Goal: Information Seeking & Learning: Learn about a topic

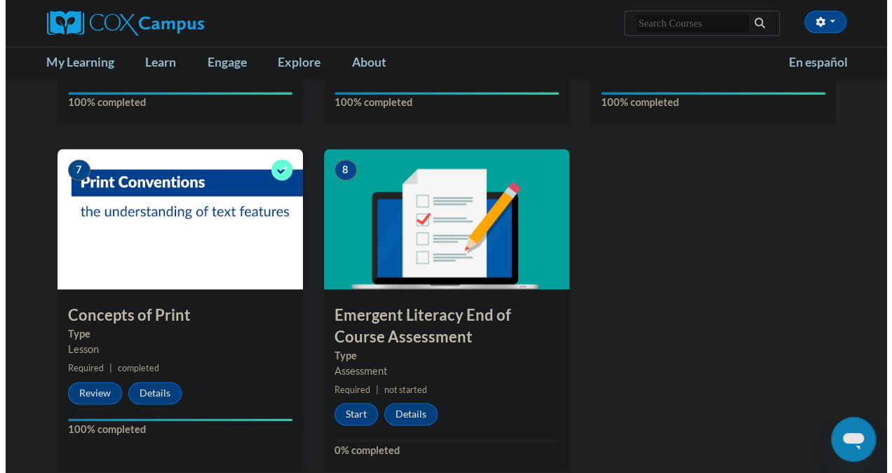
scroll to position [892, 0]
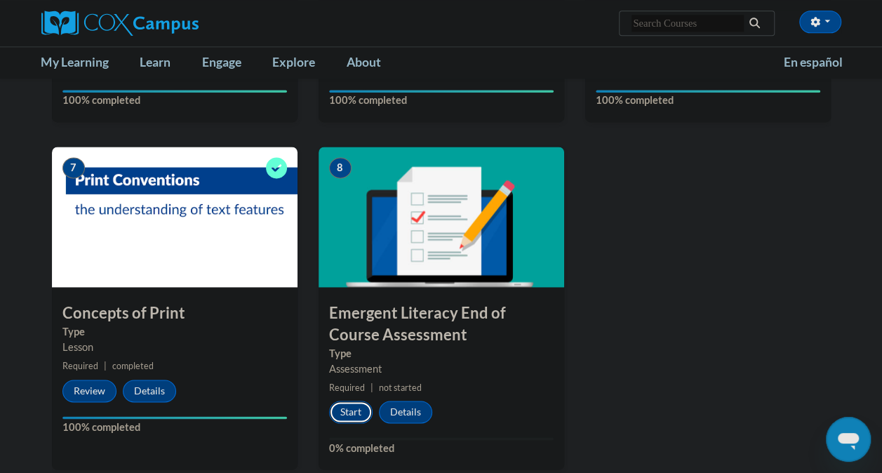
click at [343, 420] on button "Start" at bounding box center [350, 412] width 43 height 22
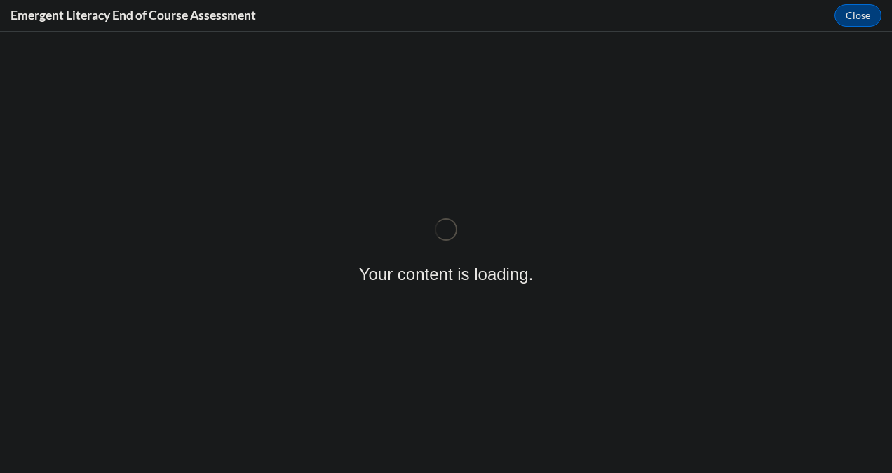
scroll to position [0, 0]
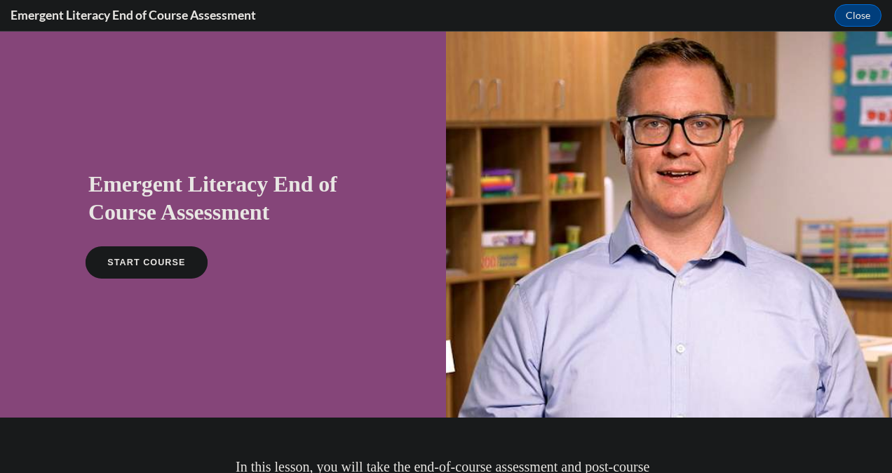
click at [158, 250] on link "START COURSE" at bounding box center [147, 262] width 122 height 32
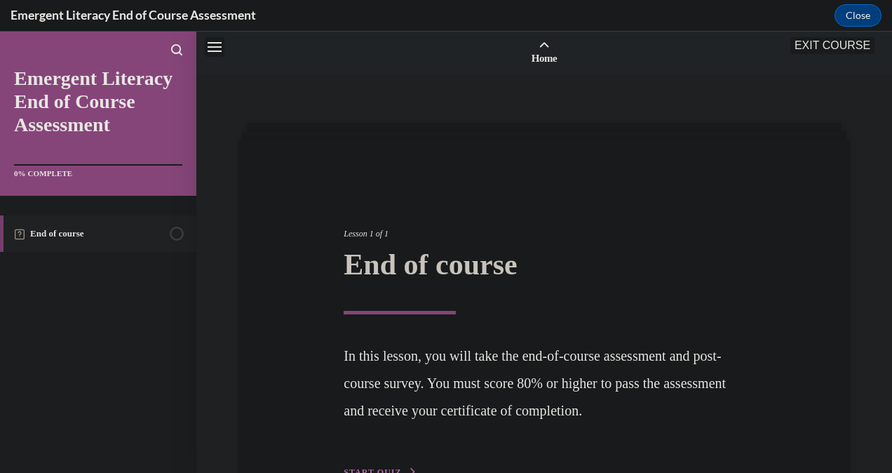
scroll to position [43, 0]
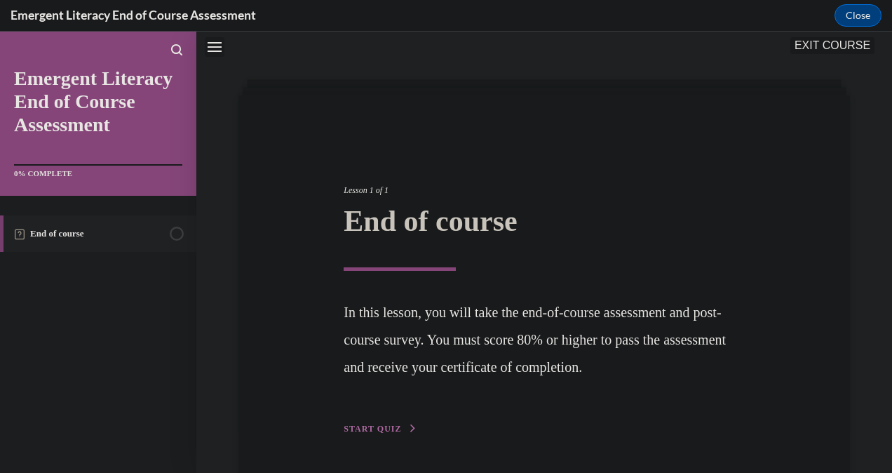
click at [386, 424] on span "START QUIZ" at bounding box center [373, 429] width 58 height 10
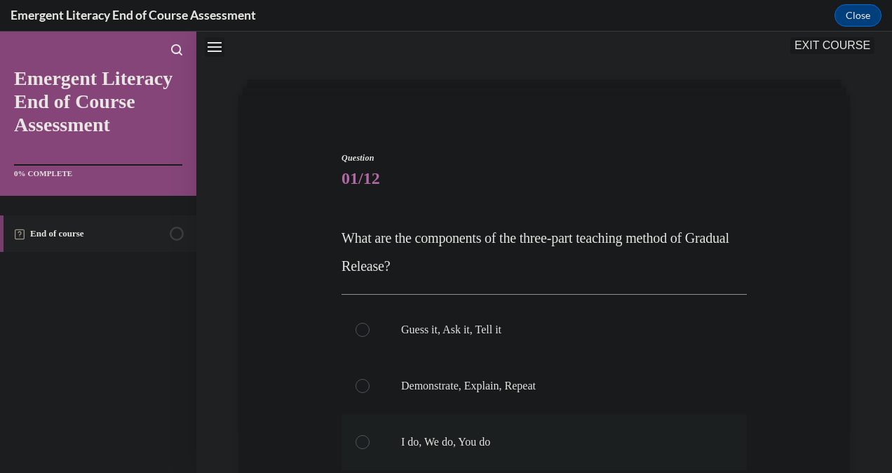
click at [367, 448] on label "I do, We do, You do" at bounding box center [544, 442] width 405 height 56
click at [367, 448] on input "I do, We do, You do" at bounding box center [363, 442] width 14 height 14
radio input "true"
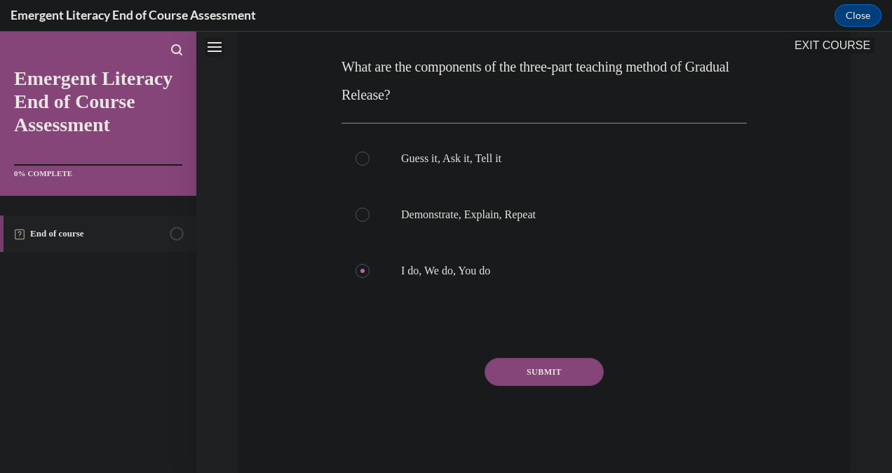
click at [539, 382] on button "SUBMIT" at bounding box center [544, 372] width 119 height 28
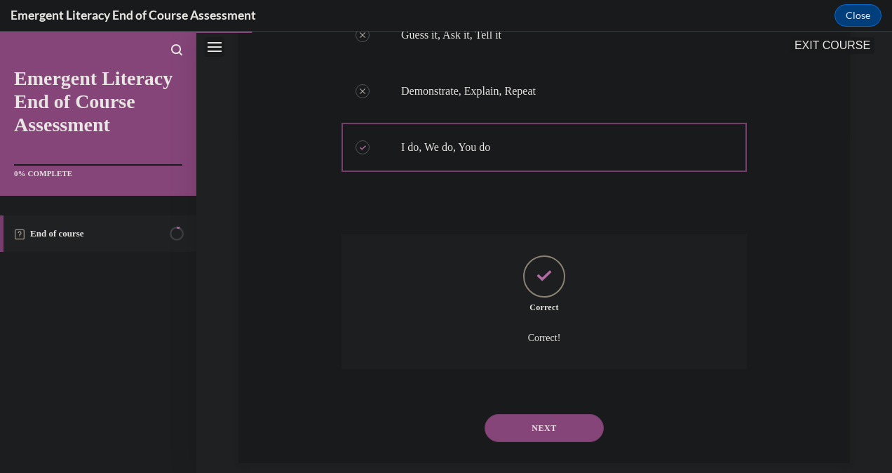
scroll to position [356, 0]
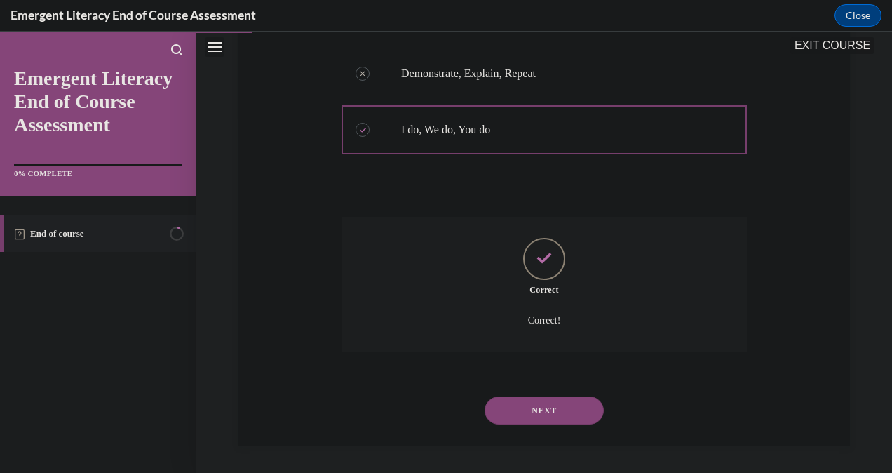
click at [530, 417] on button "NEXT" at bounding box center [544, 410] width 119 height 28
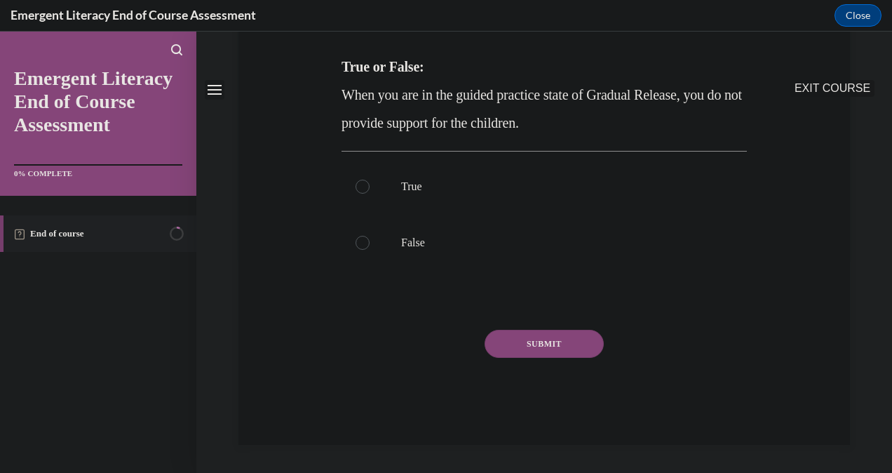
scroll to position [0, 0]
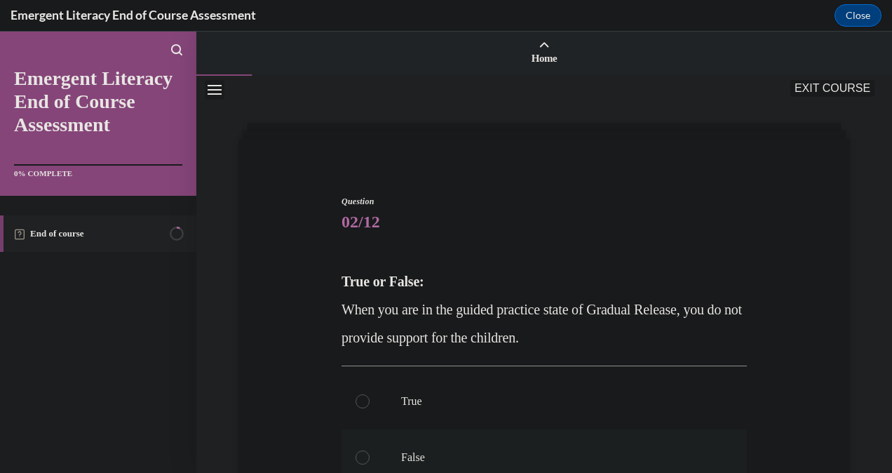
click at [352, 462] on label "False" at bounding box center [544, 457] width 405 height 56
click at [356, 462] on input "False" at bounding box center [363, 457] width 14 height 14
radio input "true"
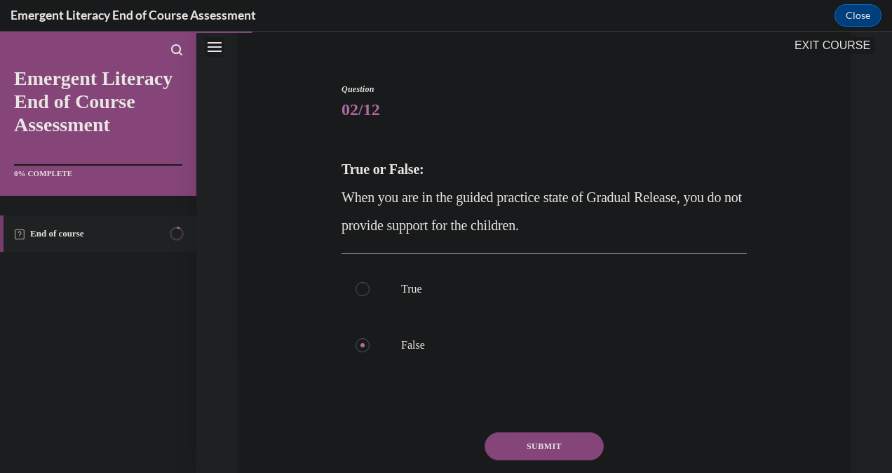
click at [532, 455] on button "SUBMIT" at bounding box center [544, 446] width 119 height 28
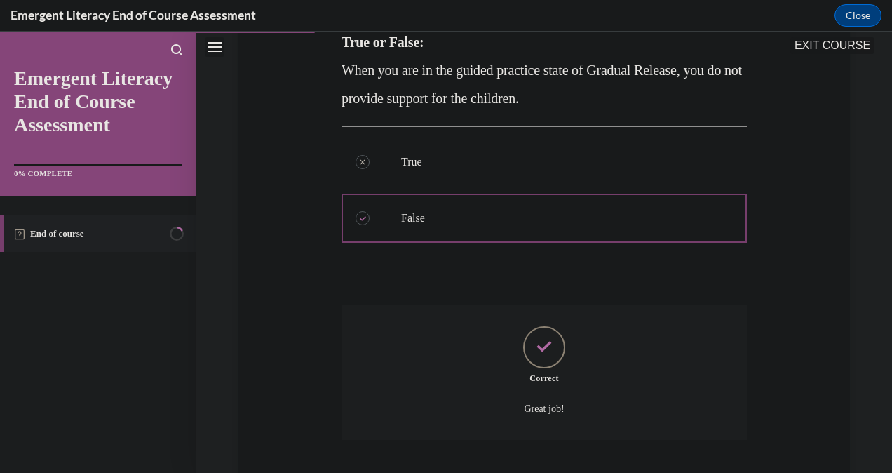
scroll to position [328, 0]
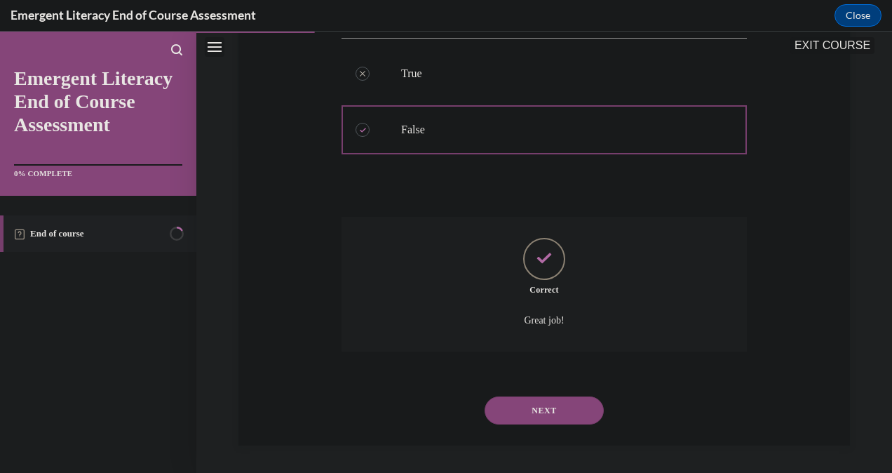
click at [542, 423] on button "NEXT" at bounding box center [544, 410] width 119 height 28
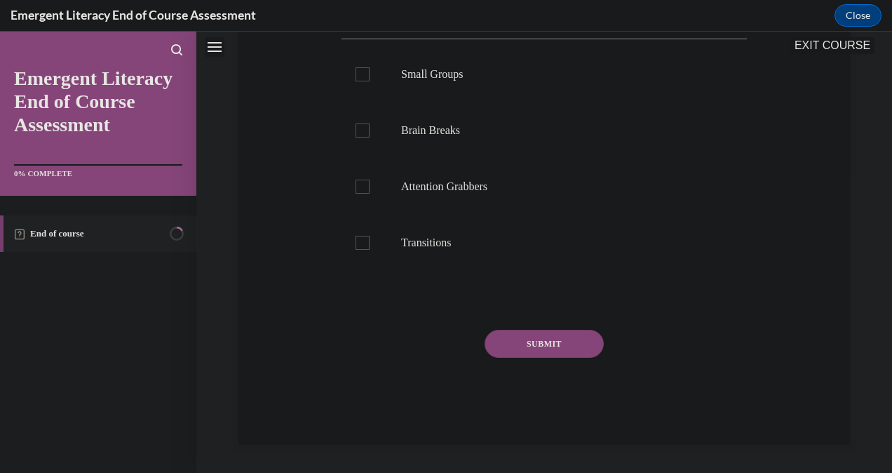
scroll to position [0, 0]
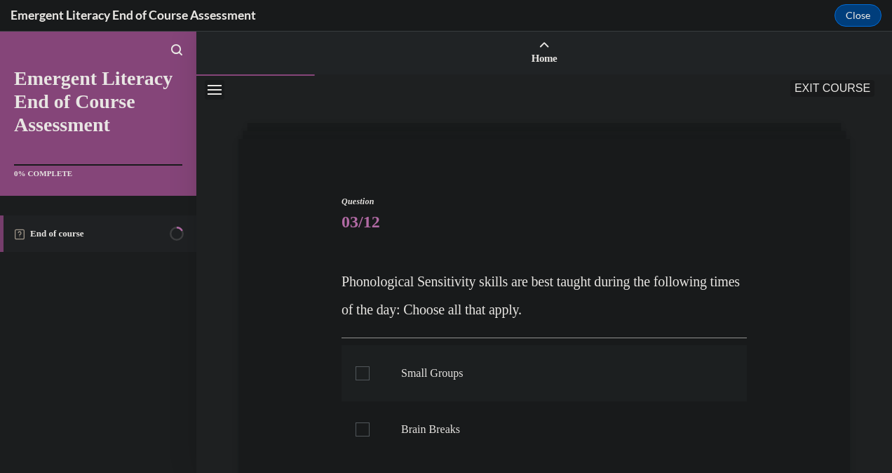
click at [366, 377] on div at bounding box center [363, 373] width 14 height 14
click at [366, 377] on input "Small Groups" at bounding box center [363, 373] width 14 height 14
checkbox input "true"
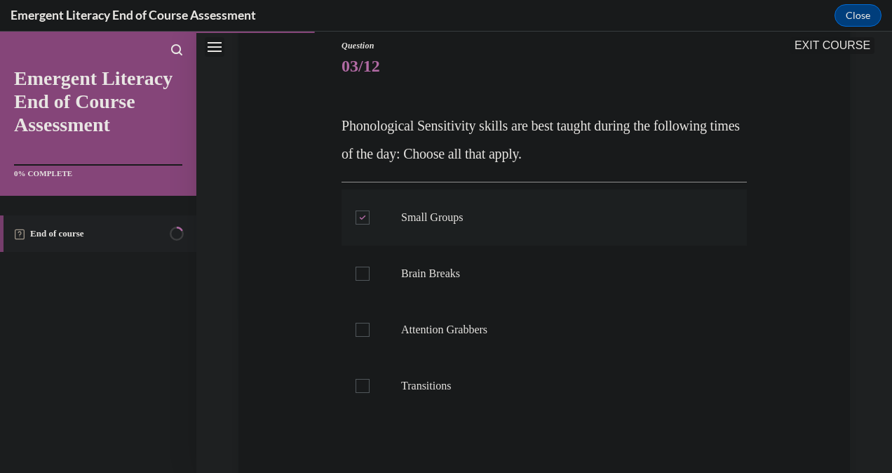
scroll to position [157, 0]
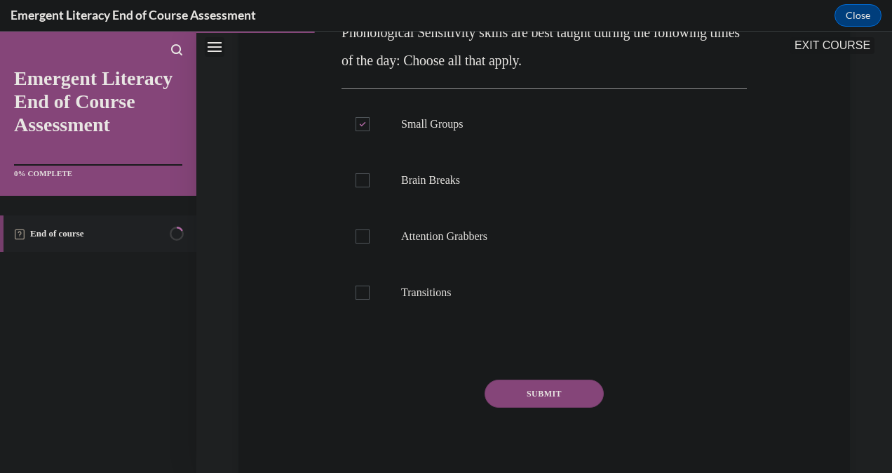
click at [547, 396] on button "SUBMIT" at bounding box center [544, 394] width 119 height 28
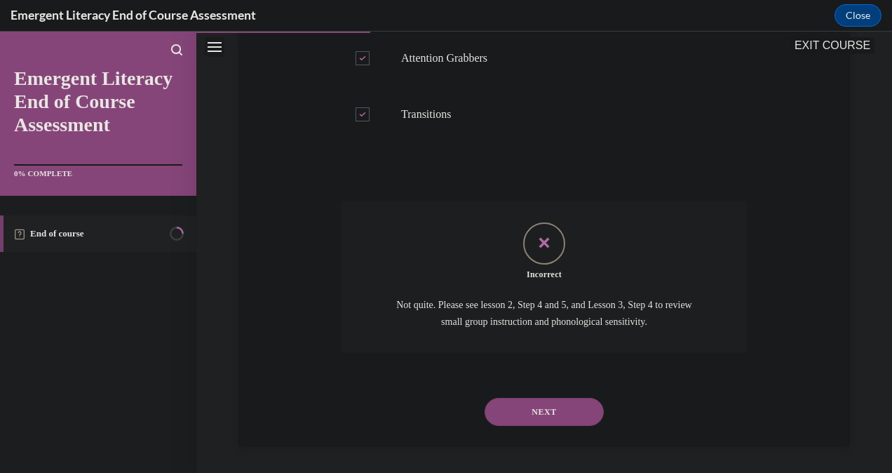
scroll to position [428, 0]
click at [532, 408] on button "NEXT" at bounding box center [544, 411] width 119 height 28
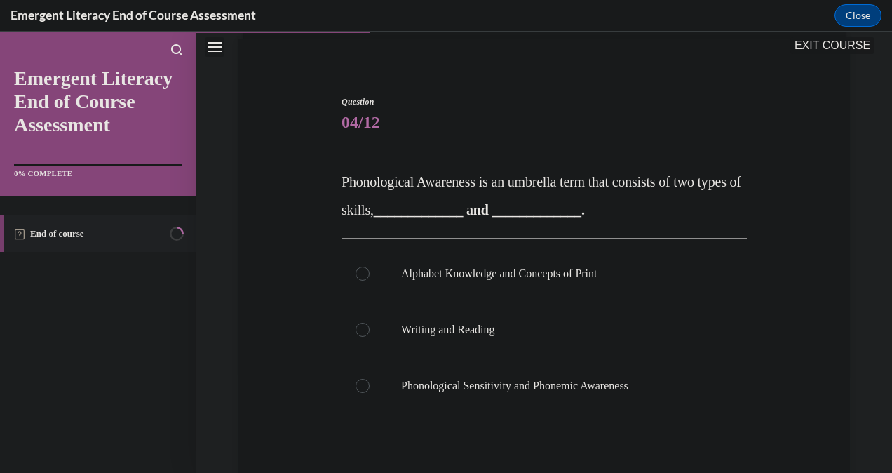
scroll to position [102, 0]
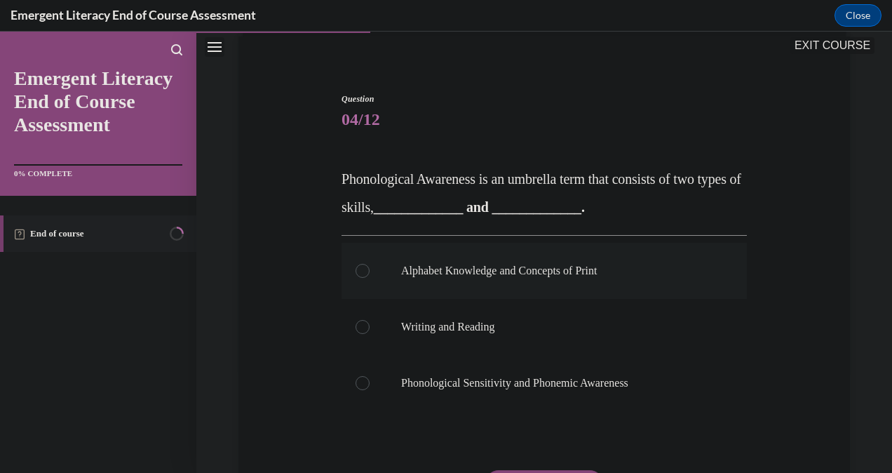
click at [354, 272] on label "Alphabet Knowledge and Concepts of Print" at bounding box center [544, 271] width 405 height 56
click at [356, 272] on input "Alphabet Knowledge and Concepts of Print" at bounding box center [363, 271] width 14 height 14
radio input "true"
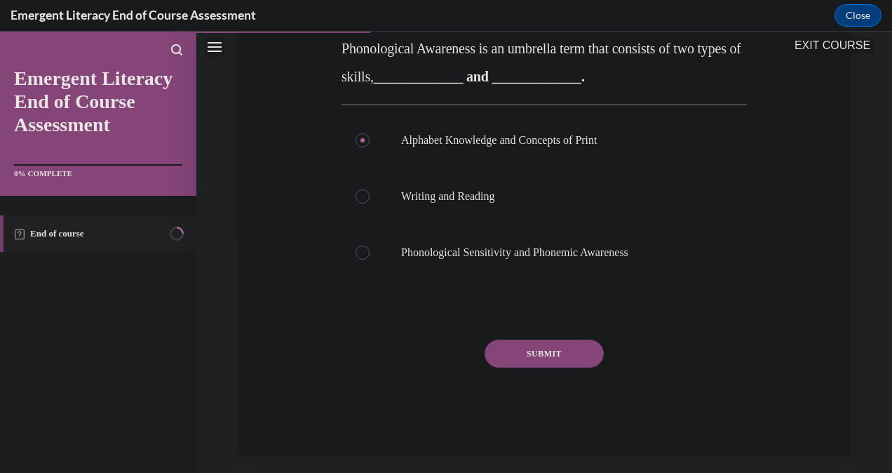
click at [542, 362] on button "SUBMIT" at bounding box center [544, 354] width 119 height 28
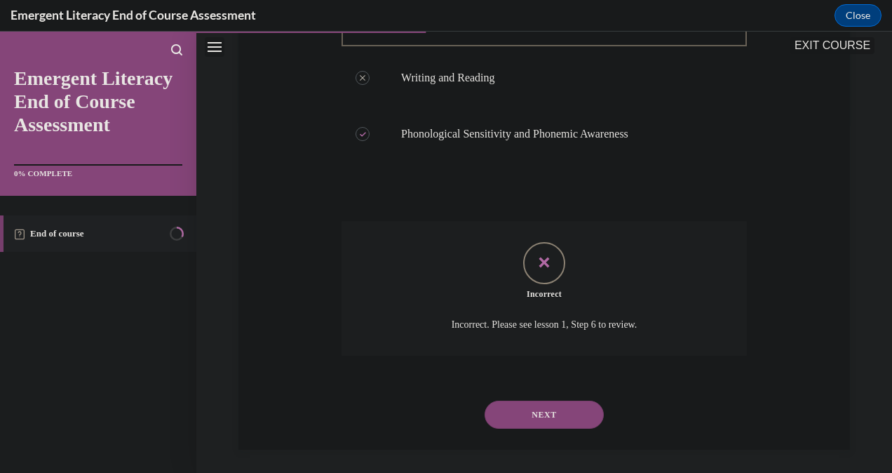
scroll to position [356, 0]
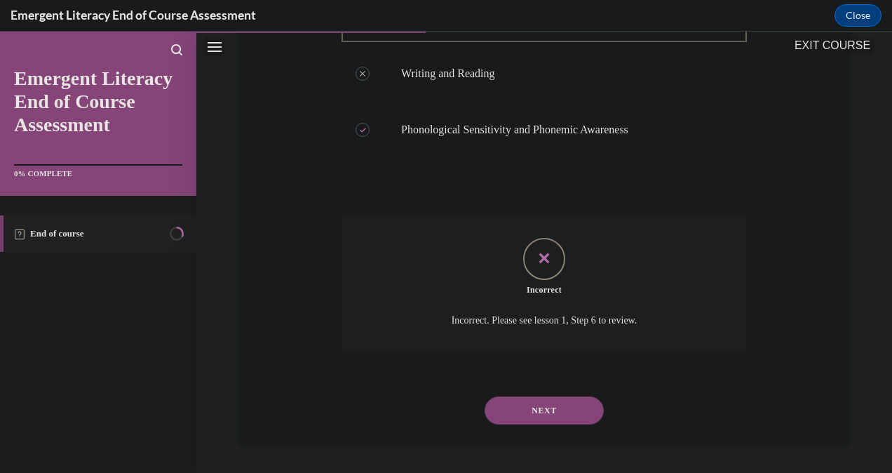
click at [533, 403] on button "NEXT" at bounding box center [544, 410] width 119 height 28
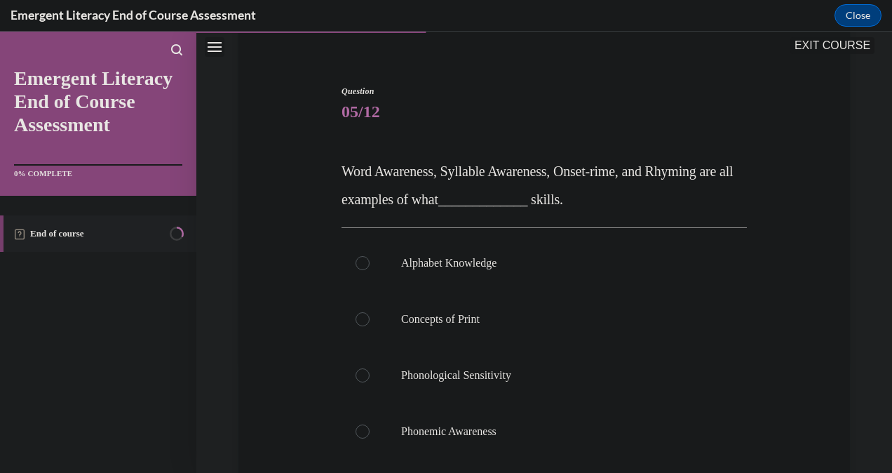
scroll to position [100, 0]
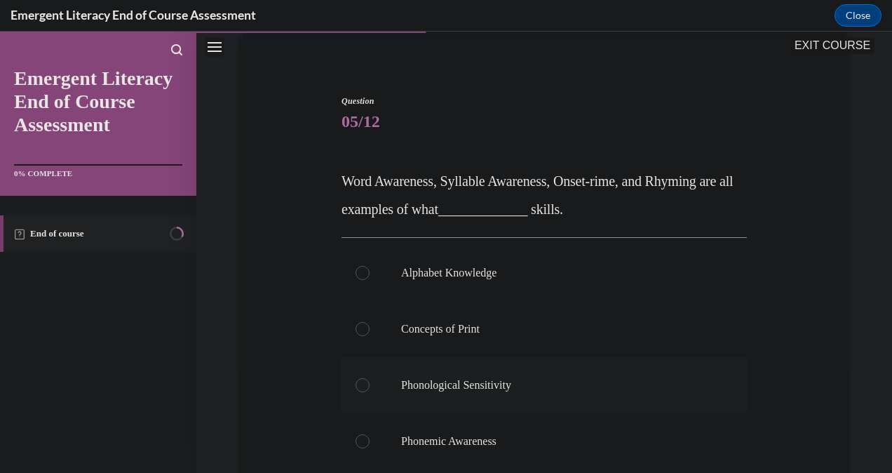
click at [356, 383] on div at bounding box center [363, 385] width 14 height 14
click at [356, 383] on input "Phonological Sensitivity" at bounding box center [363, 385] width 14 height 14
radio input "true"
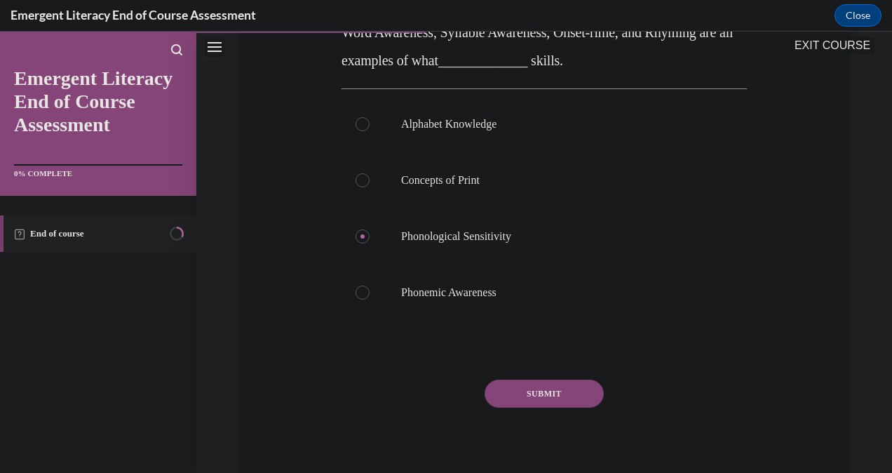
click at [536, 390] on button "SUBMIT" at bounding box center [544, 394] width 119 height 28
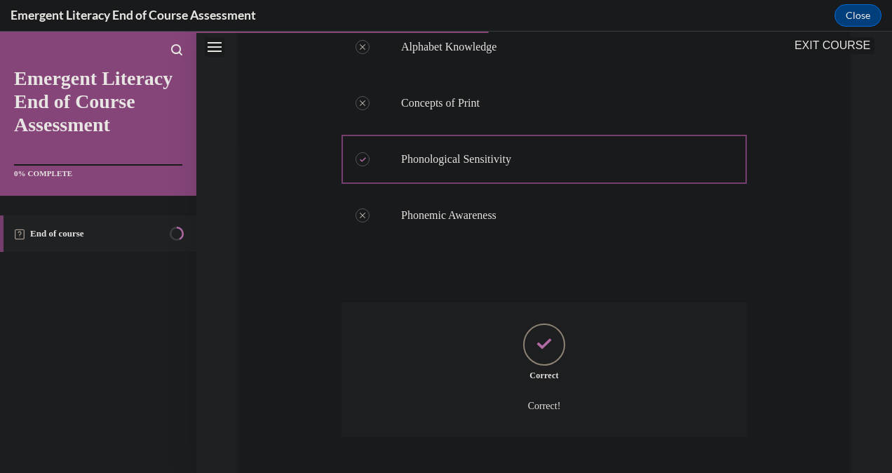
scroll to position [412, 0]
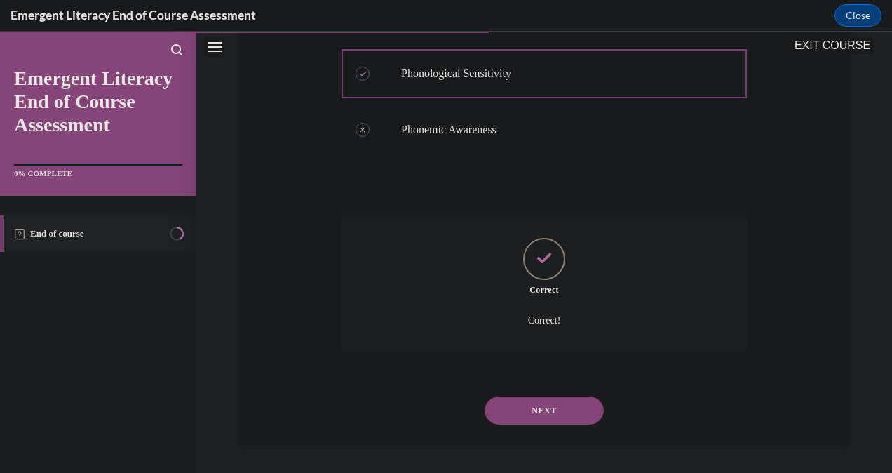
click at [525, 421] on button "NEXT" at bounding box center [544, 410] width 119 height 28
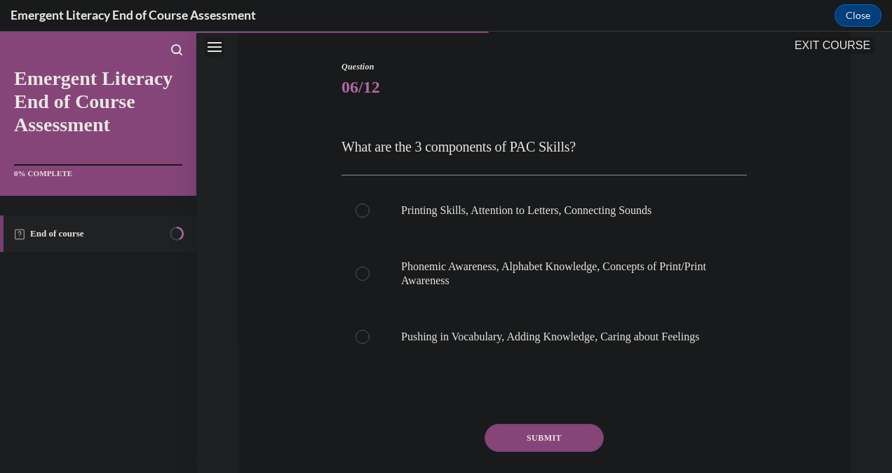
scroll to position [135, 0]
click at [362, 274] on div at bounding box center [363, 273] width 14 height 14
click at [362, 274] on input "Phonemic Awareness, Alphabet Knowledge, Concepts of Print/Print Awareness" at bounding box center [363, 273] width 14 height 14
radio input "true"
click at [542, 451] on button "SUBMIT" at bounding box center [544, 437] width 119 height 28
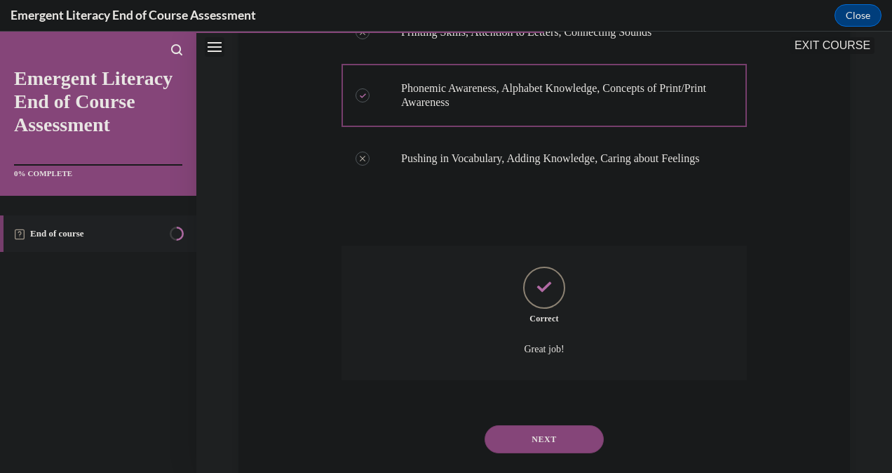
scroll to position [356, 0]
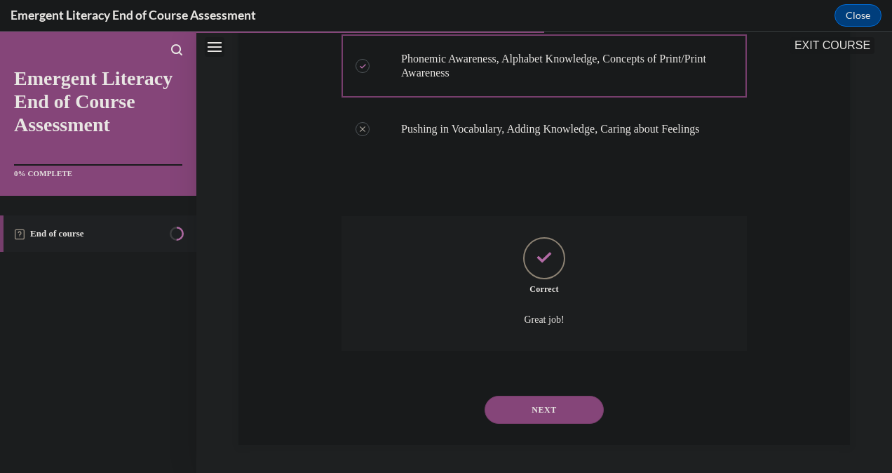
click at [544, 408] on button "NEXT" at bounding box center [544, 410] width 119 height 28
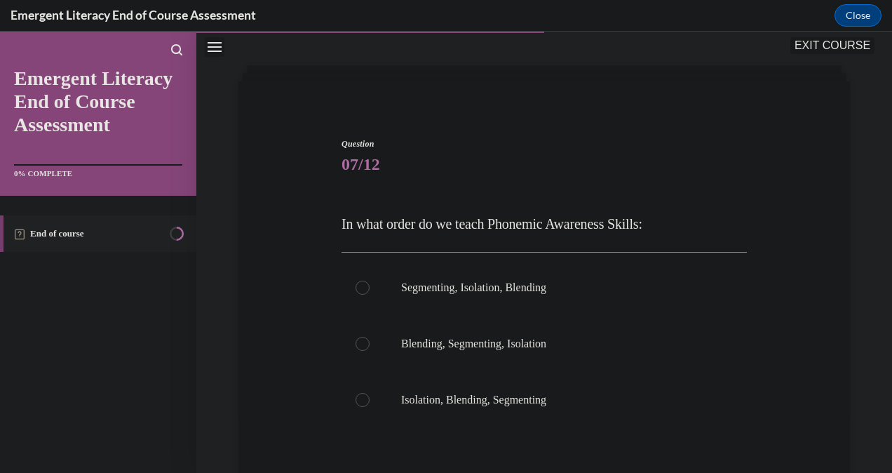
scroll to position [55, 0]
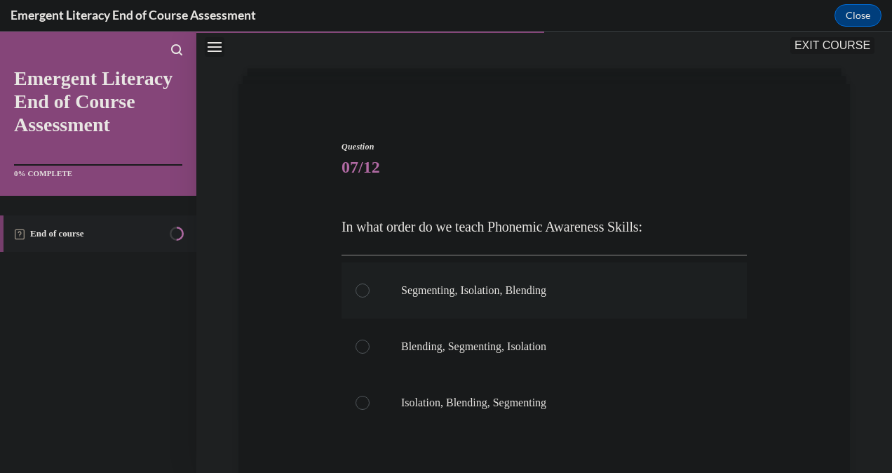
click at [356, 288] on div at bounding box center [363, 290] width 14 height 14
click at [356, 288] on input "Segmenting, Isolation, Blending" at bounding box center [363, 290] width 14 height 14
radio input "true"
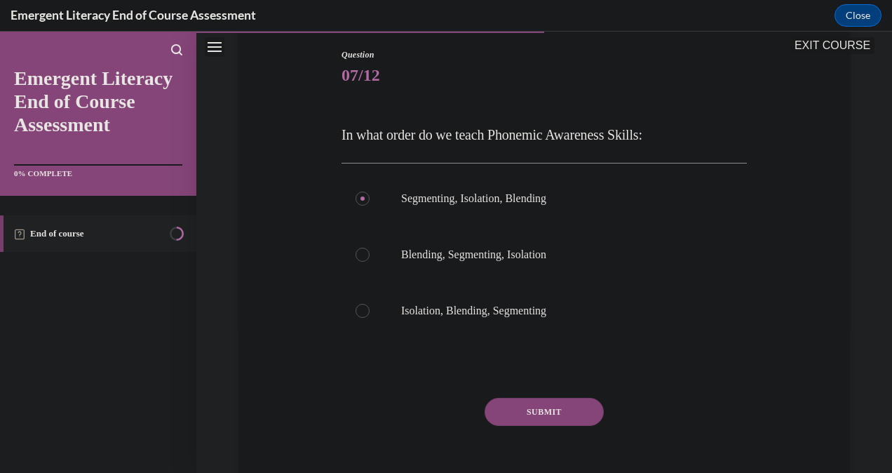
click at [532, 420] on button "SUBMIT" at bounding box center [544, 412] width 119 height 28
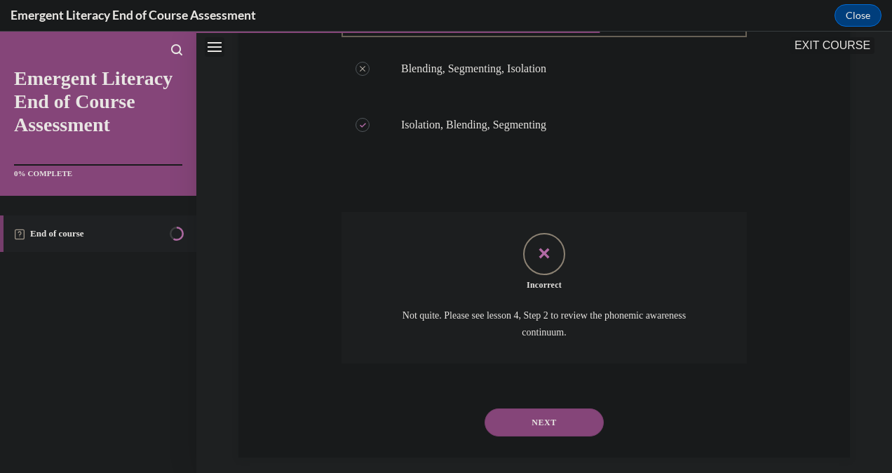
scroll to position [344, 0]
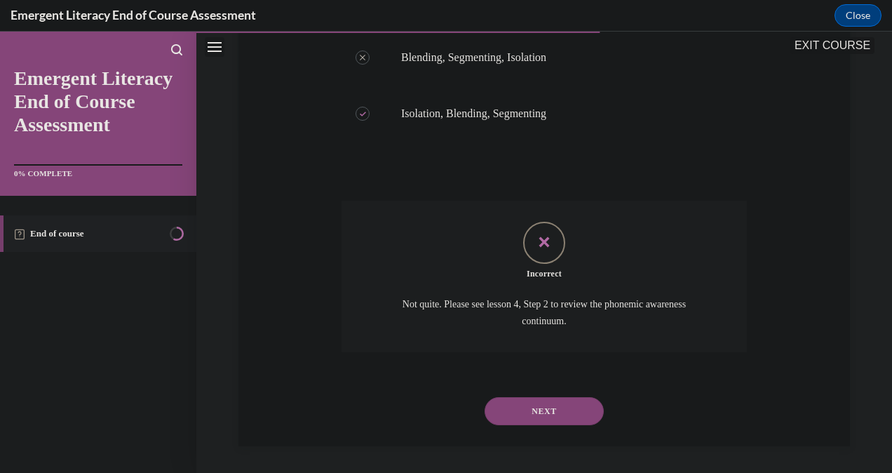
click at [542, 410] on button "NEXT" at bounding box center [544, 411] width 119 height 28
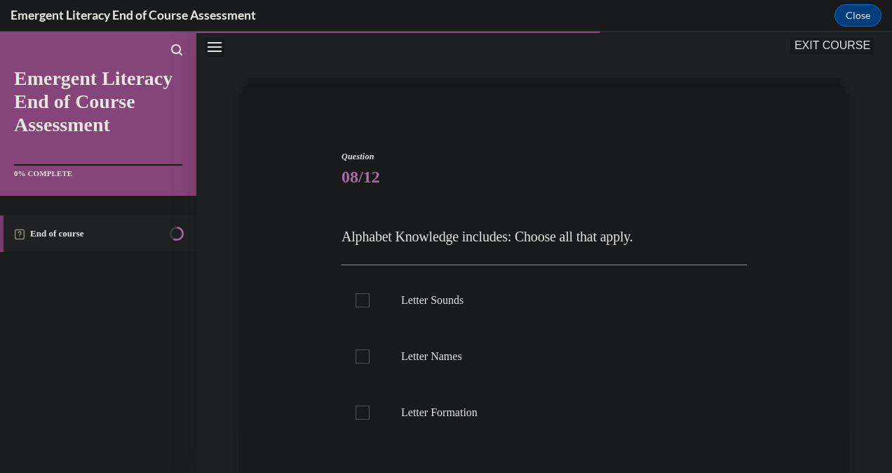
scroll to position [49, 0]
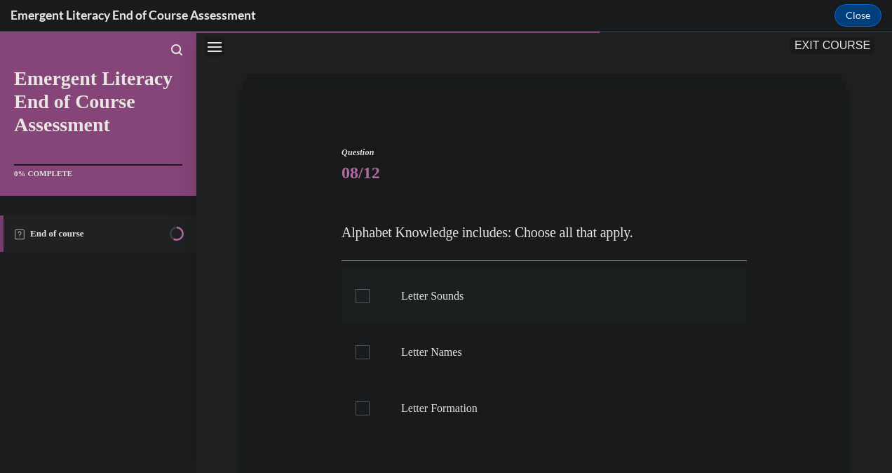
click at [351, 294] on label "Letter Sounds" at bounding box center [544, 296] width 405 height 56
click at [356, 294] on input "Letter Sounds" at bounding box center [363, 296] width 14 height 14
checkbox input "true"
click at [356, 354] on div at bounding box center [363, 352] width 14 height 14
click at [356, 354] on input "Letter Names" at bounding box center [363, 352] width 14 height 14
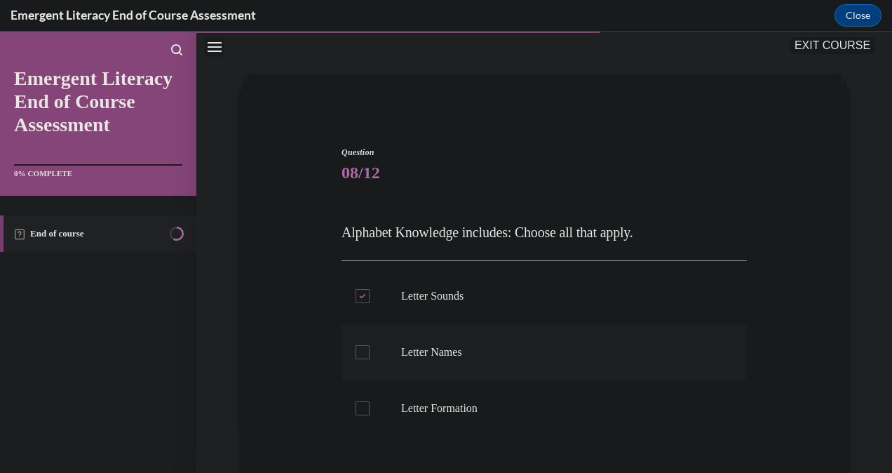
checkbox input "true"
click at [356, 407] on div at bounding box center [363, 408] width 14 height 14
click at [356, 407] on input "Letter Formation" at bounding box center [363, 408] width 14 height 14
checkbox input "true"
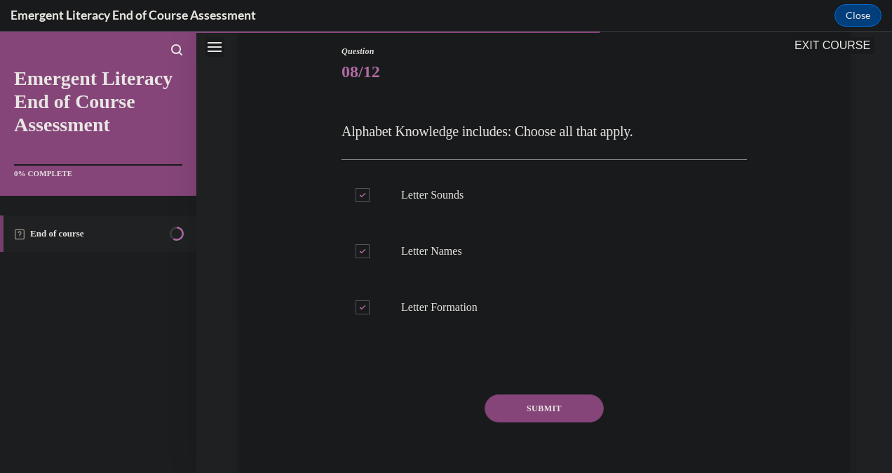
click at [537, 412] on button "SUBMIT" at bounding box center [544, 408] width 119 height 28
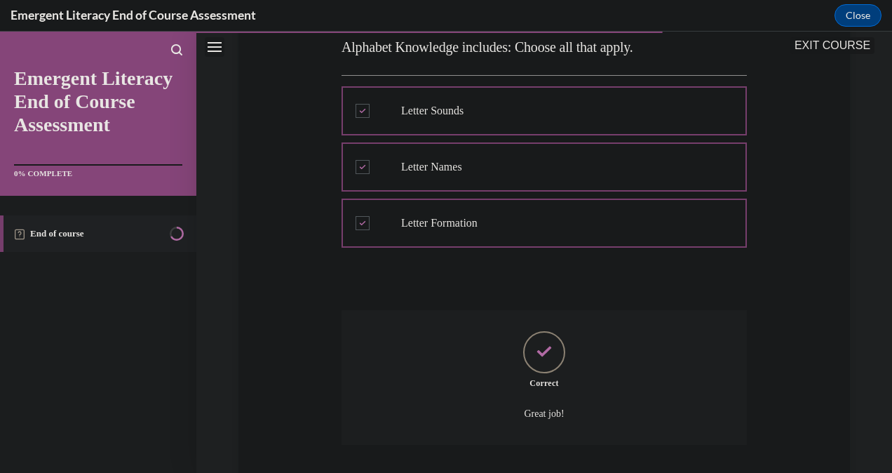
scroll to position [328, 0]
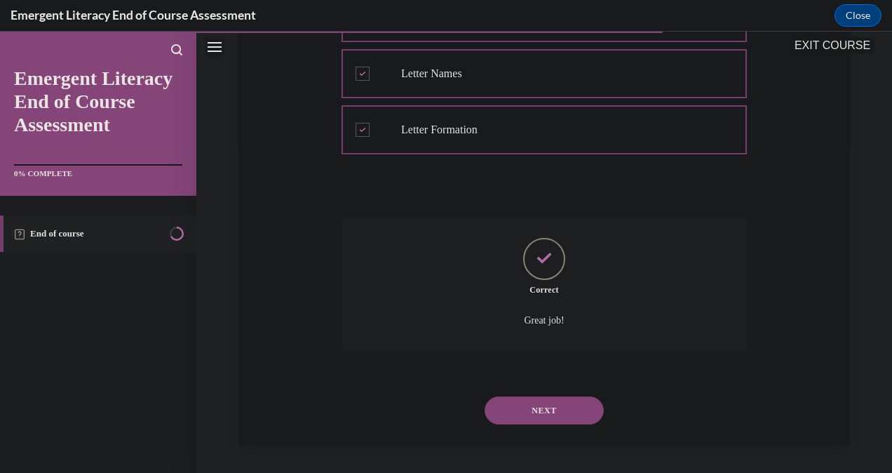
click at [530, 403] on button "NEXT" at bounding box center [544, 410] width 119 height 28
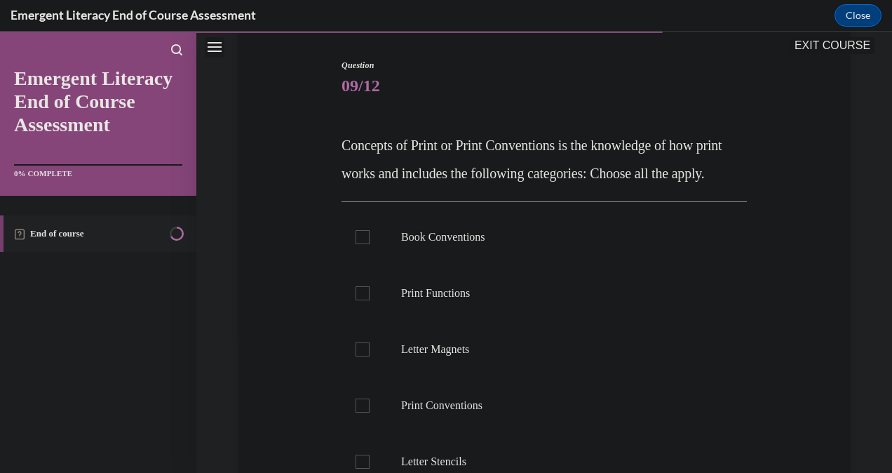
scroll to position [136, 0]
click at [366, 253] on label "Book Conventions" at bounding box center [544, 237] width 405 height 56
click at [366, 244] on input "Book Conventions" at bounding box center [363, 237] width 14 height 14
checkbox input "true"
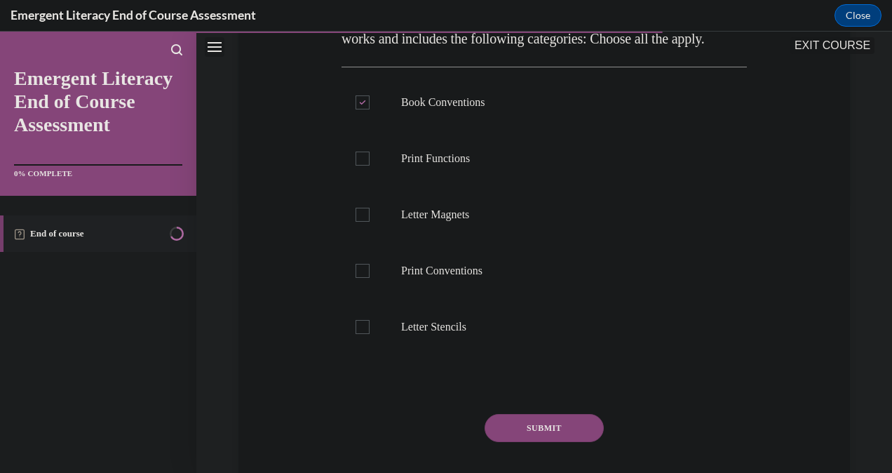
click at [537, 442] on button "SUBMIT" at bounding box center [544, 428] width 119 height 28
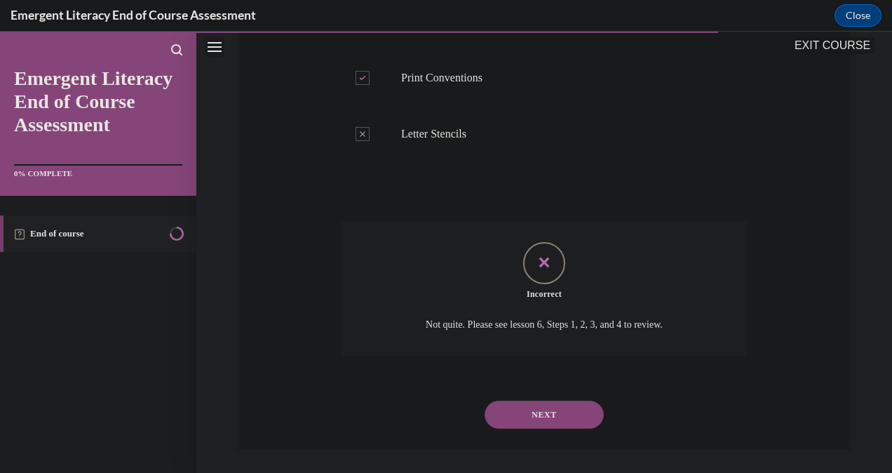
scroll to position [496, 0]
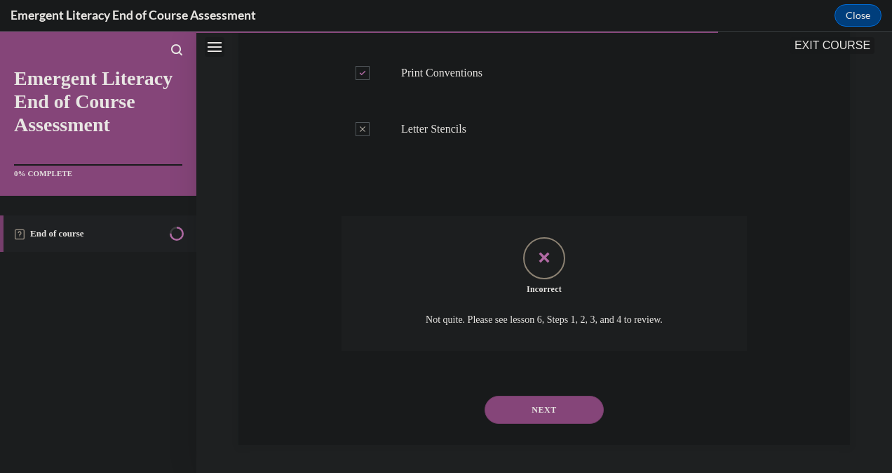
click at [529, 415] on button "NEXT" at bounding box center [544, 410] width 119 height 28
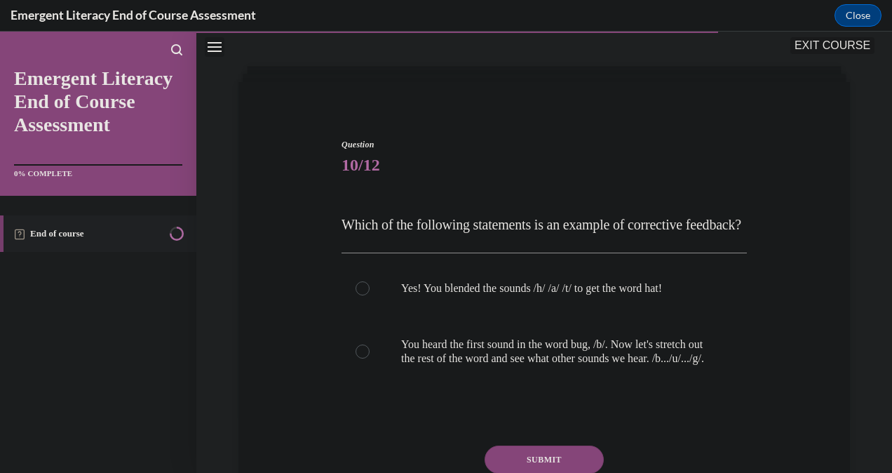
scroll to position [58, 0]
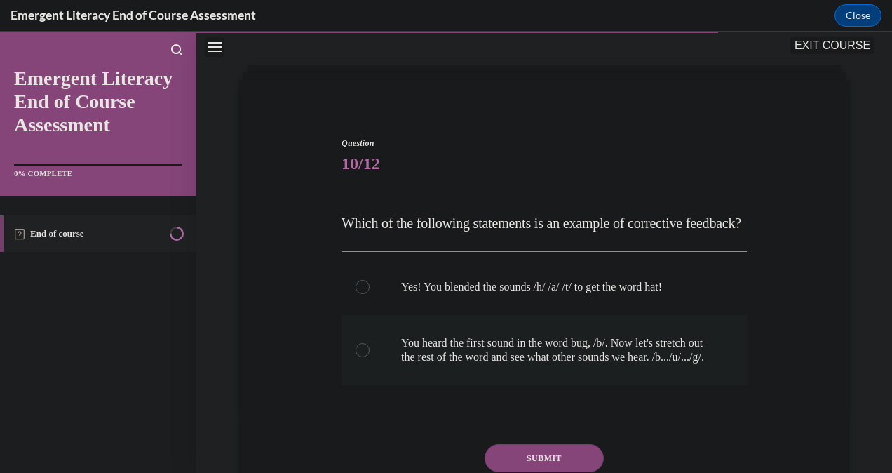
click at [366, 377] on label "You heard the first sound in the word bug, /b/. Now let's stretch out the rest …" at bounding box center [544, 350] width 405 height 70
click at [366, 357] on input "You heard the first sound in the word bug, /b/. Now let's stretch out the rest …" at bounding box center [363, 350] width 14 height 14
radio input "true"
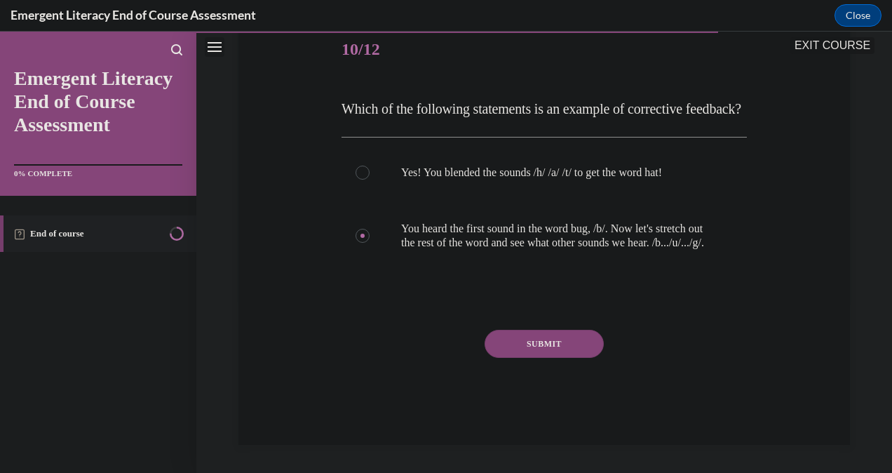
click at [550, 358] on button "SUBMIT" at bounding box center [544, 344] width 119 height 28
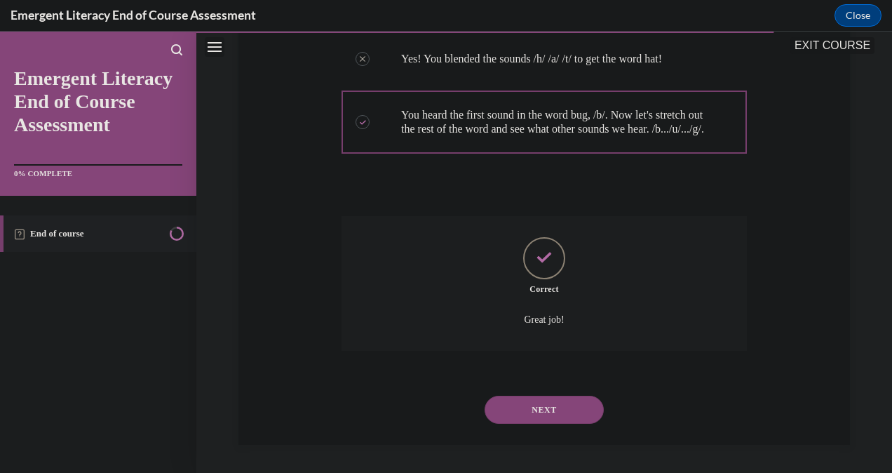
scroll to position [328, 0]
click at [534, 410] on button "NEXT" at bounding box center [544, 410] width 119 height 28
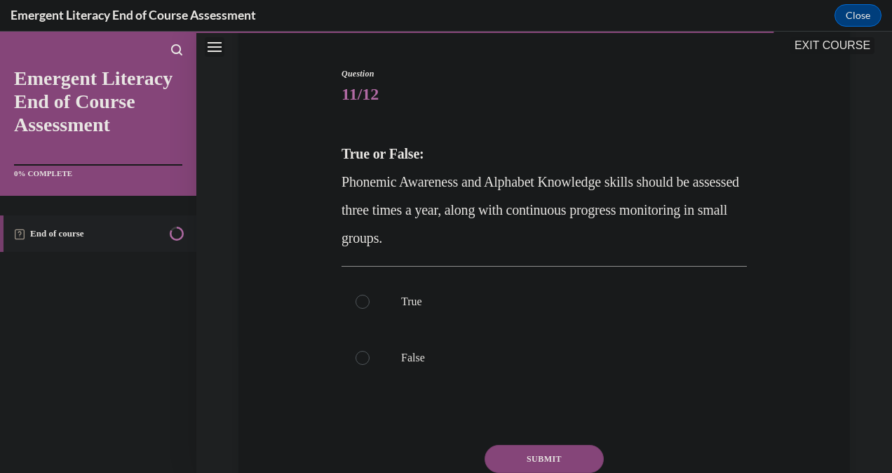
scroll to position [128, 0]
click at [344, 300] on label "True" at bounding box center [544, 302] width 405 height 56
click at [356, 300] on input "True" at bounding box center [363, 302] width 14 height 14
radio input "true"
click at [540, 458] on button "SUBMIT" at bounding box center [544, 459] width 119 height 28
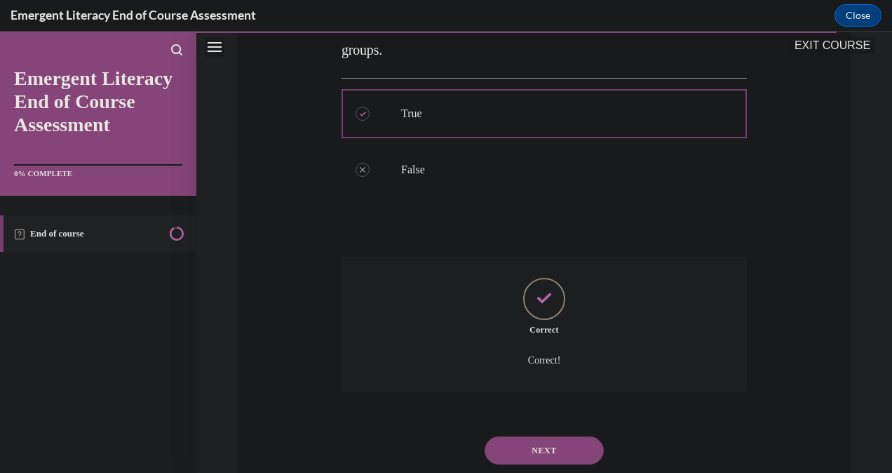
scroll to position [356, 0]
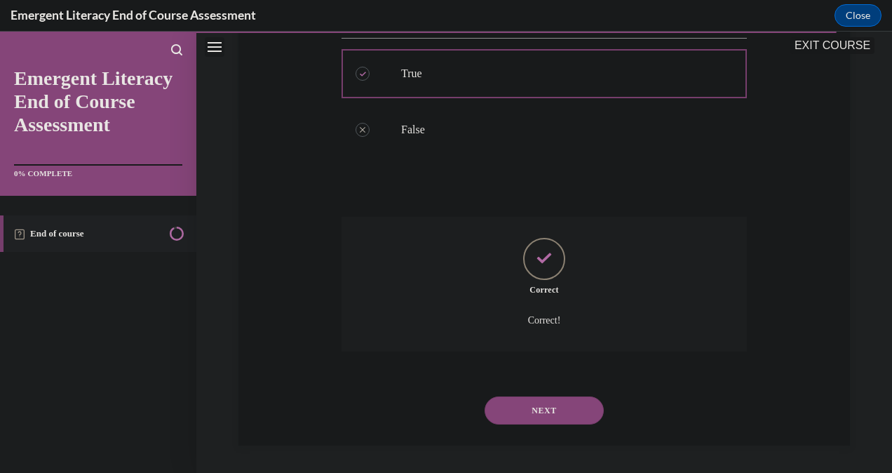
click at [558, 411] on button "NEXT" at bounding box center [544, 410] width 119 height 28
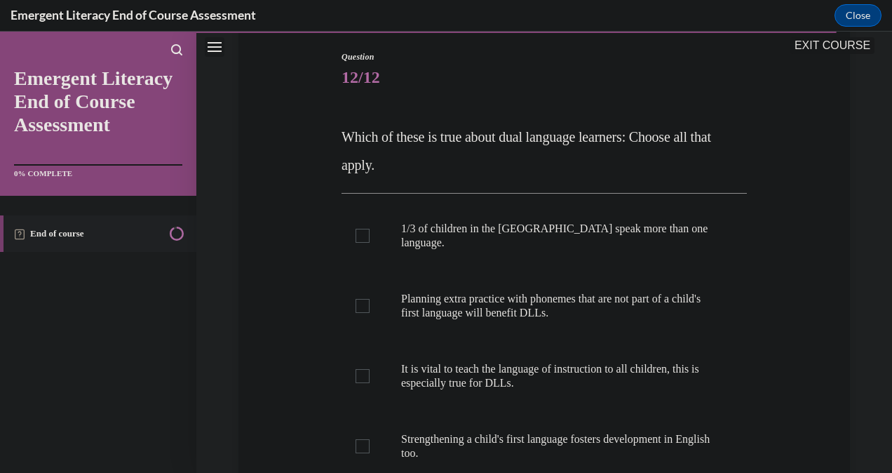
scroll to position [147, 0]
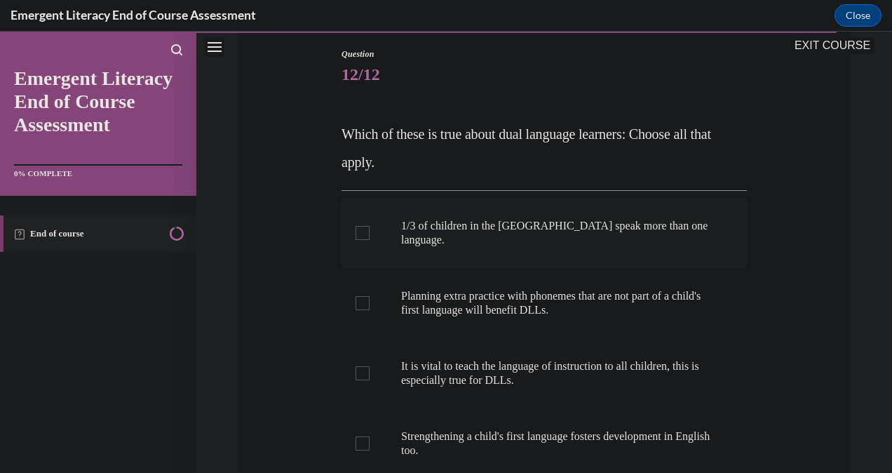
click at [361, 226] on div at bounding box center [363, 233] width 14 height 14
click at [361, 226] on input "1/3 of children in the [GEOGRAPHIC_DATA] speak more than one language." at bounding box center [363, 233] width 14 height 14
checkbox input "true"
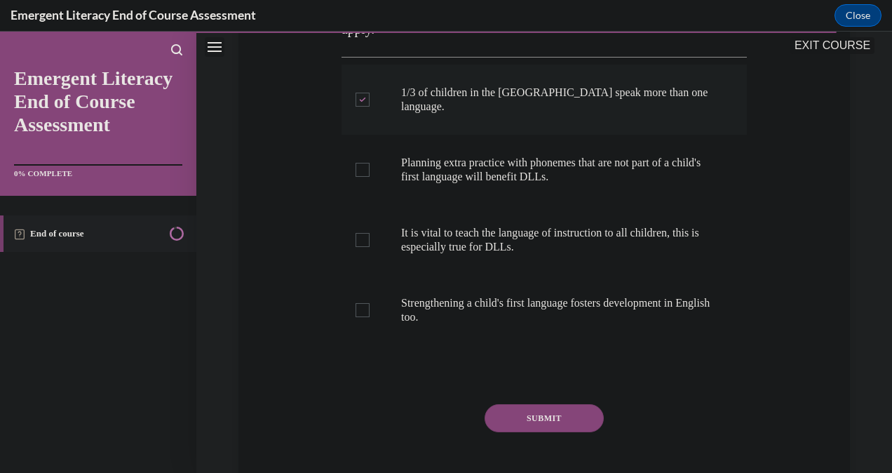
scroll to position [300, 0]
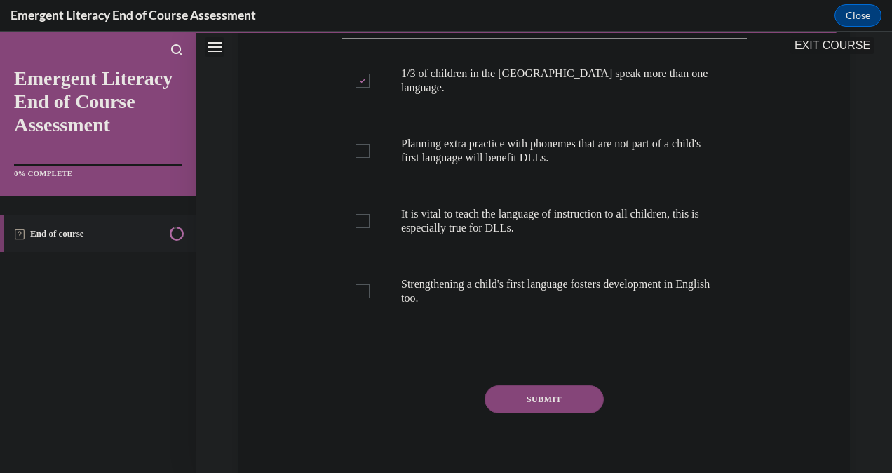
click at [525, 385] on button "SUBMIT" at bounding box center [544, 399] width 119 height 28
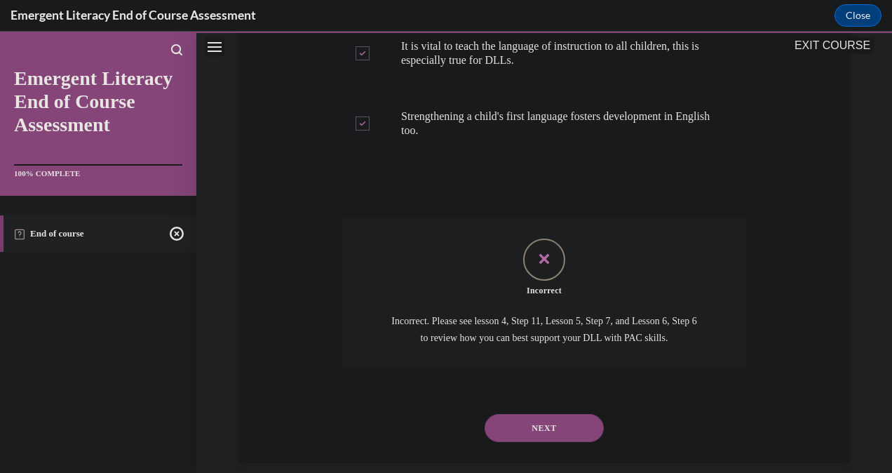
scroll to position [470, 0]
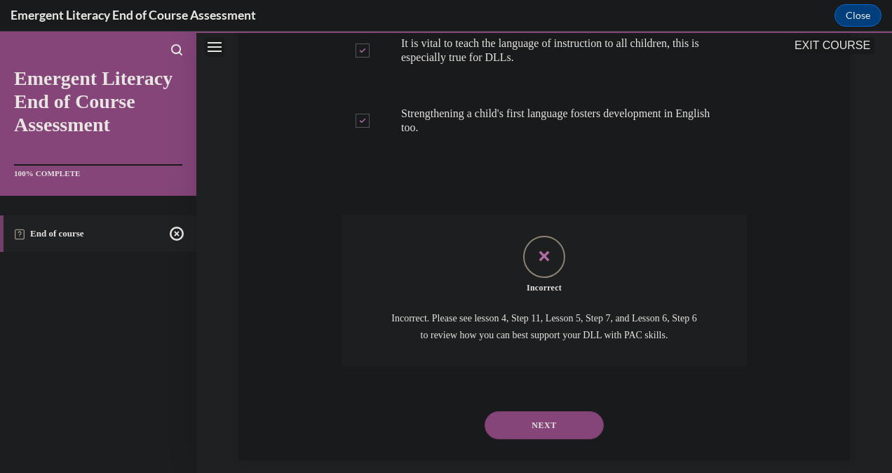
click at [535, 411] on button "NEXT" at bounding box center [544, 425] width 119 height 28
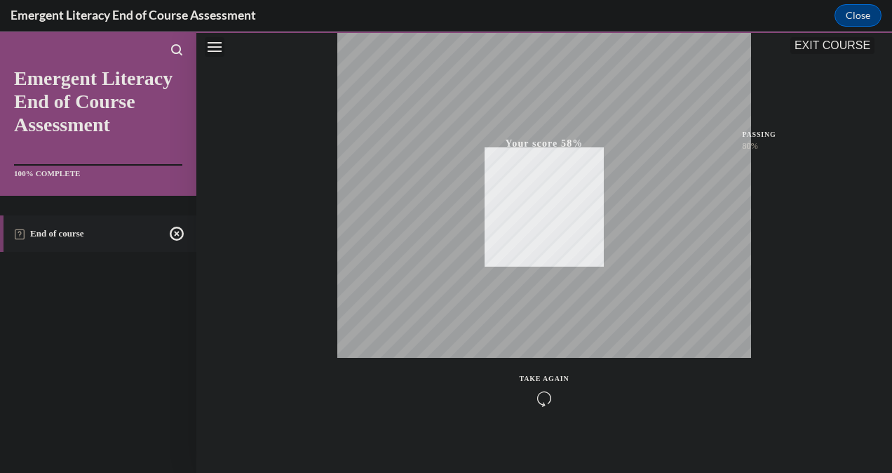
scroll to position [277, 0]
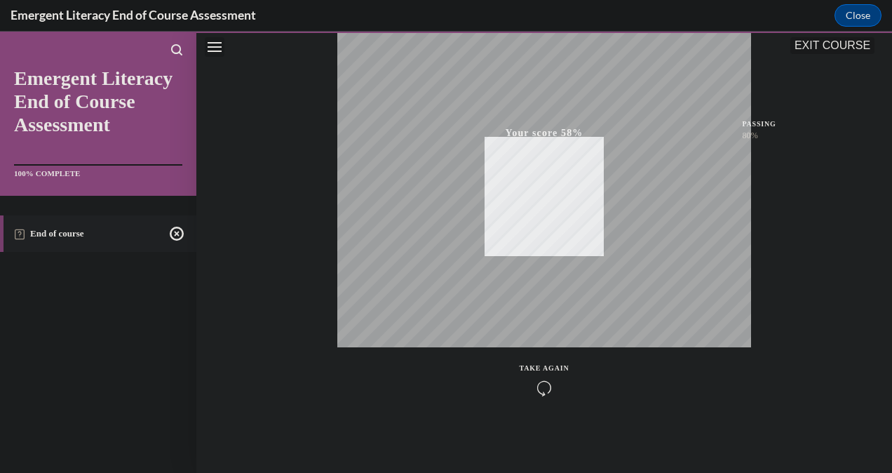
click at [536, 376] on div "TAKE AGAIN" at bounding box center [545, 379] width 50 height 33
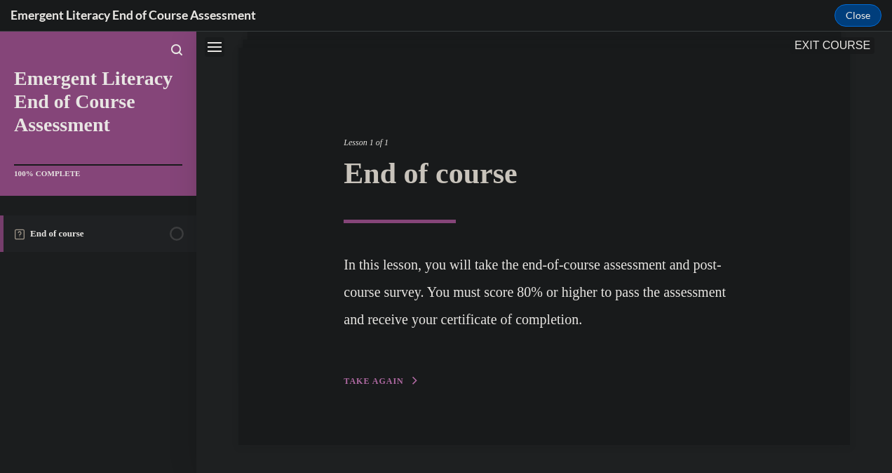
scroll to position [90, 0]
click at [376, 382] on span "TAKE AGAIN" at bounding box center [374, 382] width 60 height 10
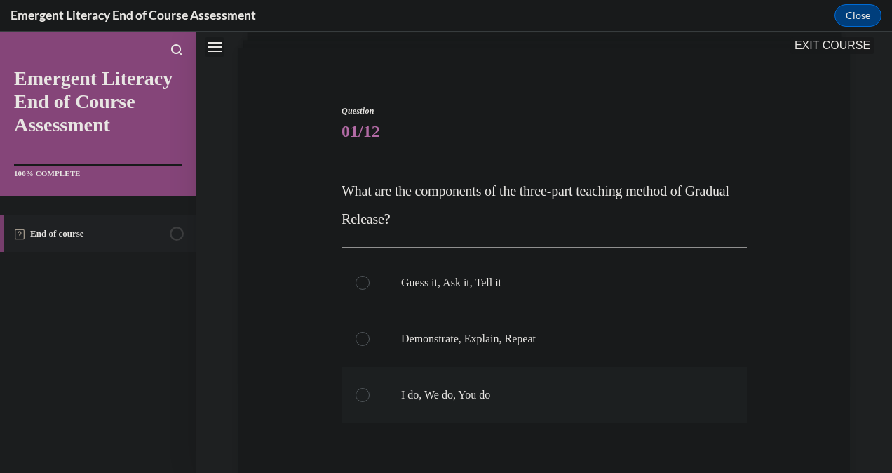
click at [360, 391] on div at bounding box center [363, 395] width 14 height 14
click at [360, 391] on input "I do, We do, You do" at bounding box center [363, 395] width 14 height 14
radio input "true"
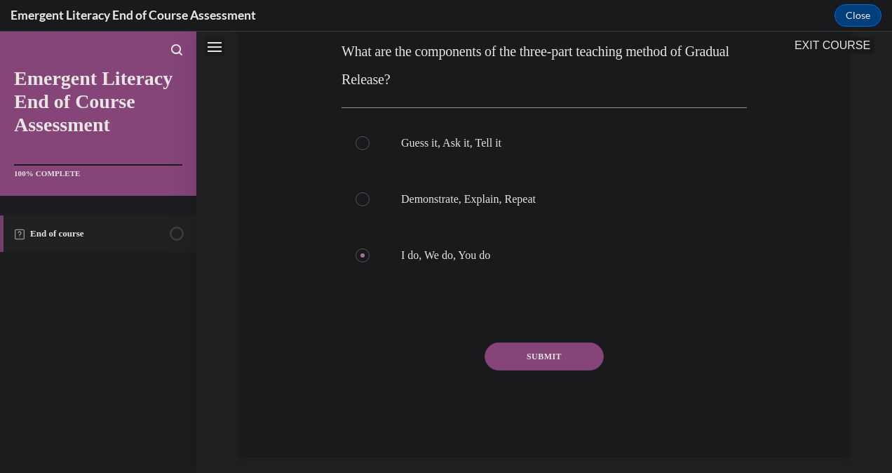
click at [535, 356] on button "SUBMIT" at bounding box center [544, 356] width 119 height 28
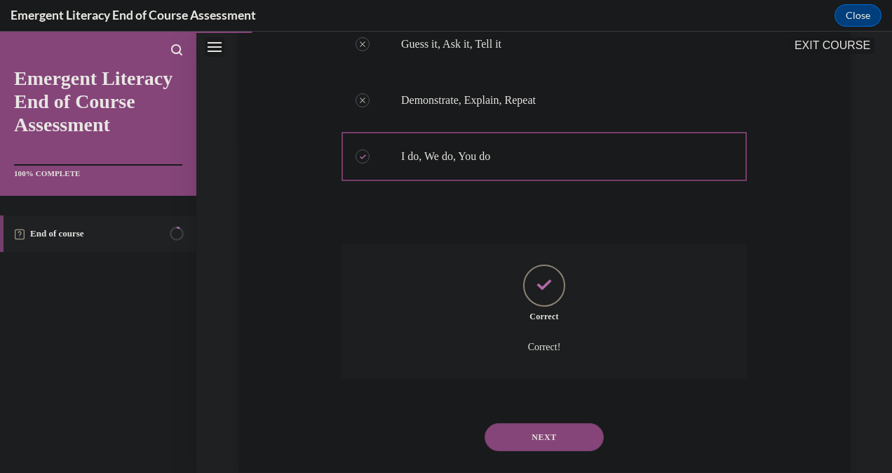
scroll to position [356, 0]
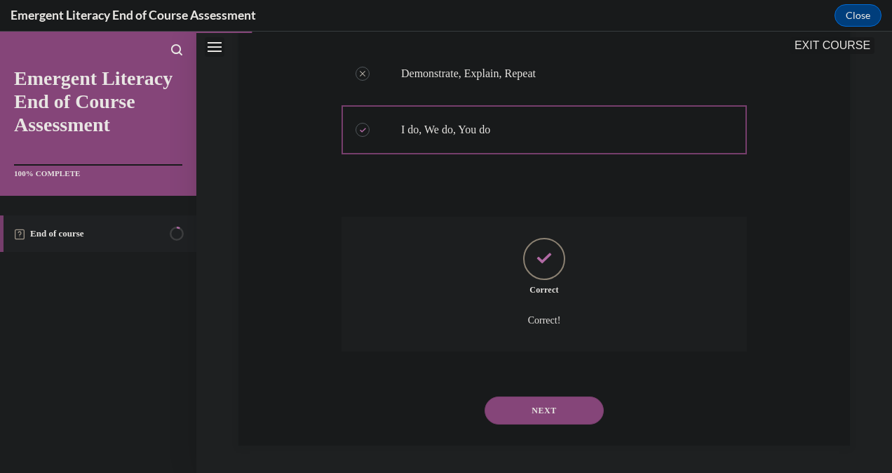
click at [544, 410] on button "NEXT" at bounding box center [544, 410] width 119 height 28
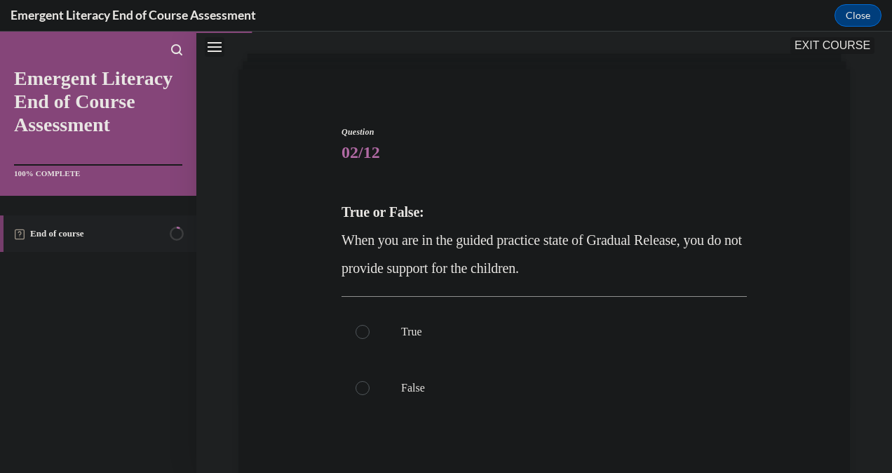
scroll to position [94, 0]
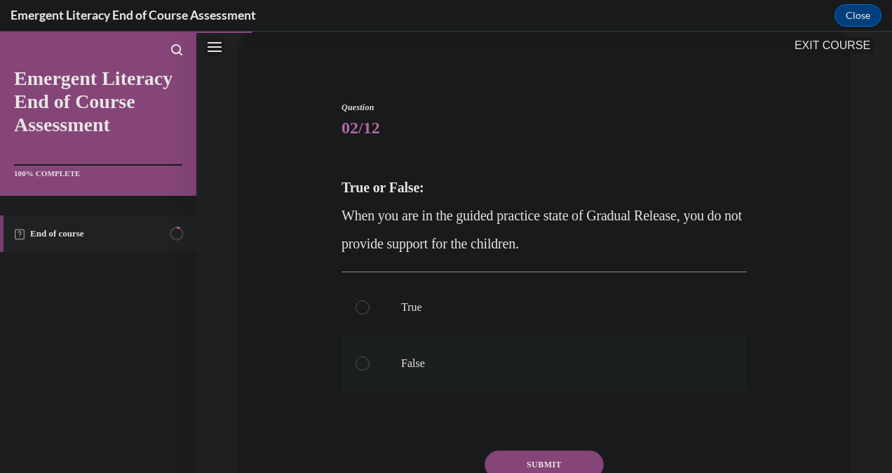
click at [359, 365] on div at bounding box center [363, 363] width 14 height 14
click at [359, 365] on input "False" at bounding box center [363, 363] width 14 height 14
radio input "true"
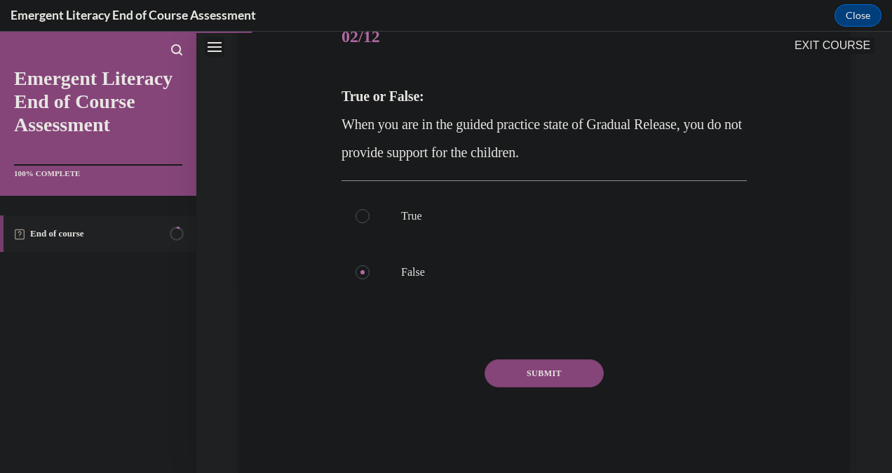
click at [549, 375] on button "SUBMIT" at bounding box center [544, 373] width 119 height 28
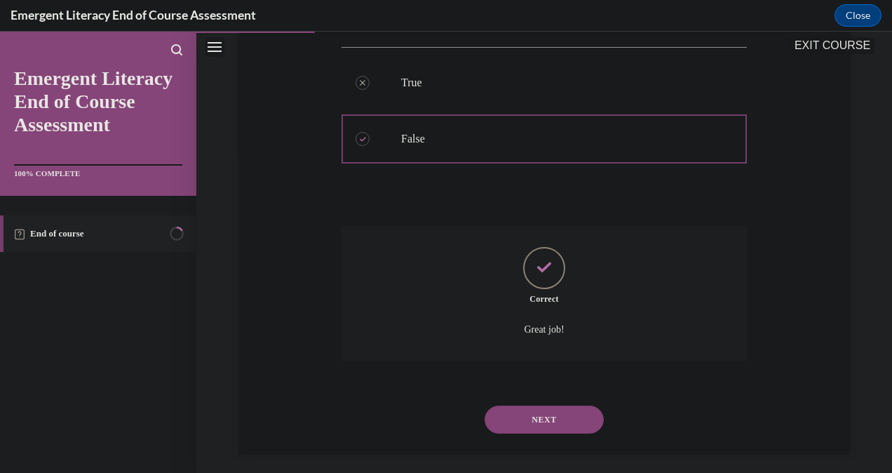
scroll to position [328, 0]
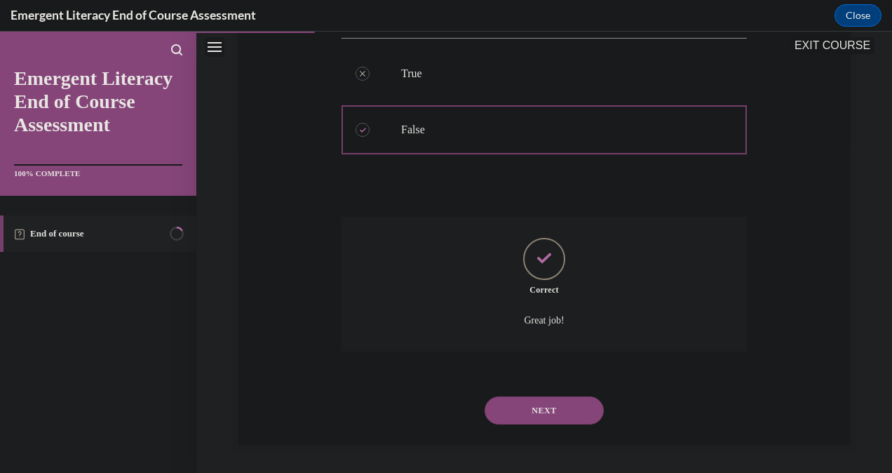
click at [557, 414] on button "NEXT" at bounding box center [544, 410] width 119 height 28
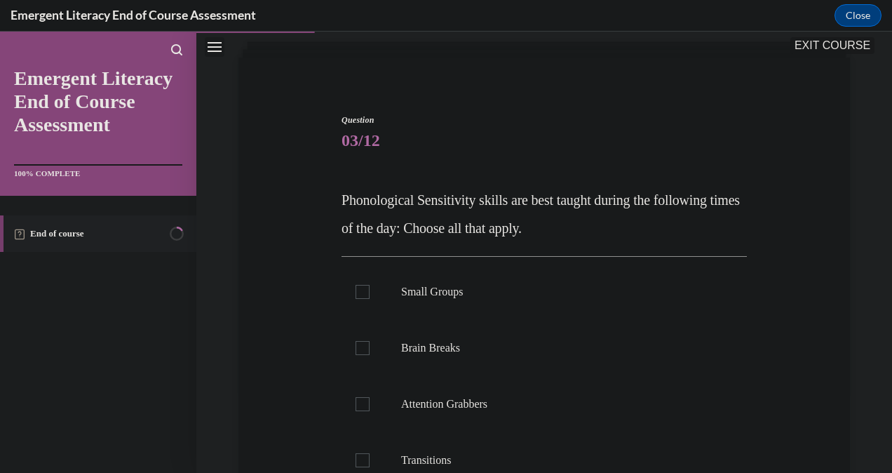
scroll to position [81, 0]
click at [370, 294] on label "Small Groups" at bounding box center [544, 292] width 405 height 56
click at [370, 294] on input "Small Groups" at bounding box center [363, 292] width 14 height 14
checkbox input "true"
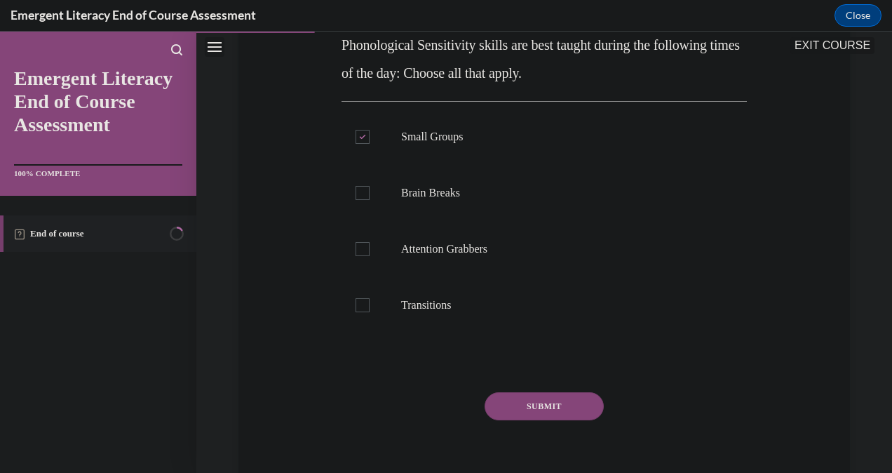
click at [549, 410] on button "SUBMIT" at bounding box center [544, 406] width 119 height 28
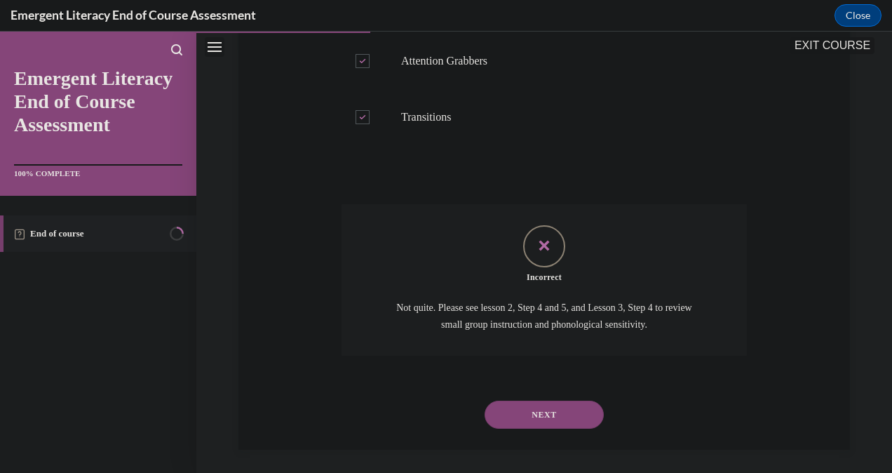
scroll to position [428, 0]
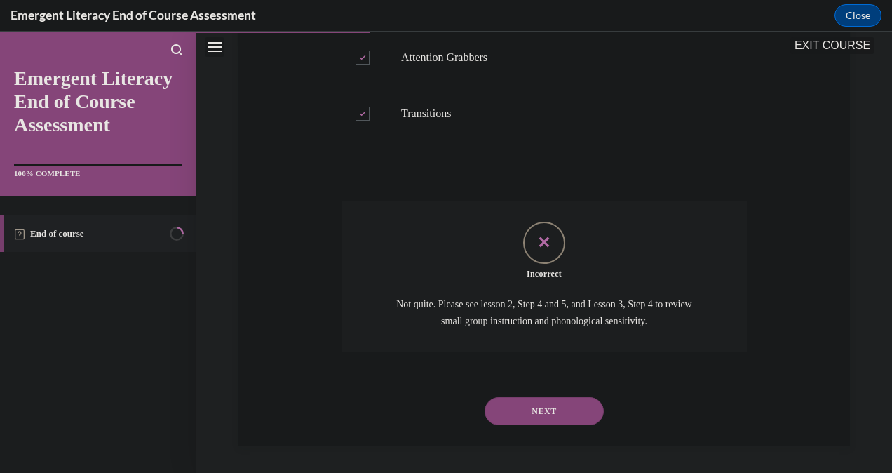
click at [543, 417] on button "NEXT" at bounding box center [544, 411] width 119 height 28
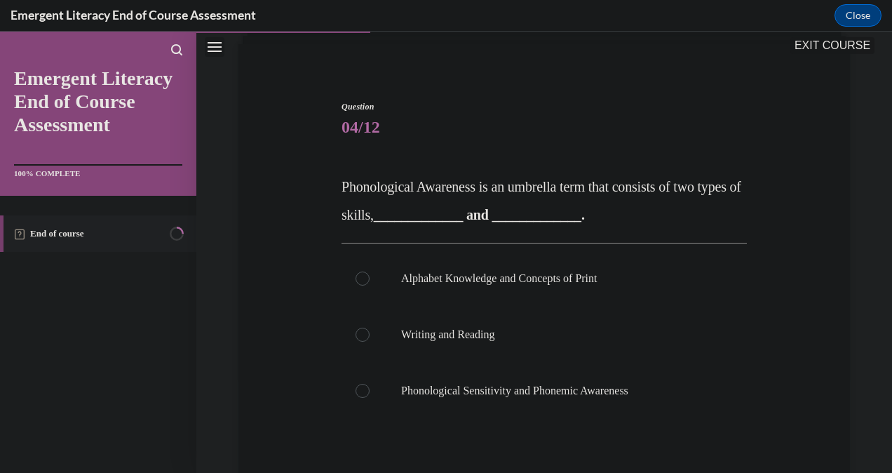
scroll to position [95, 0]
click at [365, 400] on label "Phonological Sensitivity and Phonemic Awareness" at bounding box center [544, 390] width 405 height 56
click at [365, 397] on input "Phonological Sensitivity and Phonemic Awareness" at bounding box center [363, 390] width 14 height 14
radio input "true"
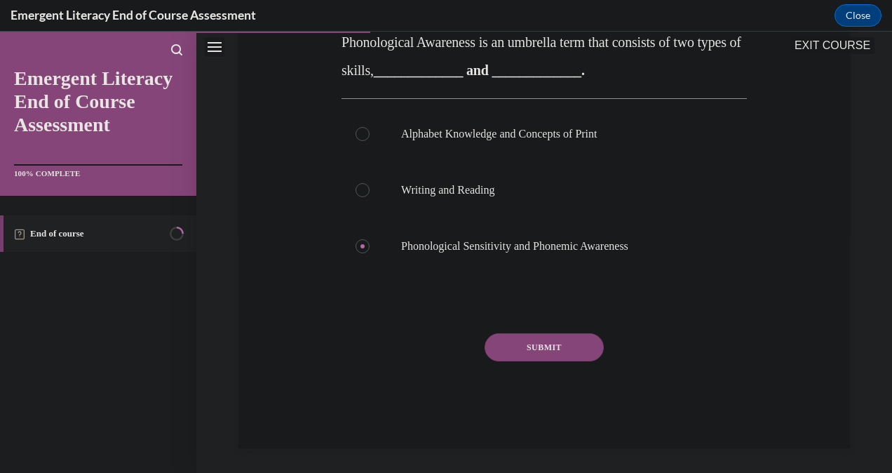
click at [546, 356] on button "SUBMIT" at bounding box center [544, 347] width 119 height 28
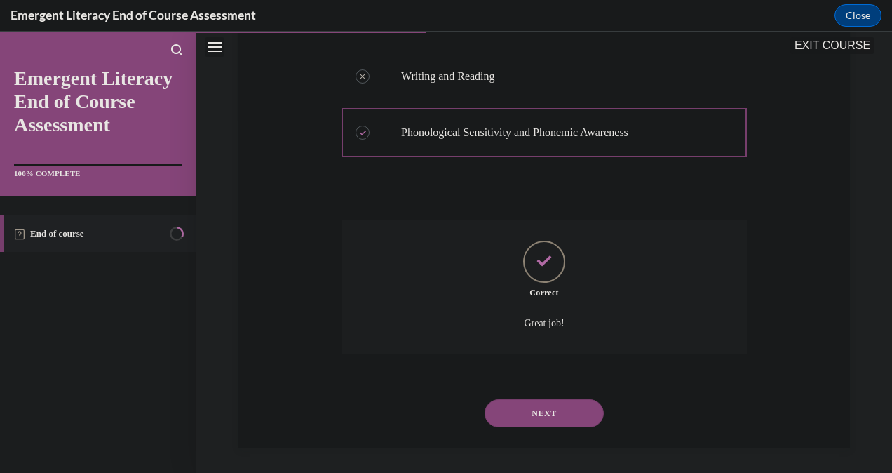
scroll to position [356, 0]
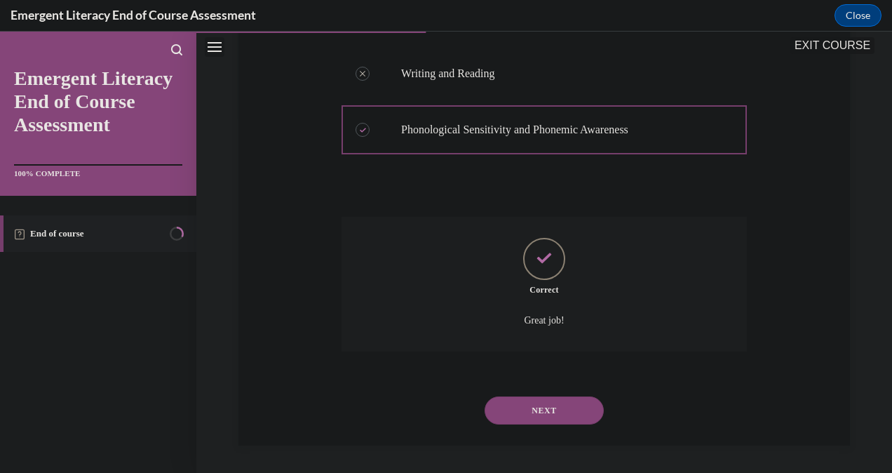
click at [528, 417] on button "NEXT" at bounding box center [544, 410] width 119 height 28
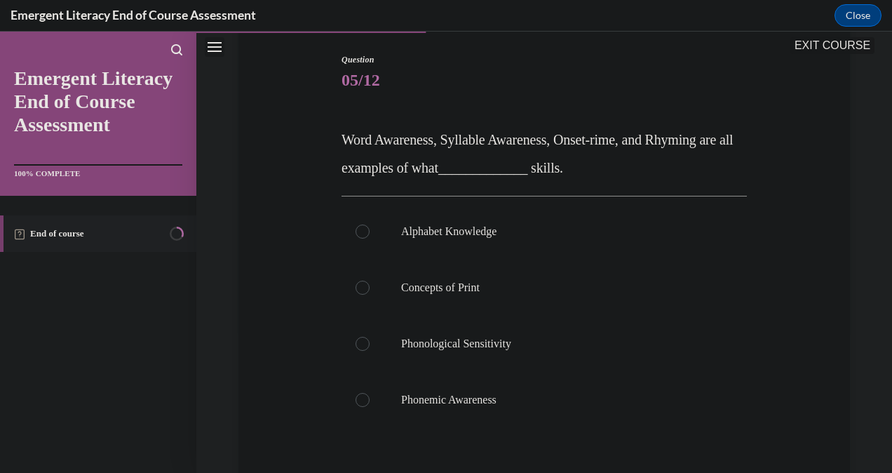
scroll to position [145, 0]
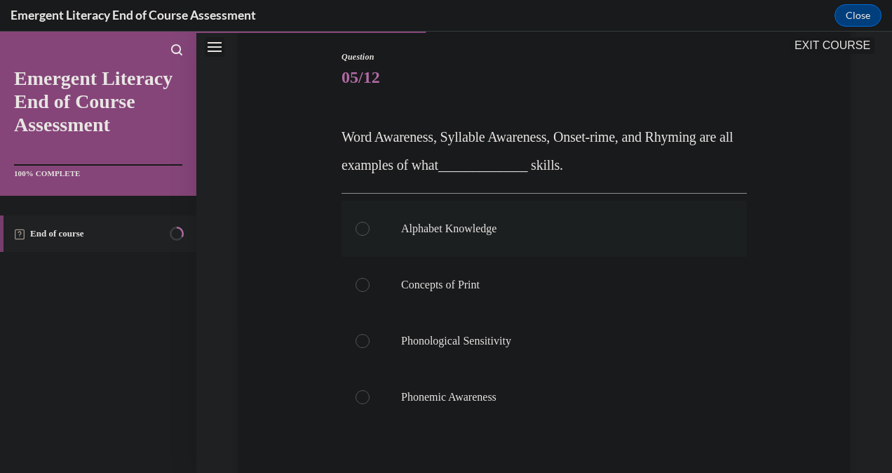
click at [358, 236] on label "Alphabet Knowledge" at bounding box center [544, 229] width 405 height 56
click at [358, 236] on input "Alphabet Knowledge" at bounding box center [363, 229] width 14 height 14
radio input "true"
click at [366, 395] on div at bounding box center [363, 397] width 14 height 14
click at [366, 395] on input "Phonemic Awareness" at bounding box center [363, 397] width 14 height 14
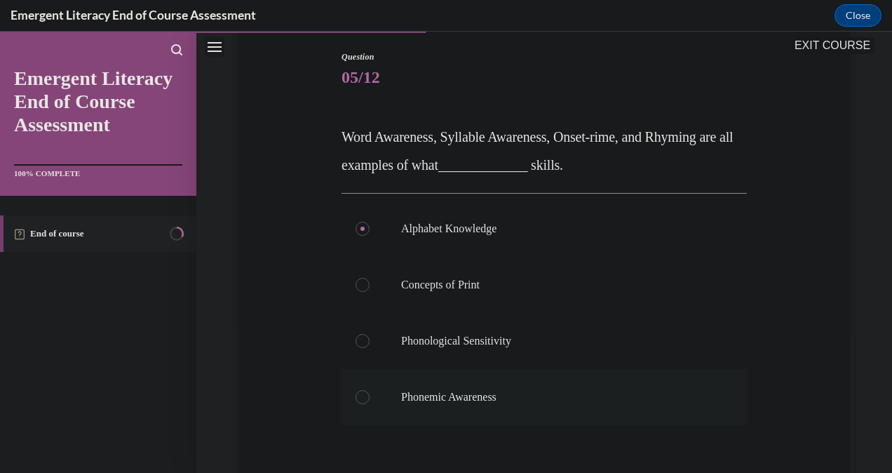
radio input "true"
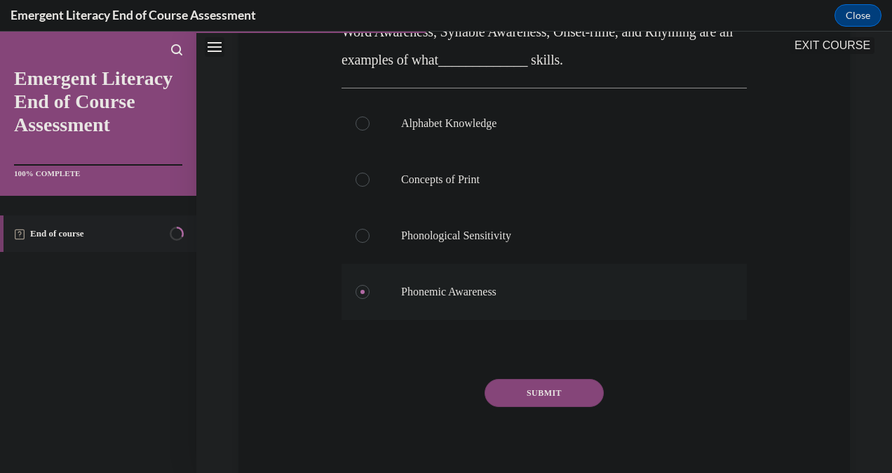
scroll to position [253, 0]
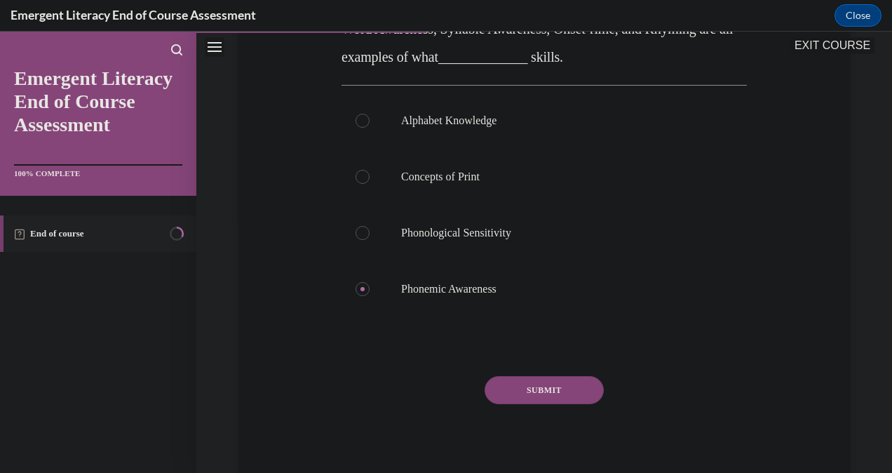
click at [540, 417] on div "SUBMIT" at bounding box center [544, 411] width 405 height 70
click at [535, 391] on button "SUBMIT" at bounding box center [544, 390] width 119 height 28
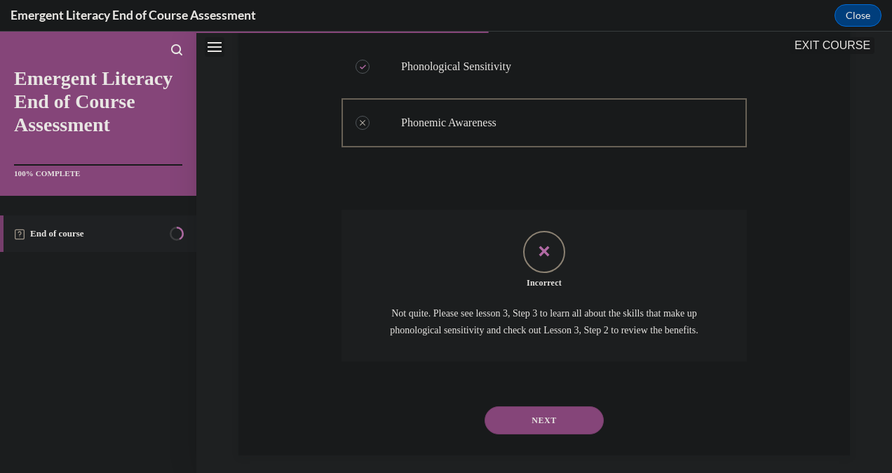
scroll to position [434, 0]
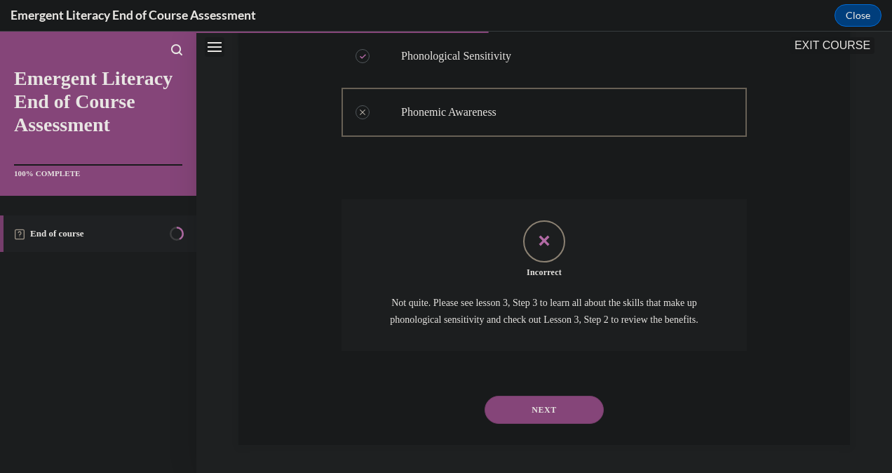
click at [558, 328] on p "Not quite. Please see lesson 3, Step 3 to learn all about the skills that make …" at bounding box center [545, 312] width 316 height 34
click at [546, 424] on button "NEXT" at bounding box center [544, 410] width 119 height 28
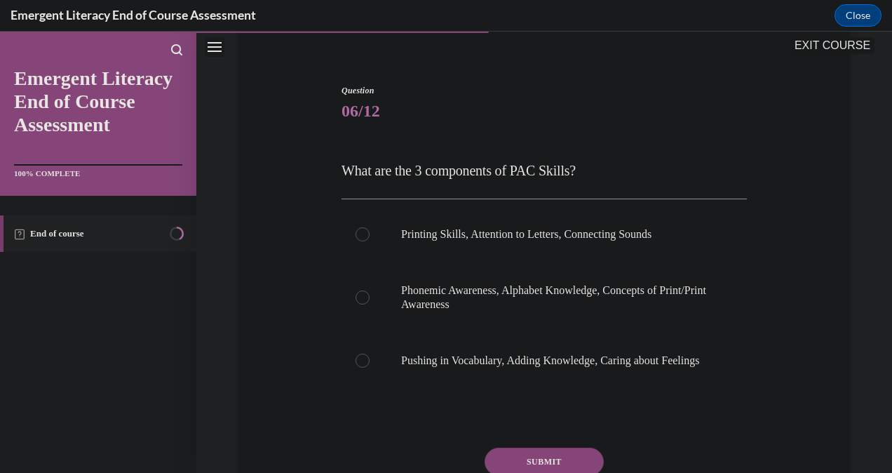
scroll to position [117, 0]
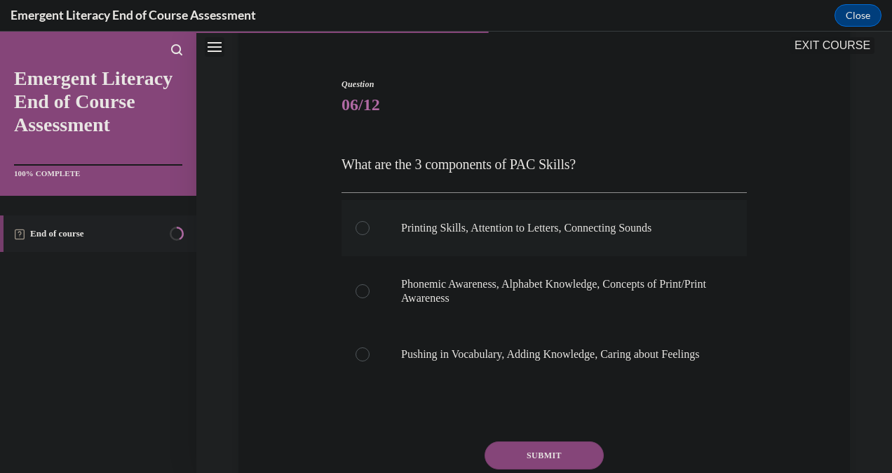
click at [363, 236] on label "Printing Skills, Attention to Letters, Connecting Sounds" at bounding box center [544, 228] width 405 height 56
click at [363, 235] on input "Printing Skills, Attention to Letters, Connecting Sounds" at bounding box center [363, 228] width 14 height 14
radio input "true"
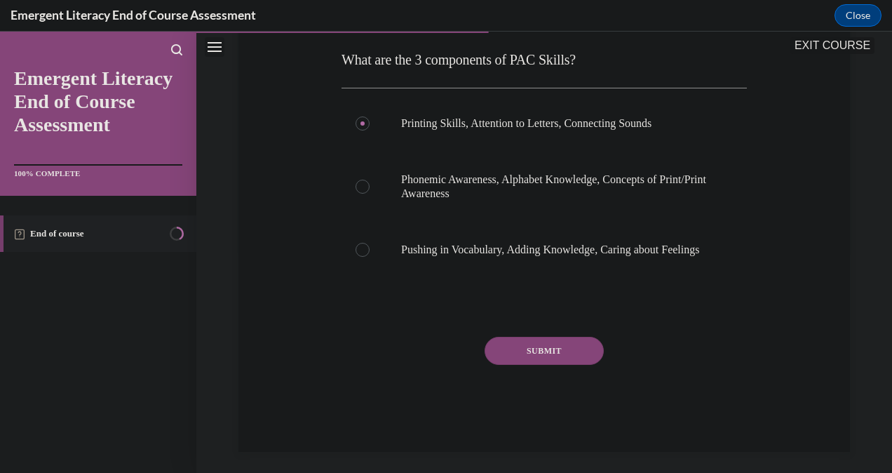
click at [547, 365] on button "SUBMIT" at bounding box center [544, 351] width 119 height 28
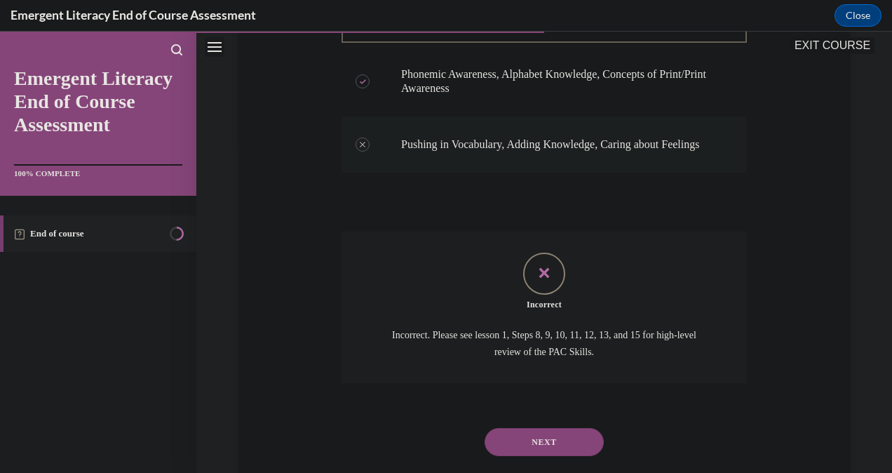
scroll to position [372, 0]
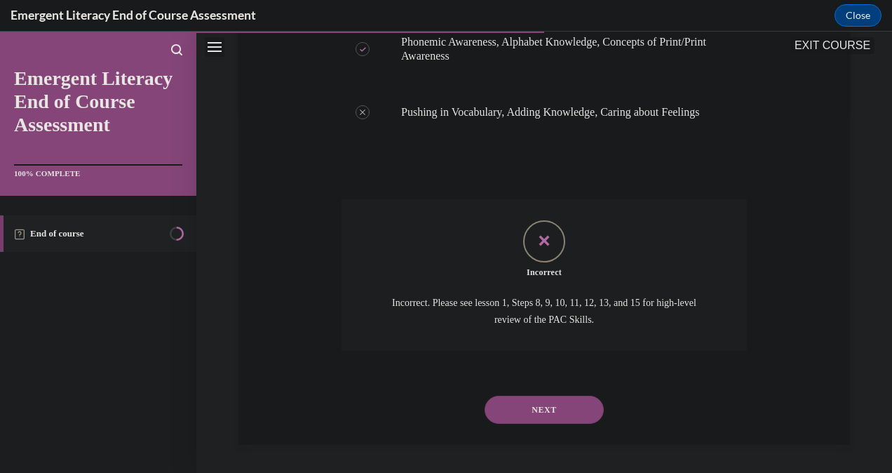
click at [534, 241] on icon "Feedback" at bounding box center [544, 240] width 21 height 21
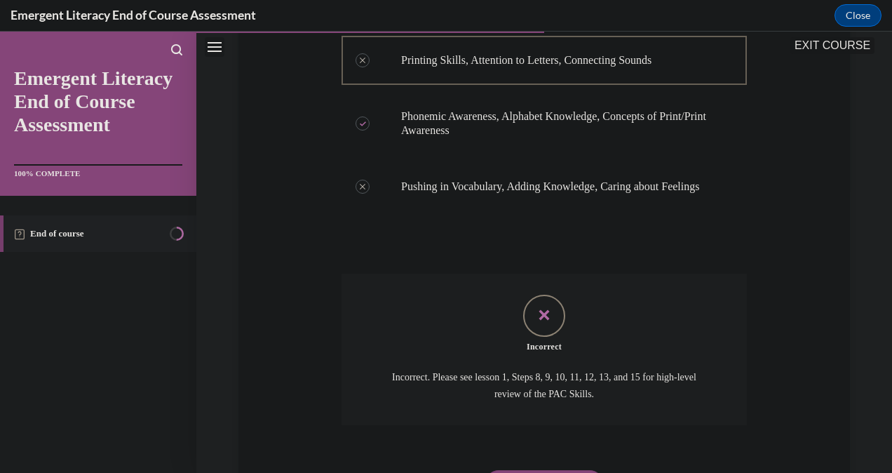
scroll to position [285, 0]
click at [355, 183] on label "Pushing in Vocabulary, Adding Knowledge, Caring about Feelings" at bounding box center [544, 187] width 405 height 56
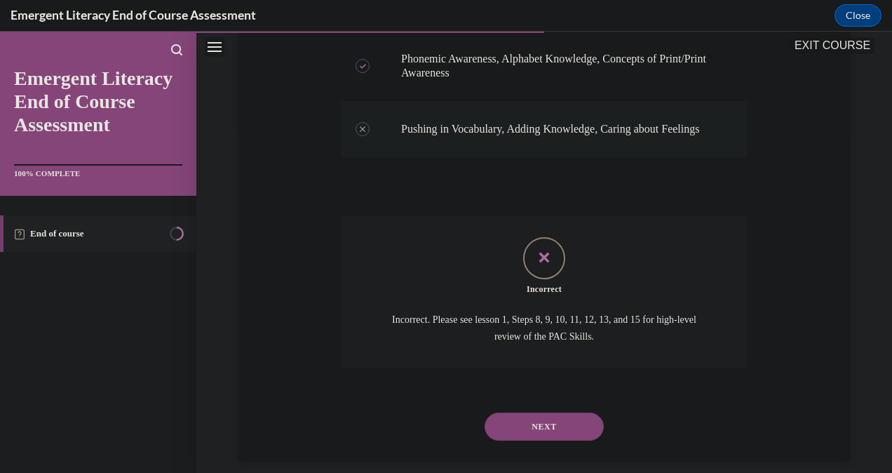
scroll to position [372, 0]
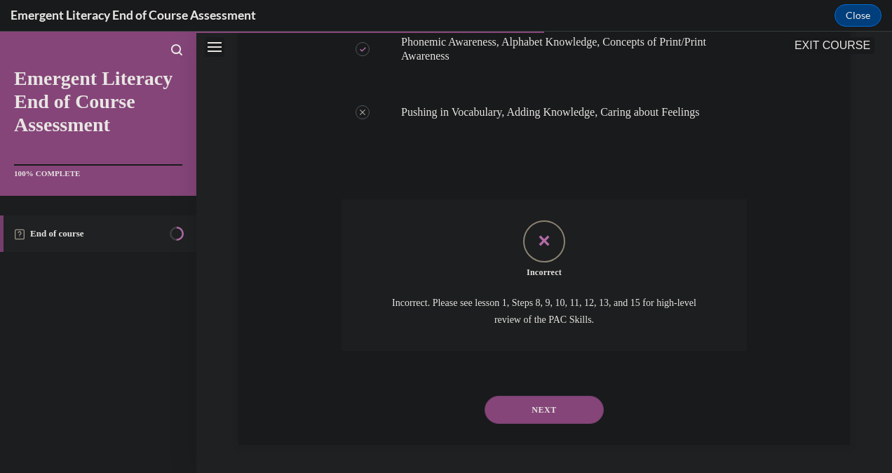
click at [533, 420] on button "NEXT" at bounding box center [544, 410] width 119 height 28
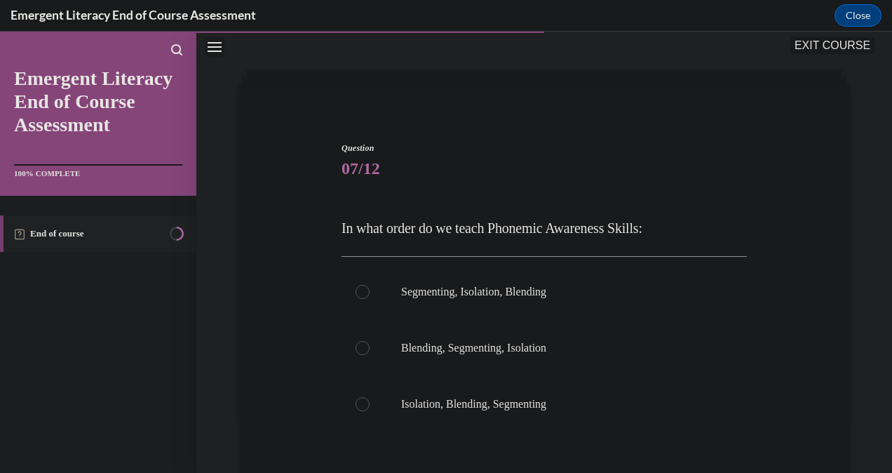
scroll to position [53, 0]
click at [365, 295] on div at bounding box center [363, 292] width 14 height 14
click at [365, 295] on input "Segmenting, Isolation, Blending" at bounding box center [363, 292] width 14 height 14
radio input "true"
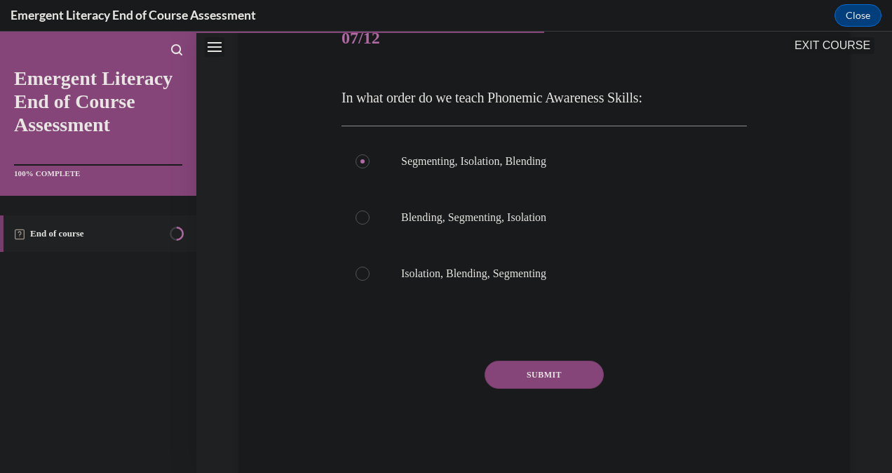
click at [528, 379] on button "SUBMIT" at bounding box center [544, 375] width 119 height 28
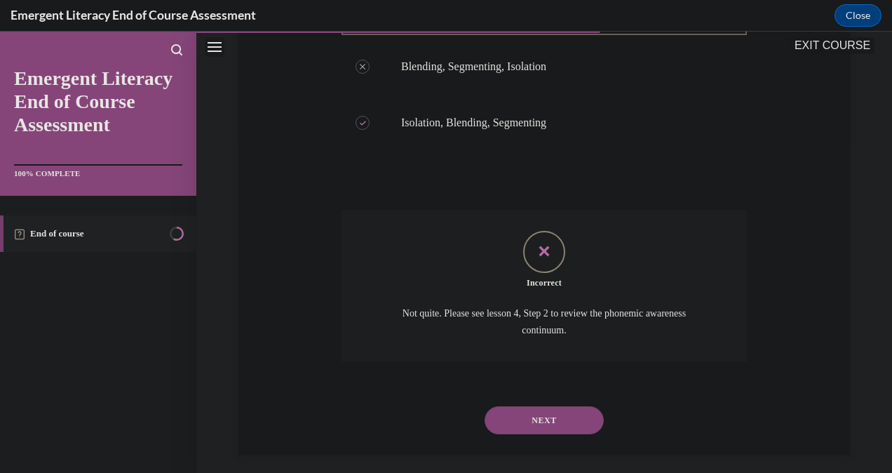
scroll to position [344, 0]
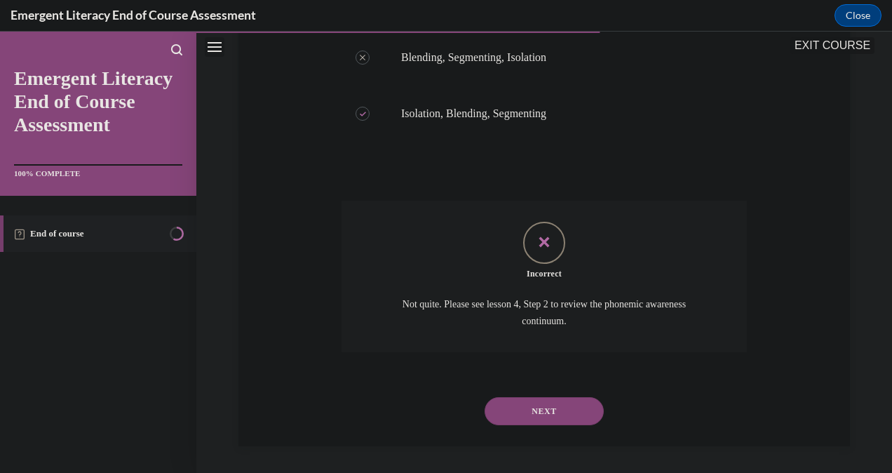
click at [535, 400] on button "NEXT" at bounding box center [544, 411] width 119 height 28
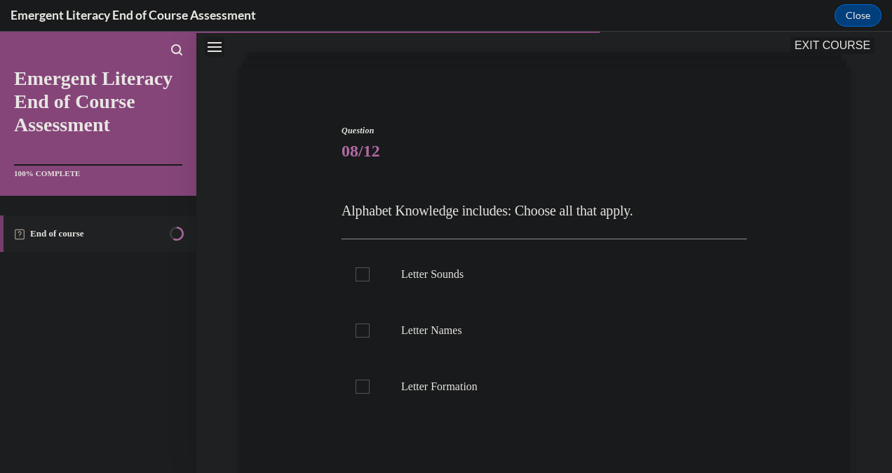
scroll to position [72, 0]
click at [365, 269] on div at bounding box center [363, 274] width 14 height 14
click at [365, 269] on input "Letter Sounds" at bounding box center [363, 274] width 14 height 14
checkbox input "true"
click at [359, 341] on label "Letter Names" at bounding box center [544, 330] width 405 height 56
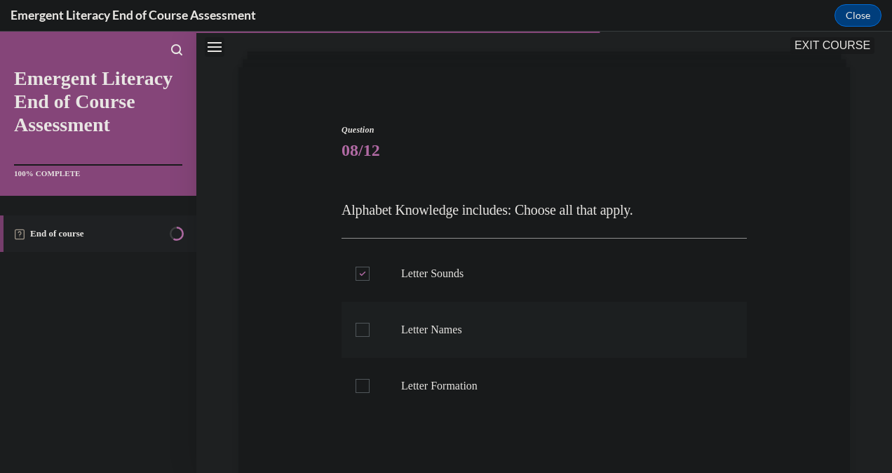
click at [359, 337] on input "Letter Names" at bounding box center [363, 330] width 14 height 14
checkbox input "true"
click at [369, 385] on label "Letter Formation" at bounding box center [544, 386] width 405 height 56
click at [369, 385] on input "Letter Formation" at bounding box center [363, 386] width 14 height 14
checkbox input "true"
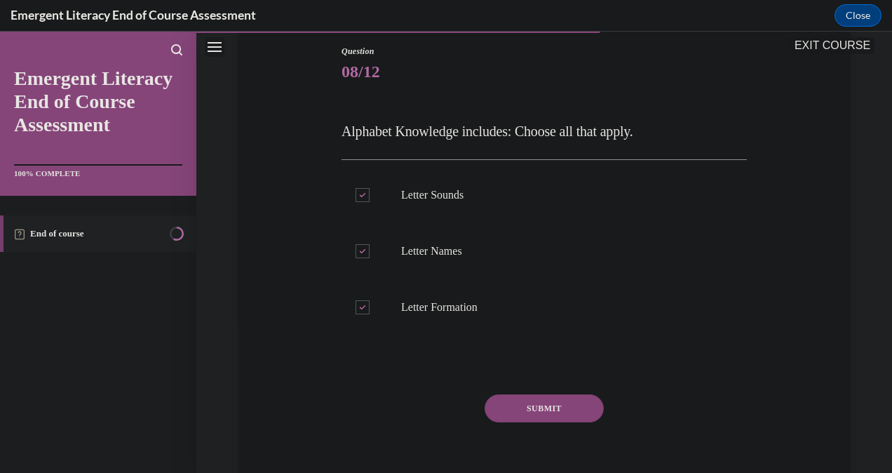
click at [544, 408] on button "SUBMIT" at bounding box center [544, 408] width 119 height 28
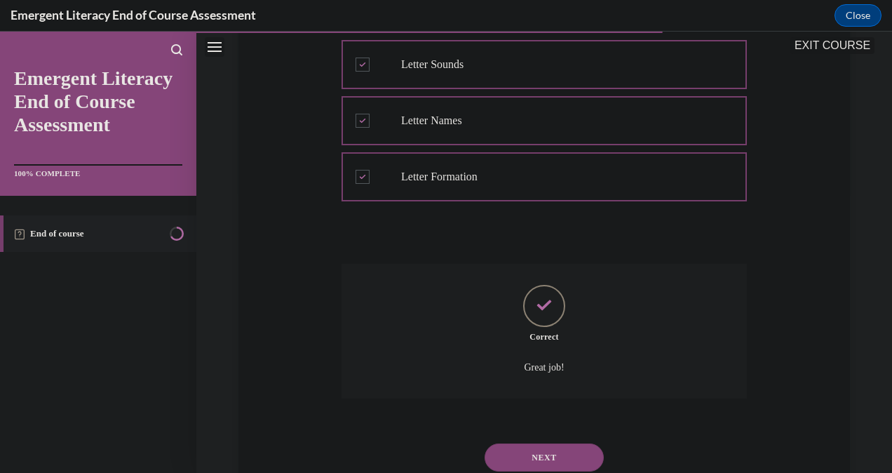
scroll to position [328, 0]
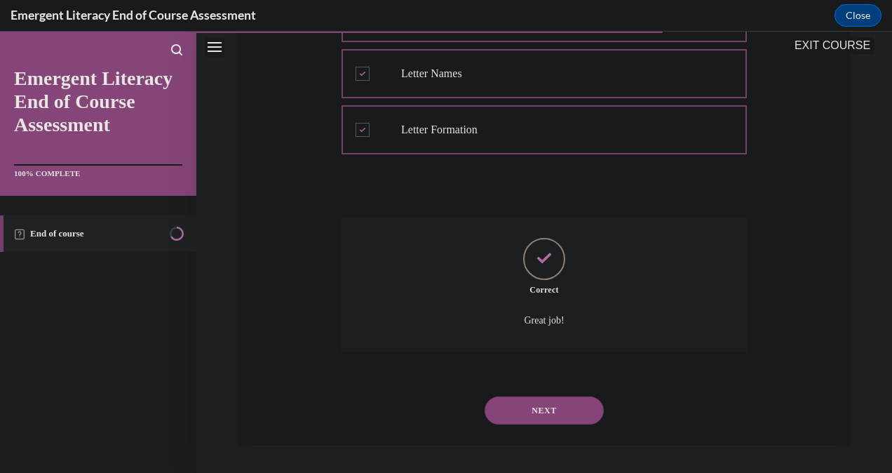
click at [530, 401] on button "NEXT" at bounding box center [544, 410] width 119 height 28
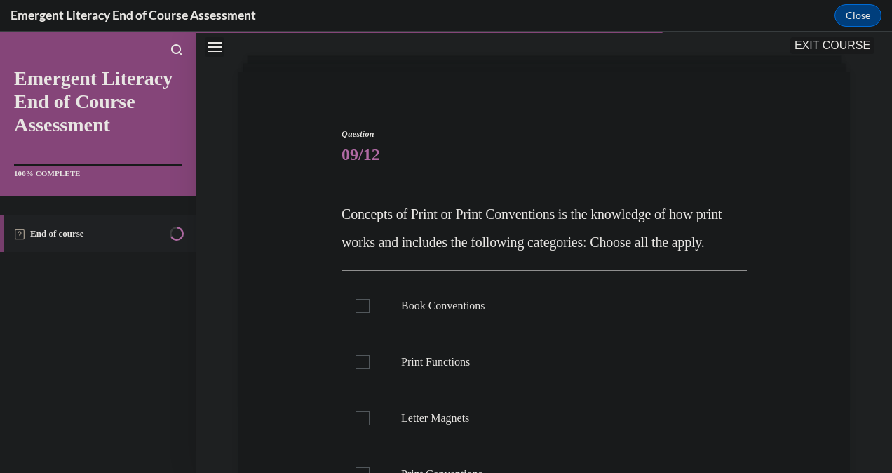
scroll to position [79, 0]
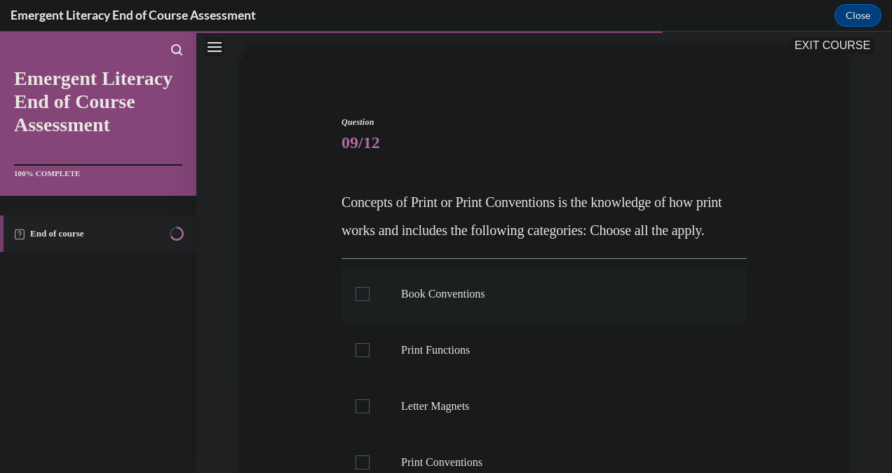
click at [365, 301] on div at bounding box center [363, 294] width 14 height 14
click at [365, 301] on input "Book Conventions" at bounding box center [363, 294] width 14 height 14
checkbox input "true"
click at [368, 378] on label "Print Functions" at bounding box center [544, 350] width 405 height 56
click at [368, 357] on input "Print Functions" at bounding box center [363, 350] width 14 height 14
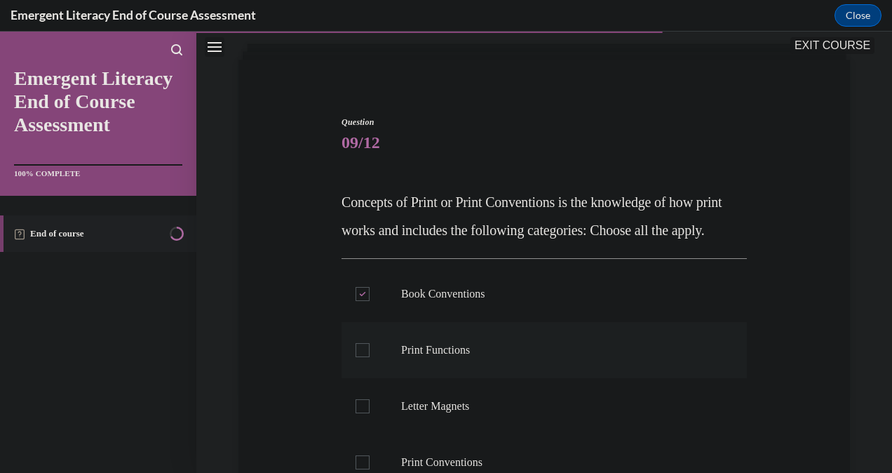
checkbox input "true"
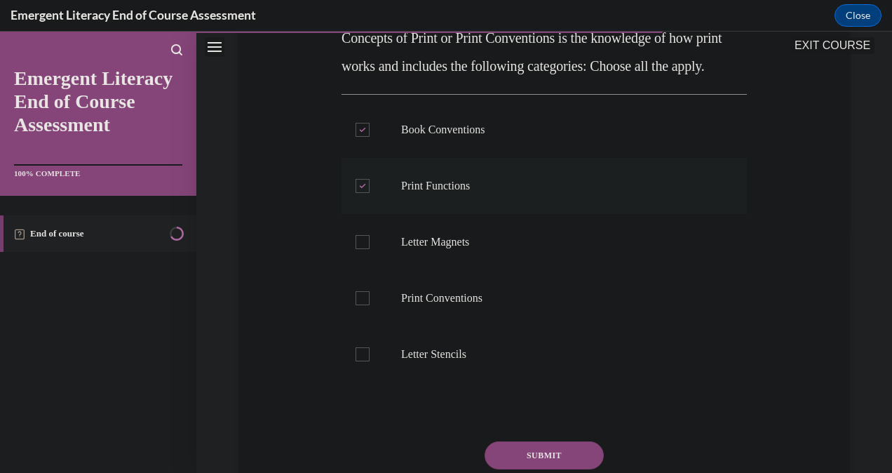
scroll to position [245, 0]
click at [347, 321] on label "Print Conventions" at bounding box center [544, 297] width 405 height 56
click at [356, 304] on input "Print Conventions" at bounding box center [363, 297] width 14 height 14
checkbox input "true"
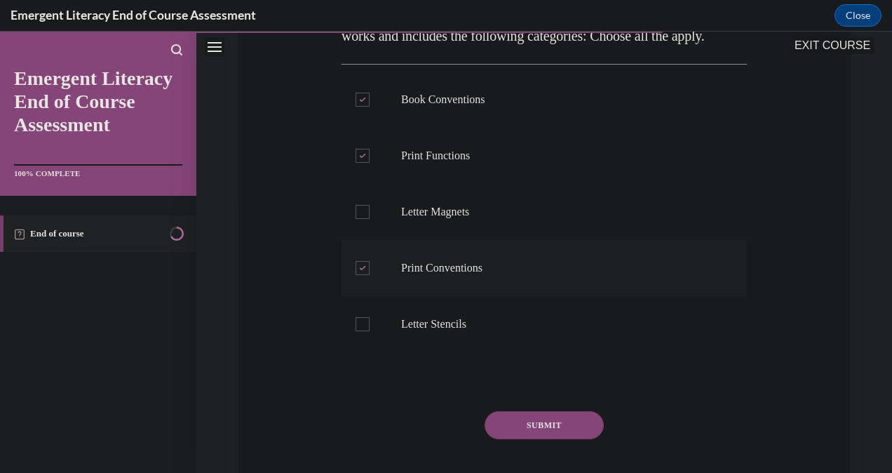
scroll to position [308, 0]
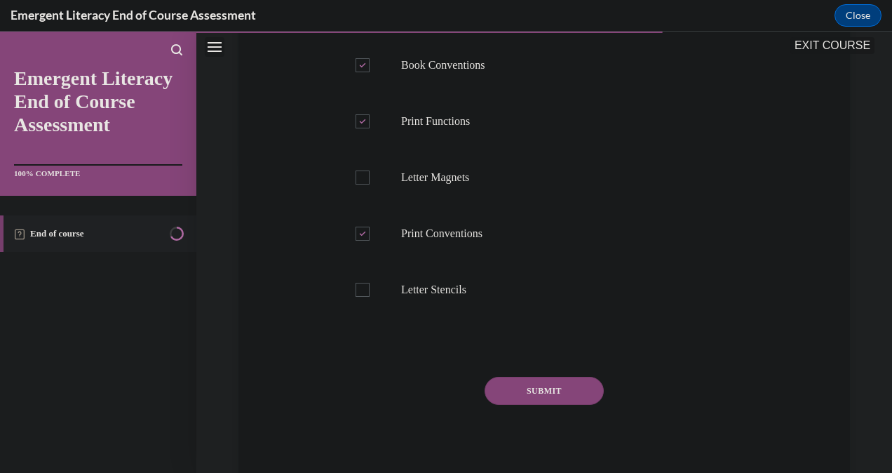
click at [539, 405] on button "SUBMIT" at bounding box center [544, 391] width 119 height 28
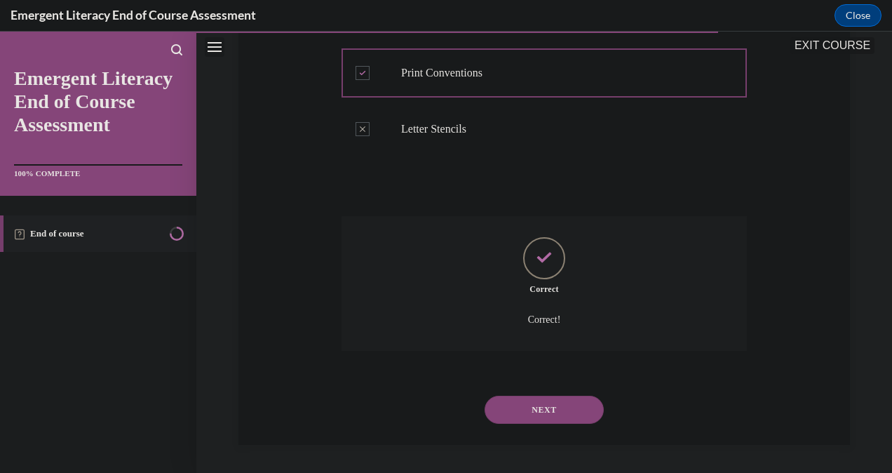
scroll to position [496, 0]
click at [532, 421] on button "NEXT" at bounding box center [544, 410] width 119 height 28
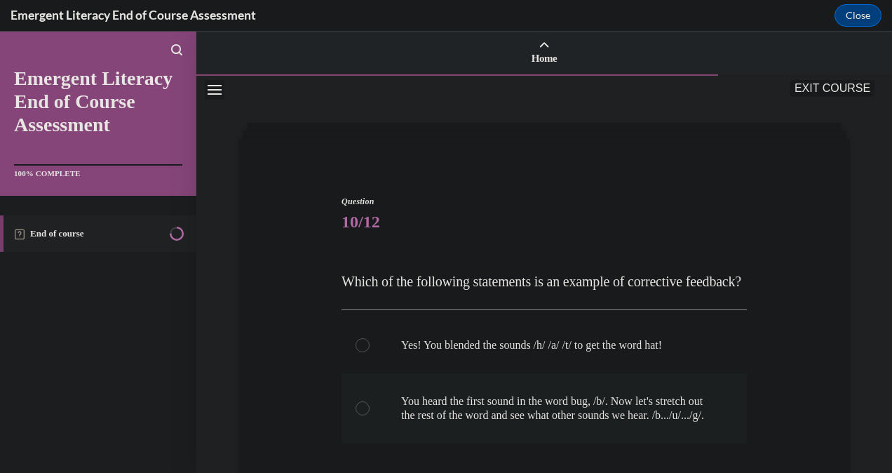
click at [363, 415] on div at bounding box center [363, 408] width 14 height 14
click at [363, 415] on input "You heard the first sound in the word bug, /b/. Now let's stretch out the rest …" at bounding box center [363, 408] width 14 height 14
radio input "true"
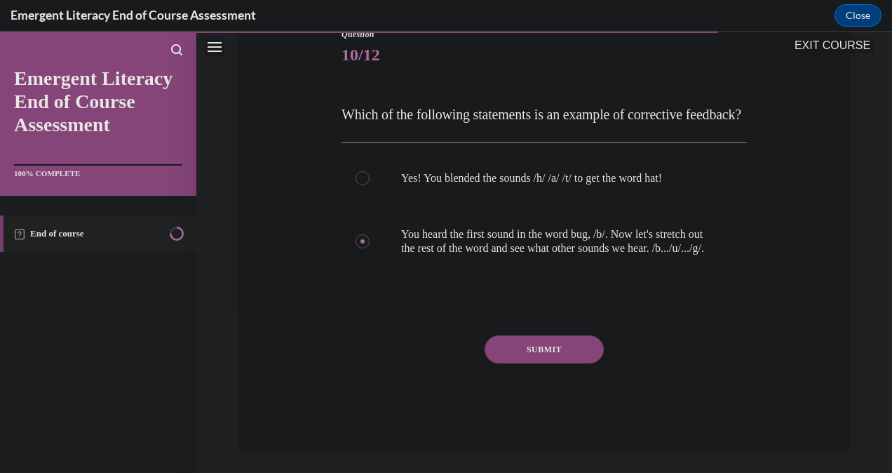
click at [548, 363] on button "SUBMIT" at bounding box center [544, 349] width 119 height 28
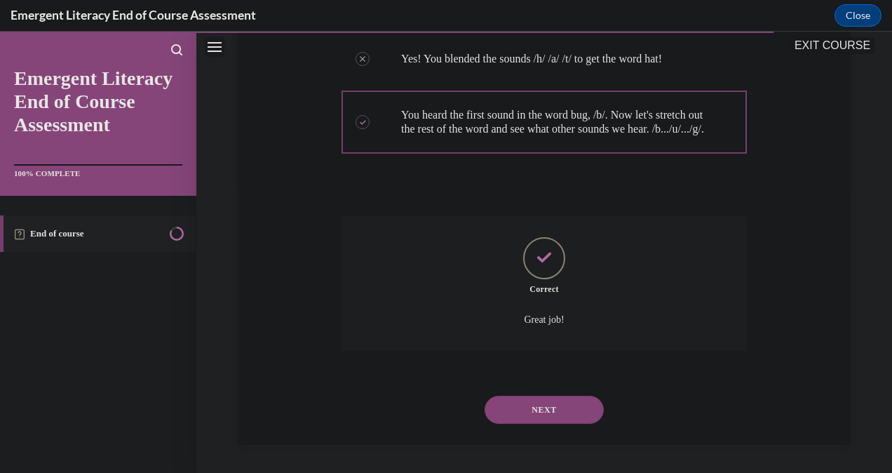
scroll to position [328, 0]
click at [521, 413] on button "NEXT" at bounding box center [544, 410] width 119 height 28
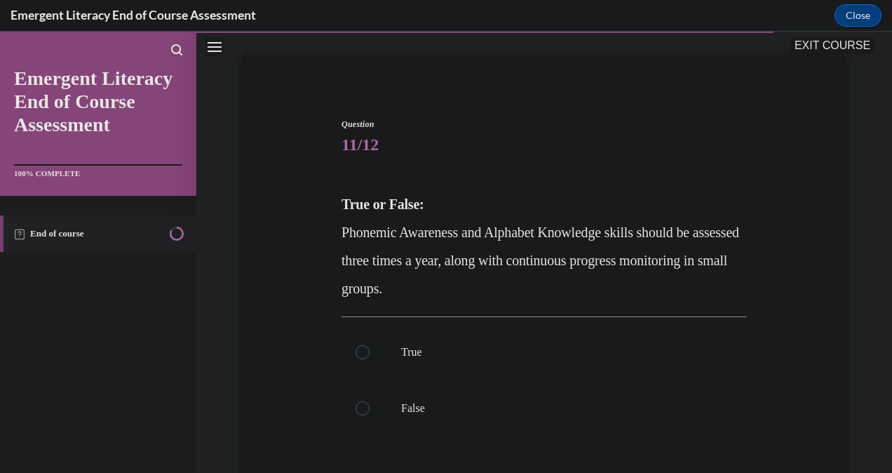
scroll to position [96, 0]
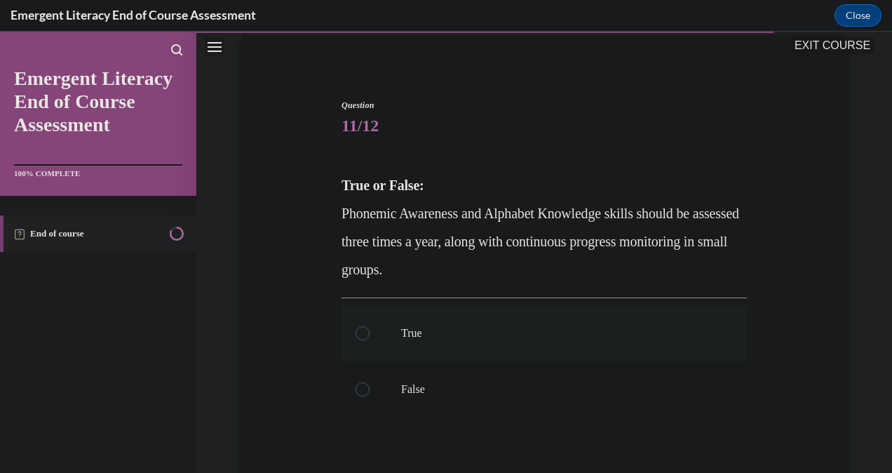
click at [368, 335] on label "True" at bounding box center [544, 333] width 405 height 56
click at [368, 335] on input "True" at bounding box center [363, 333] width 14 height 14
radio input "true"
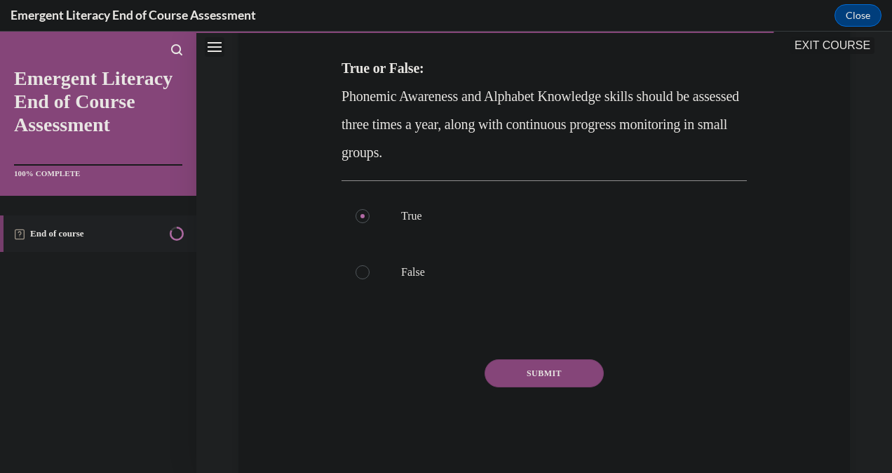
click at [544, 374] on button "SUBMIT" at bounding box center [544, 373] width 119 height 28
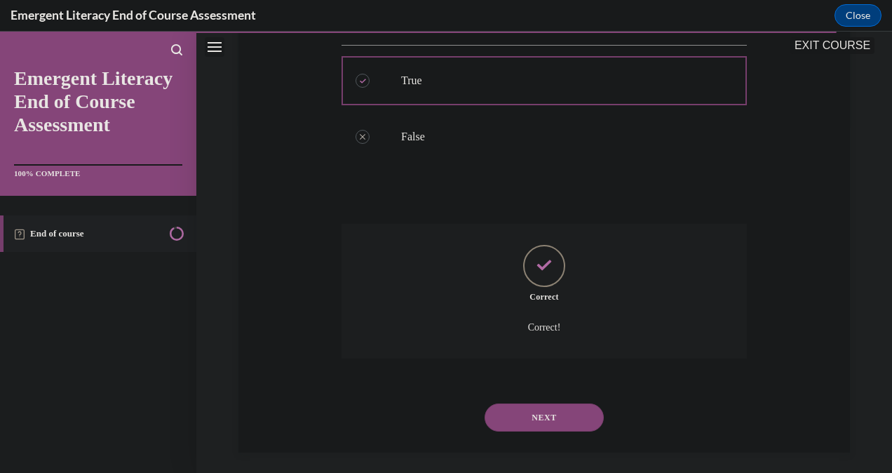
scroll to position [356, 0]
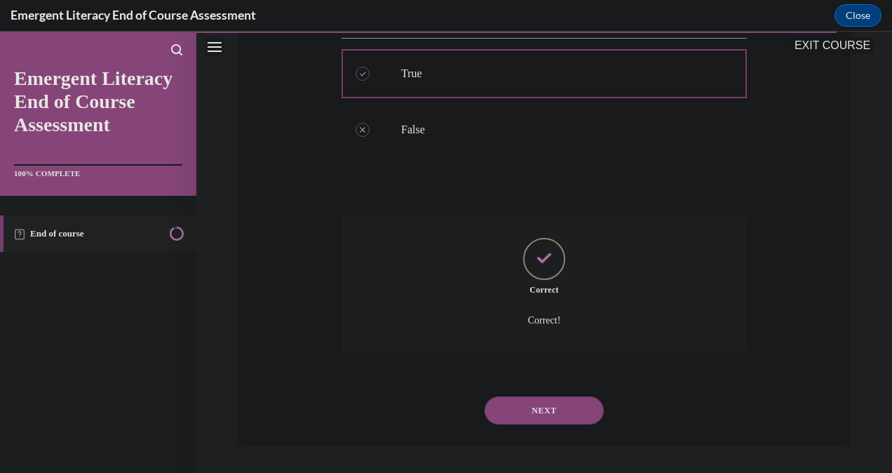
click at [525, 409] on button "NEXT" at bounding box center [544, 410] width 119 height 28
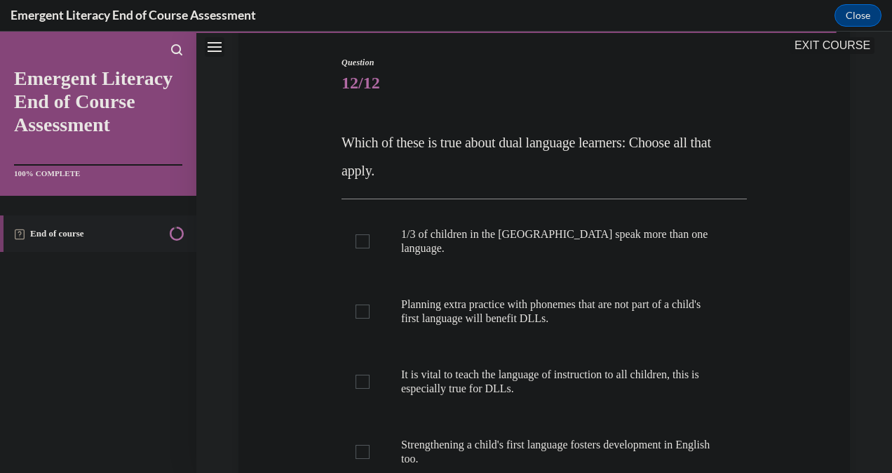
scroll to position [136, 0]
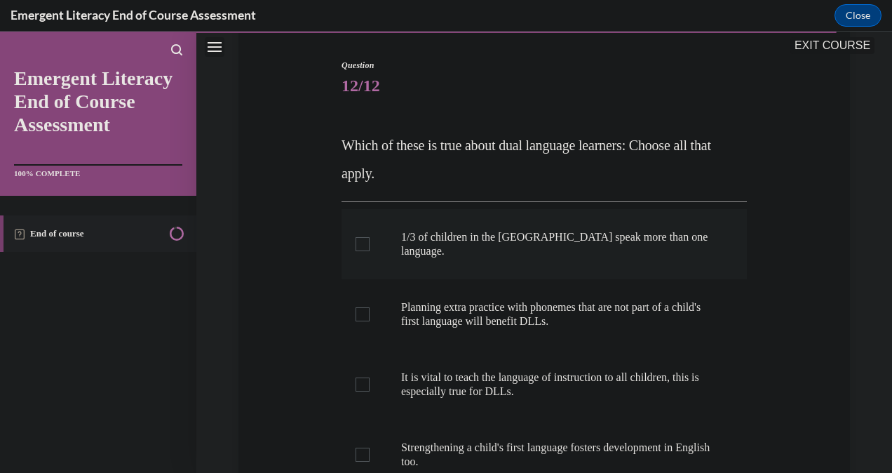
click at [351, 233] on label "1/3 of children in the [GEOGRAPHIC_DATA] speak more than one language." at bounding box center [544, 244] width 405 height 70
click at [356, 237] on input "1/3 of children in the [GEOGRAPHIC_DATA] speak more than one language." at bounding box center [363, 244] width 14 height 14
checkbox input "true"
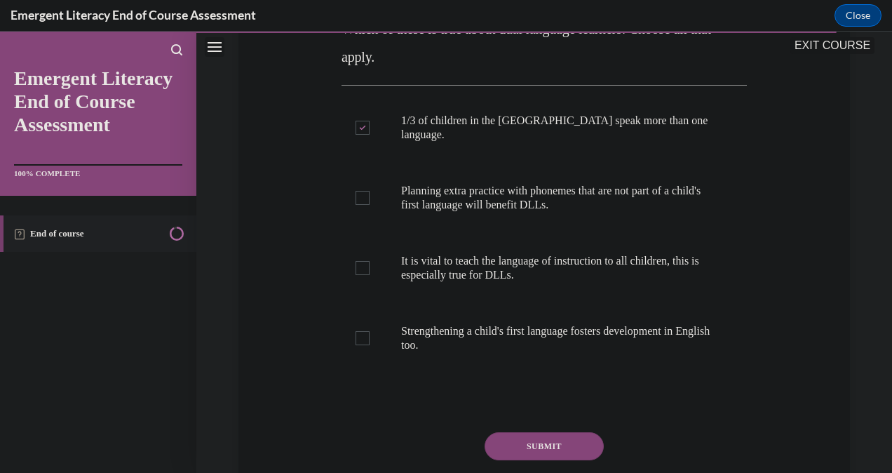
click at [546, 432] on button "SUBMIT" at bounding box center [544, 446] width 119 height 28
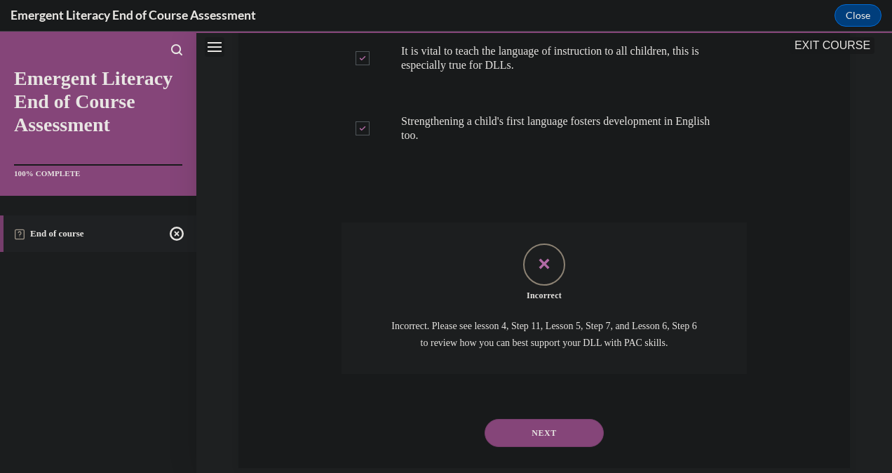
scroll to position [470, 0]
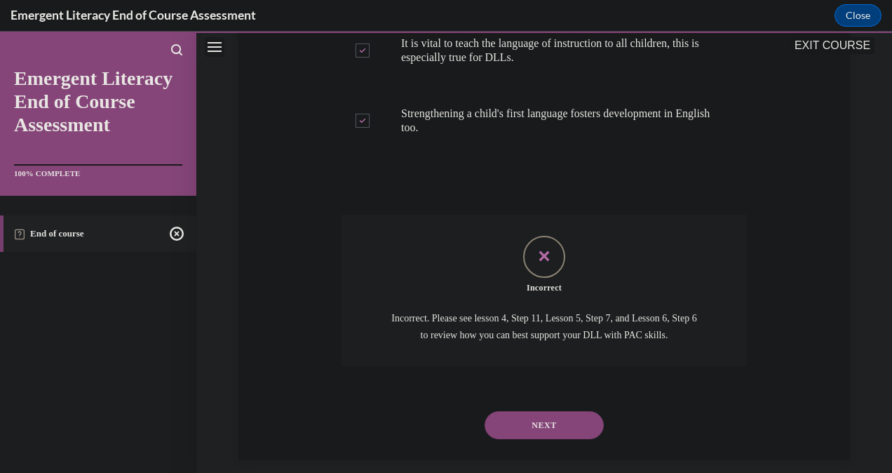
click at [544, 418] on button "NEXT" at bounding box center [544, 425] width 119 height 28
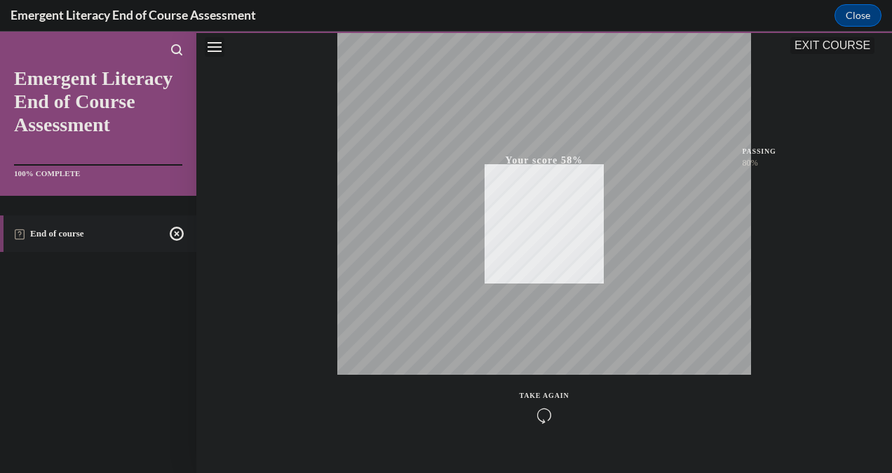
scroll to position [277, 0]
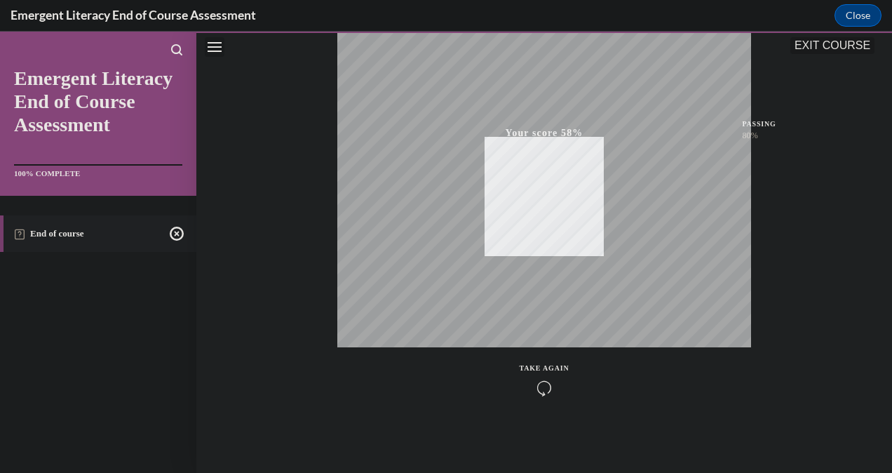
click at [532, 393] on icon "button" at bounding box center [545, 387] width 50 height 15
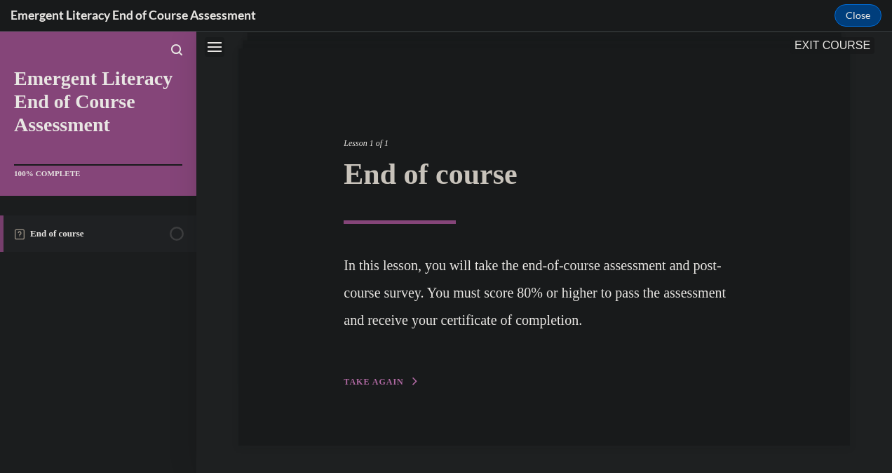
click at [347, 382] on span "TAKE AGAIN" at bounding box center [374, 382] width 60 height 10
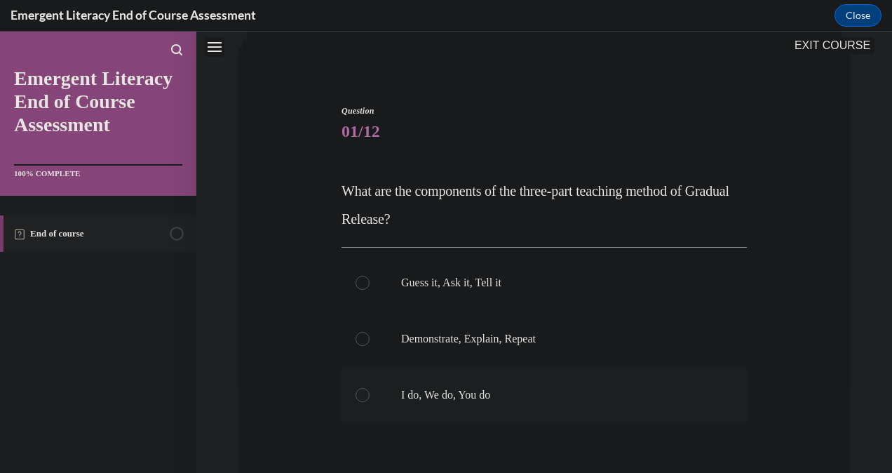
click at [365, 407] on label "I do, We do, You do" at bounding box center [544, 395] width 405 height 56
click at [365, 402] on input "I do, We do, You do" at bounding box center [363, 395] width 14 height 14
radio input "true"
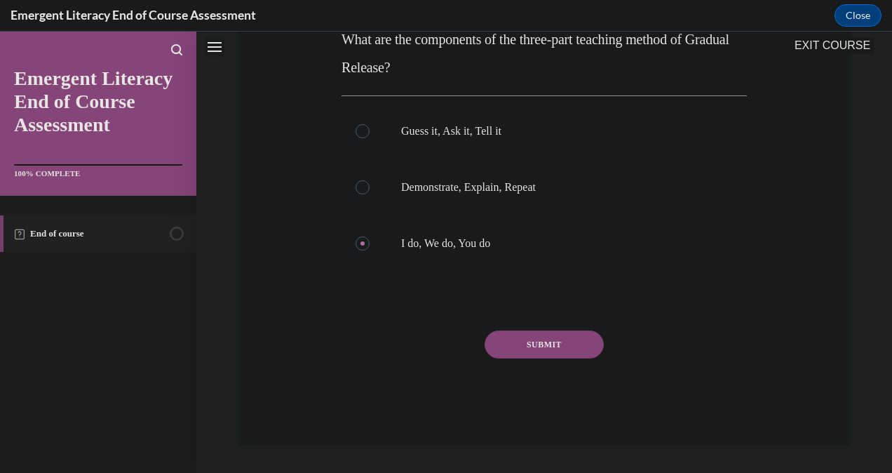
click at [554, 347] on button "SUBMIT" at bounding box center [544, 344] width 119 height 28
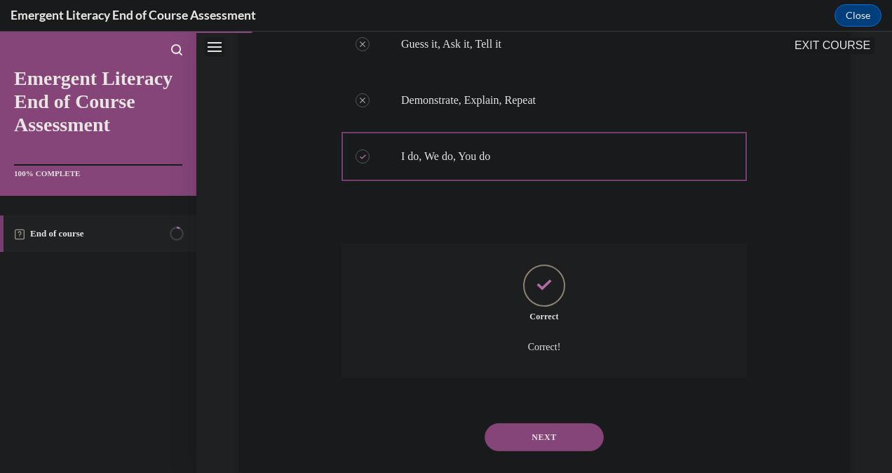
scroll to position [356, 0]
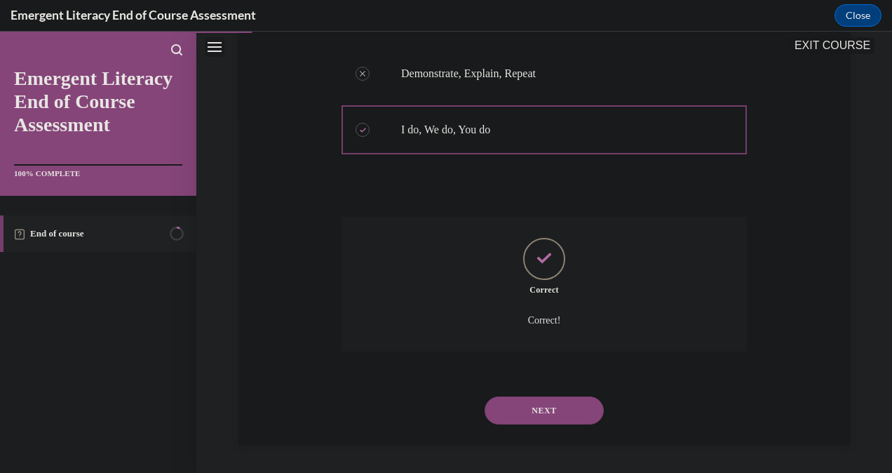
click at [541, 410] on button "NEXT" at bounding box center [544, 410] width 119 height 28
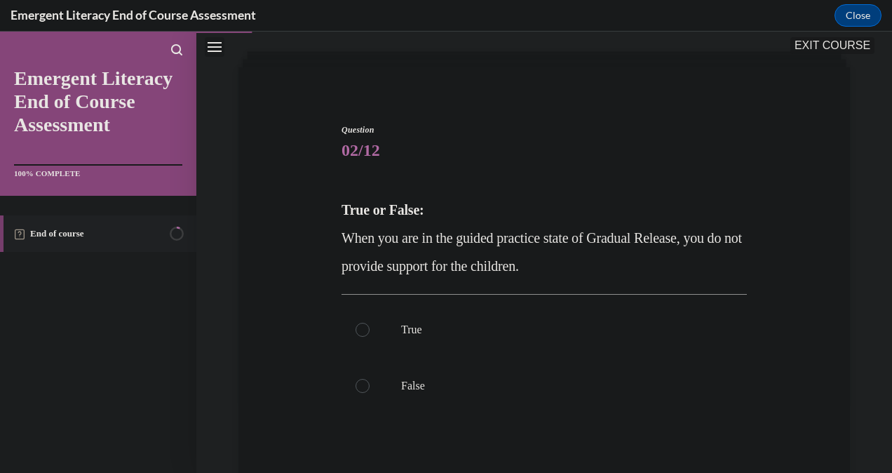
scroll to position [74, 0]
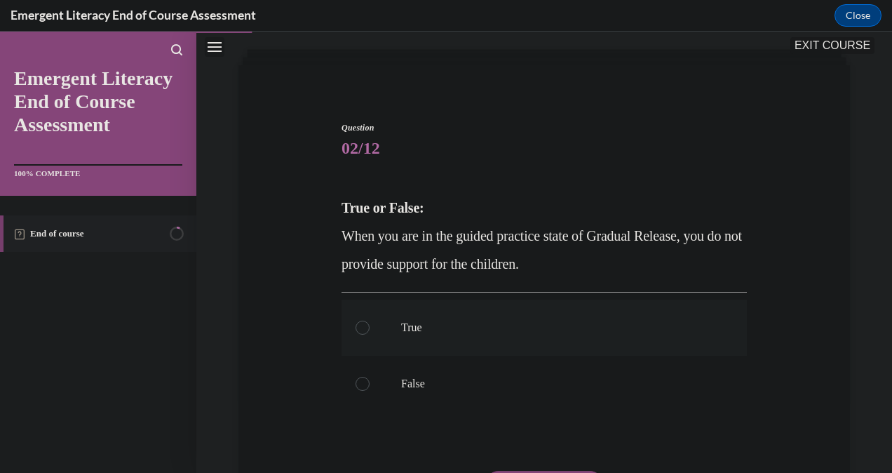
click at [344, 335] on label "True" at bounding box center [544, 328] width 405 height 56
click at [356, 335] on input "True" at bounding box center [363, 328] width 14 height 14
radio input "true"
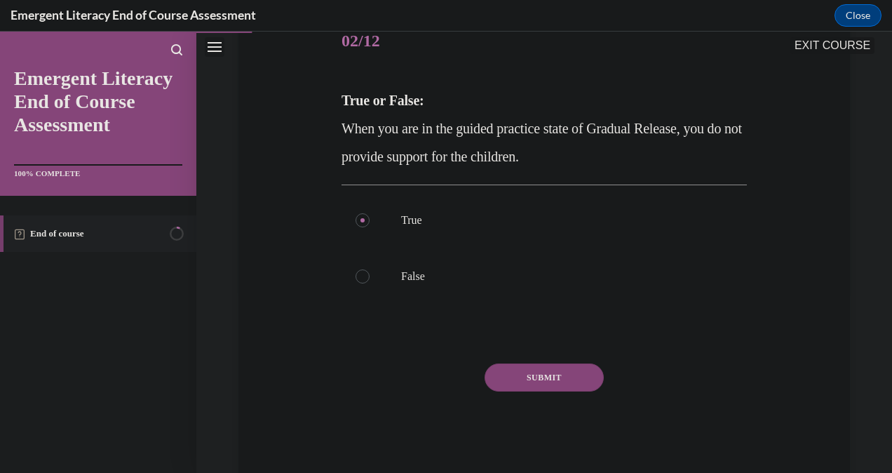
click at [530, 382] on button "SUBMIT" at bounding box center [544, 377] width 119 height 28
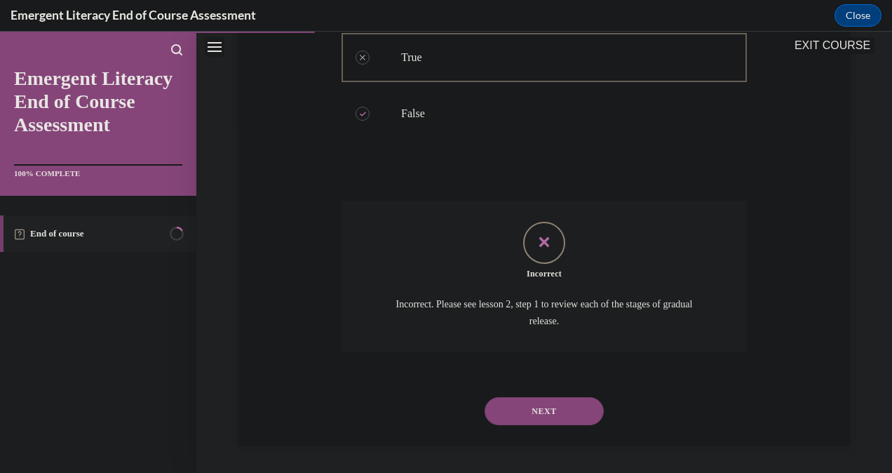
scroll to position [344, 0]
click at [525, 408] on button "NEXT" at bounding box center [544, 411] width 119 height 28
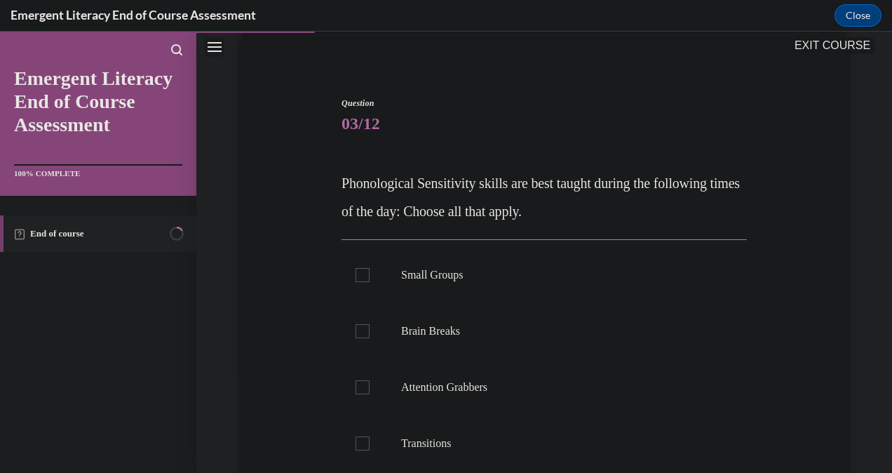
scroll to position [100, 0]
click at [356, 331] on div at bounding box center [363, 330] width 14 height 14
click at [356, 331] on input "Brain Breaks" at bounding box center [363, 330] width 14 height 14
checkbox input "true"
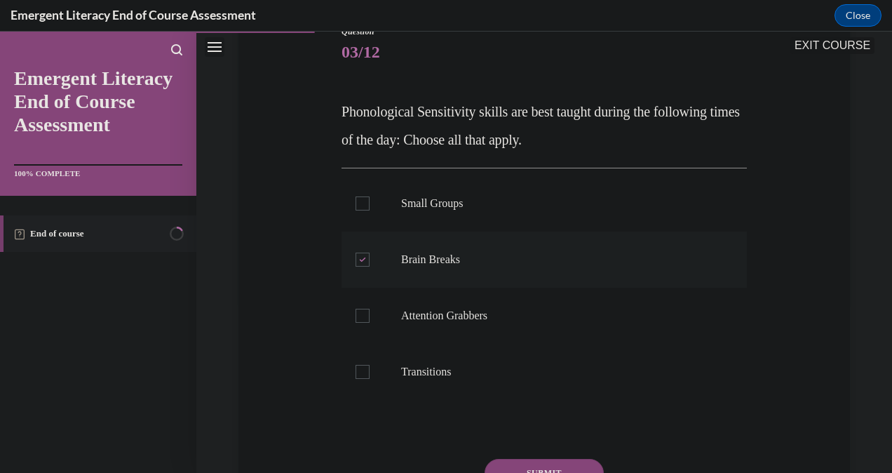
scroll to position [171, 0]
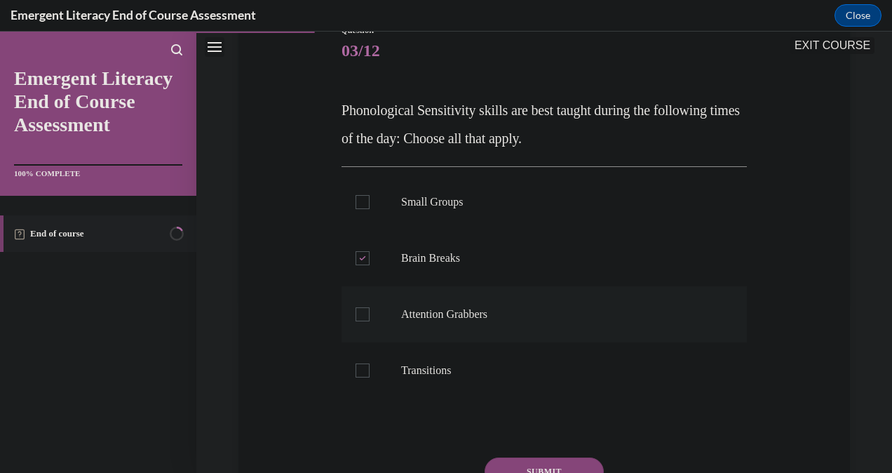
click at [356, 318] on div at bounding box center [363, 314] width 14 height 14
click at [356, 318] on input "Attention Grabbers" at bounding box center [363, 314] width 14 height 14
checkbox input "true"
click at [368, 380] on label "Transitions" at bounding box center [544, 370] width 405 height 56
click at [368, 377] on input "Transitions" at bounding box center [363, 370] width 14 height 14
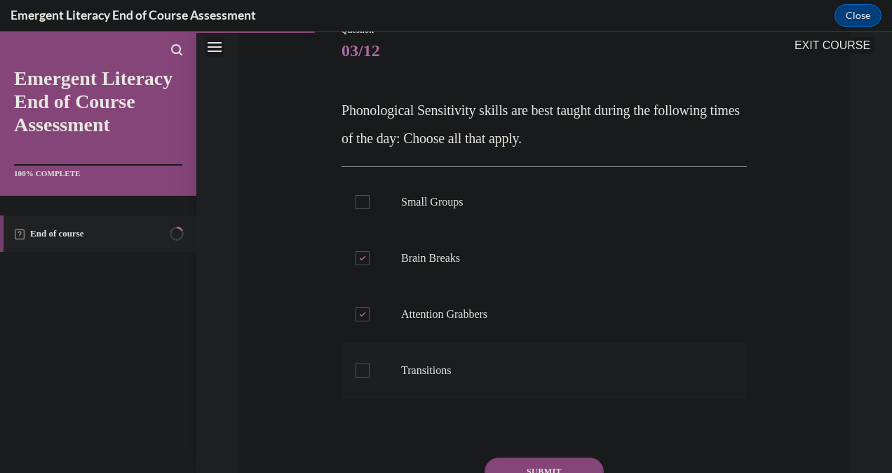
checkbox input "true"
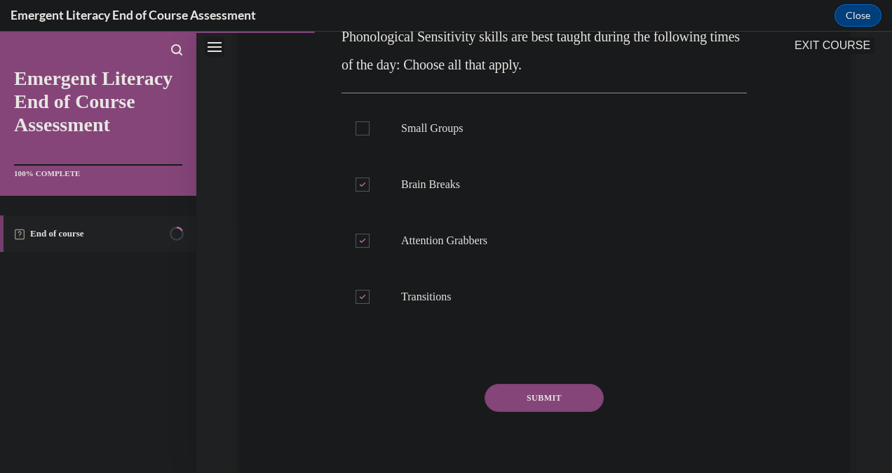
click at [535, 401] on button "SUBMIT" at bounding box center [544, 398] width 119 height 28
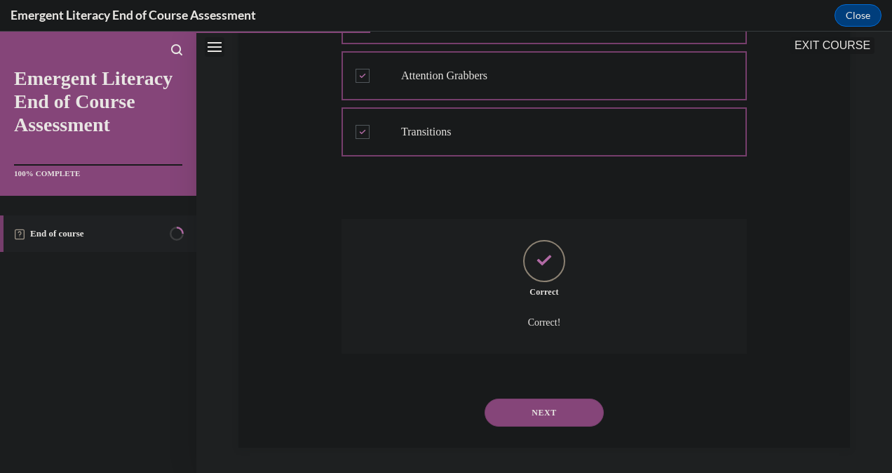
scroll to position [412, 0]
click at [518, 416] on button "NEXT" at bounding box center [544, 410] width 119 height 28
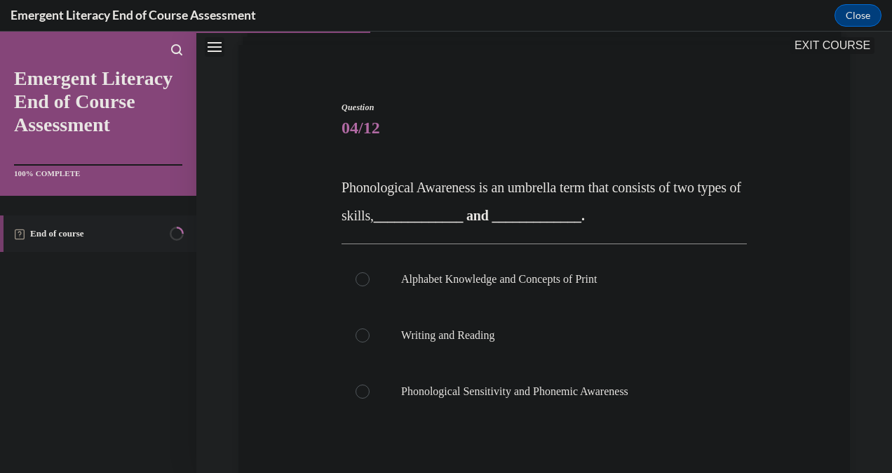
scroll to position [97, 0]
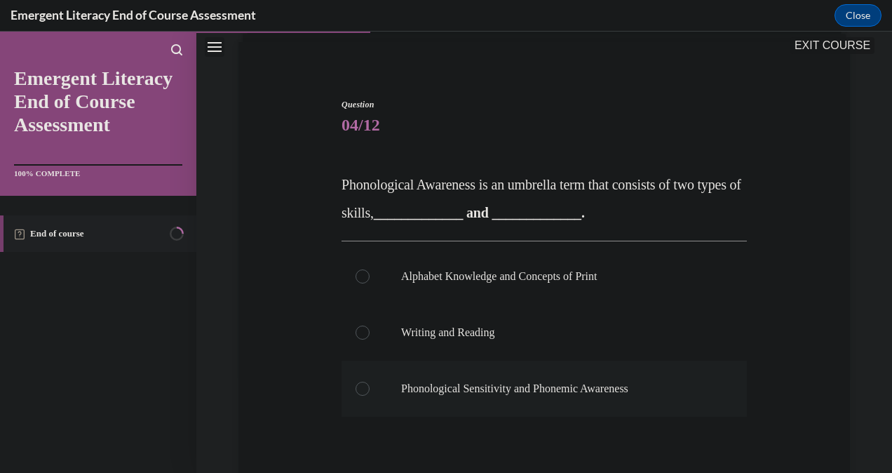
click at [352, 390] on label "Phonological Sensitivity and Phonemic Awareness" at bounding box center [544, 389] width 405 height 56
click at [356, 390] on input "Phonological Sensitivity and Phonemic Awareness" at bounding box center [363, 389] width 14 height 14
radio input "true"
click at [356, 335] on div at bounding box center [363, 333] width 14 height 14
click at [356, 335] on input "Writing and Reading" at bounding box center [363, 333] width 14 height 14
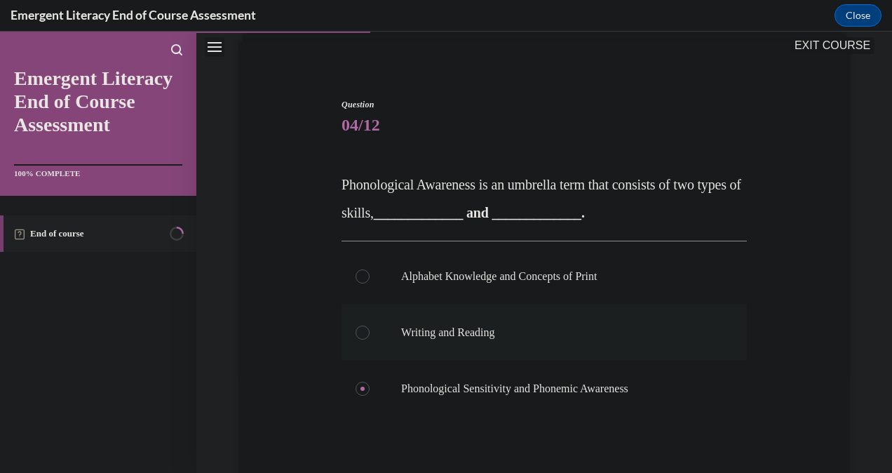
radio input "true"
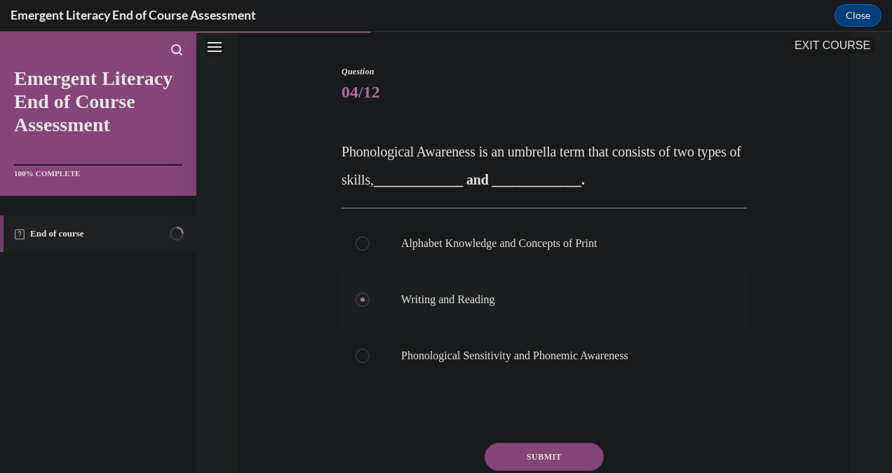
scroll to position [135, 0]
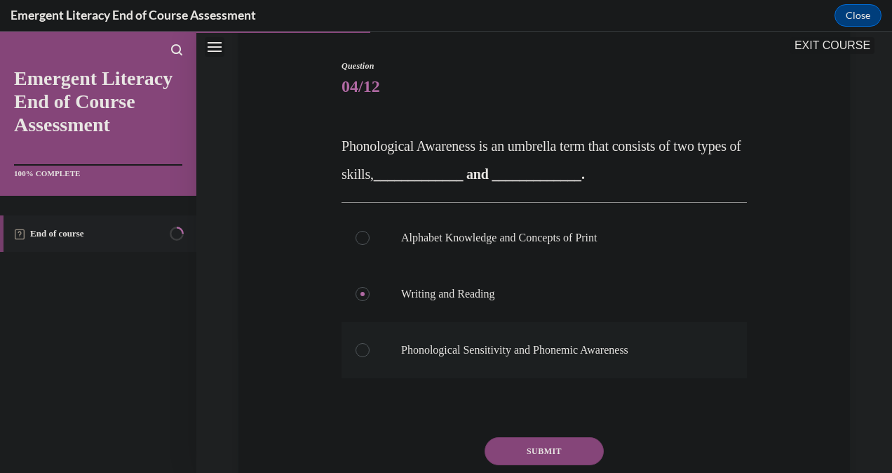
click at [356, 356] on label "Phonological Sensitivity and Phonemic Awareness" at bounding box center [544, 350] width 405 height 56
click at [356, 356] on input "Phonological Sensitivity and Phonemic Awareness" at bounding box center [363, 350] width 14 height 14
radio input "true"
click at [541, 450] on button "SUBMIT" at bounding box center [544, 451] width 119 height 28
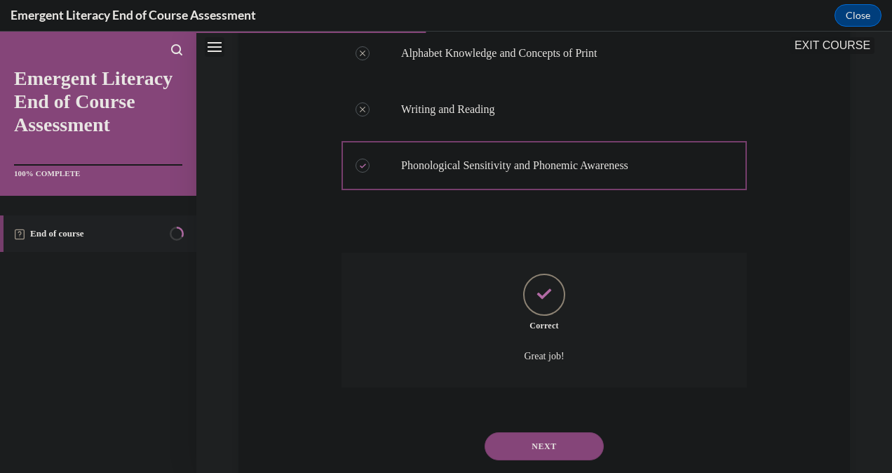
scroll to position [356, 0]
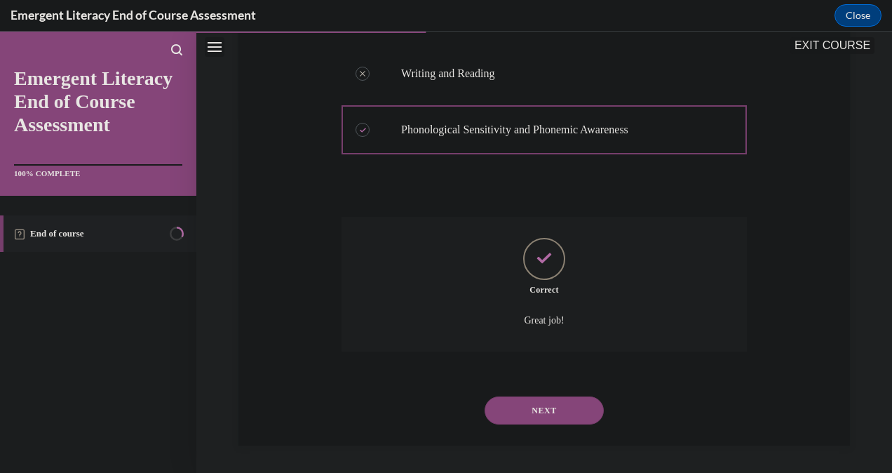
click at [560, 420] on button "NEXT" at bounding box center [544, 410] width 119 height 28
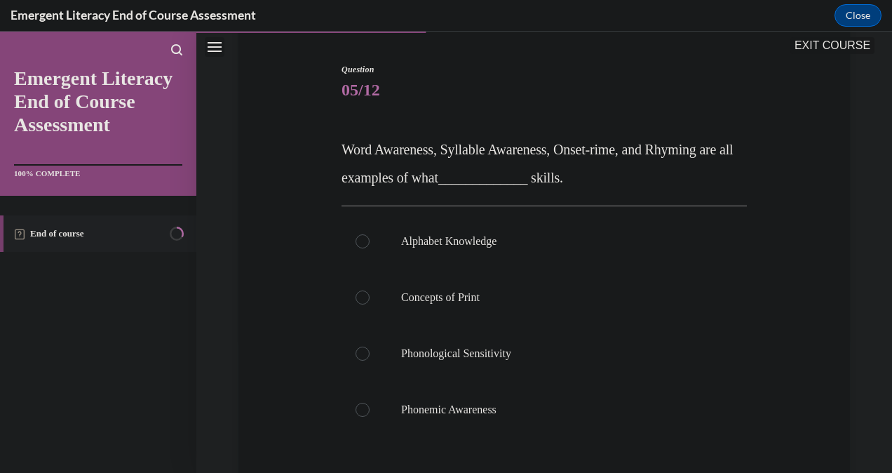
scroll to position [133, 0]
click at [365, 355] on div at bounding box center [363, 352] width 14 height 14
click at [365, 355] on input "Phonological Sensitivity" at bounding box center [363, 352] width 14 height 14
radio input "true"
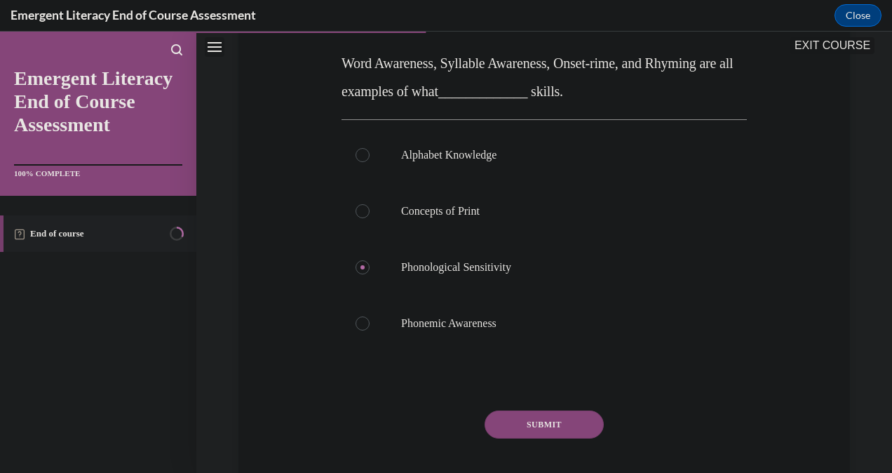
click at [539, 424] on button "SUBMIT" at bounding box center [544, 424] width 119 height 28
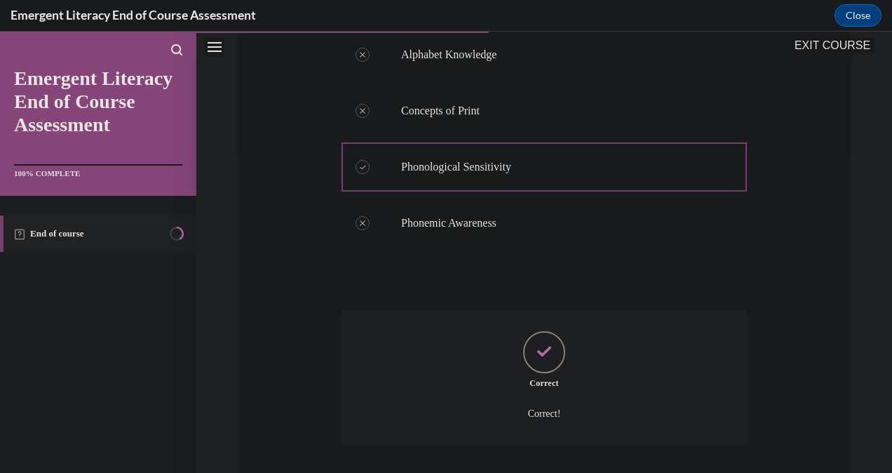
scroll to position [412, 0]
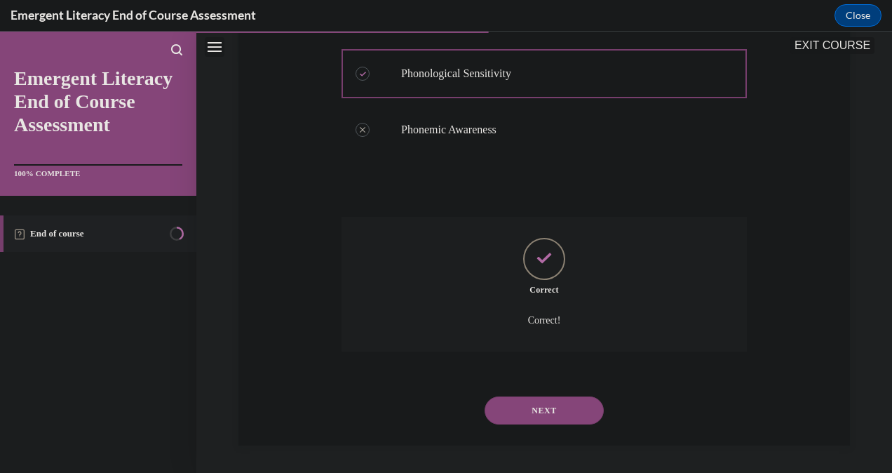
click at [535, 405] on button "NEXT" at bounding box center [544, 410] width 119 height 28
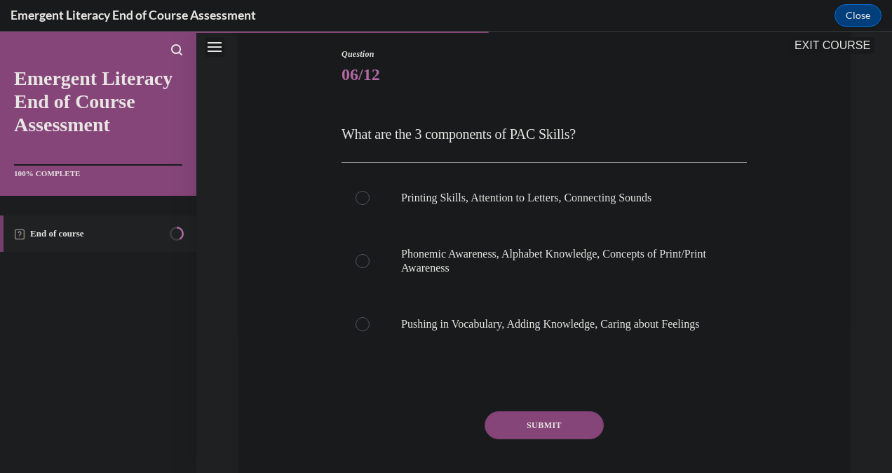
scroll to position [149, 0]
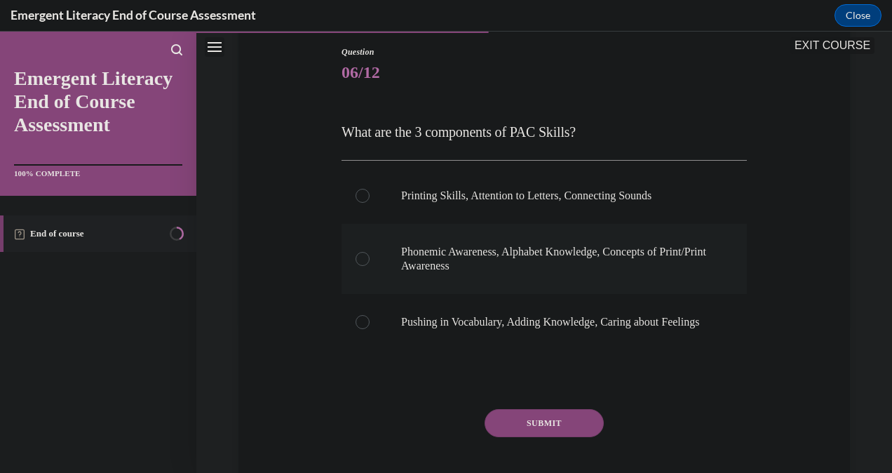
click at [349, 267] on label "Phonemic Awareness, Alphabet Knowledge, Concepts of Print/Print Awareness" at bounding box center [544, 259] width 405 height 70
click at [356, 266] on input "Phonemic Awareness, Alphabet Knowledge, Concepts of Print/Print Awareness" at bounding box center [363, 259] width 14 height 14
radio input "true"
click at [542, 434] on button "SUBMIT" at bounding box center [544, 423] width 119 height 28
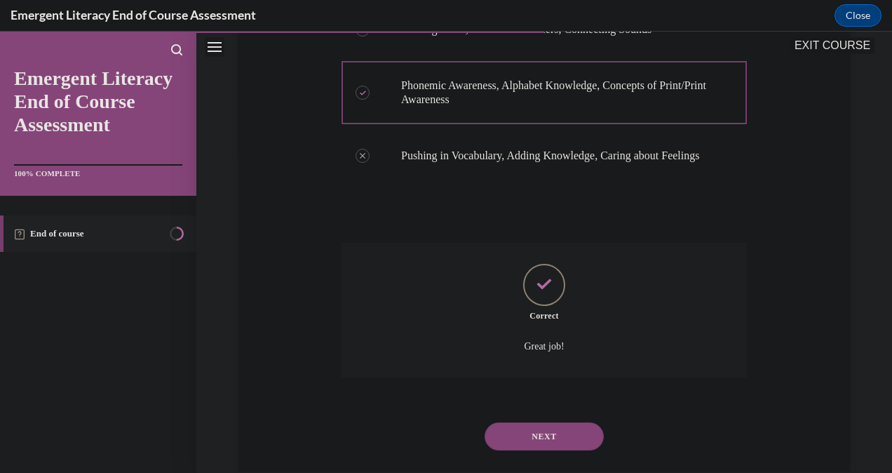
scroll to position [356, 0]
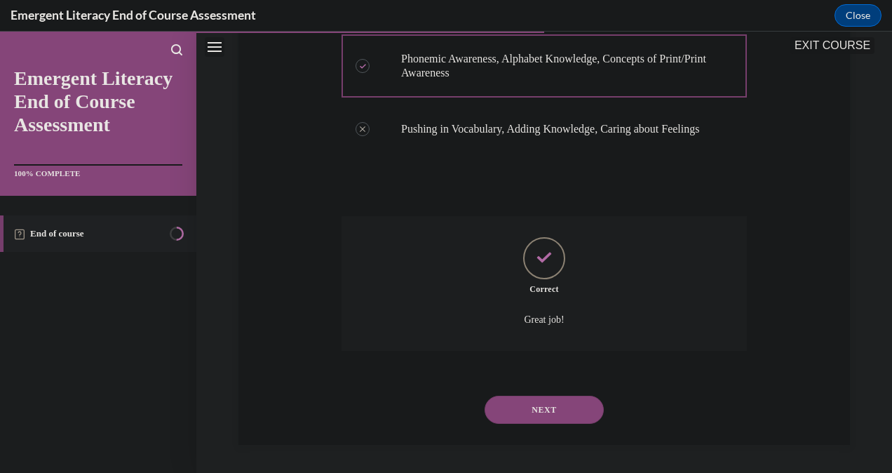
click at [529, 419] on button "NEXT" at bounding box center [544, 410] width 119 height 28
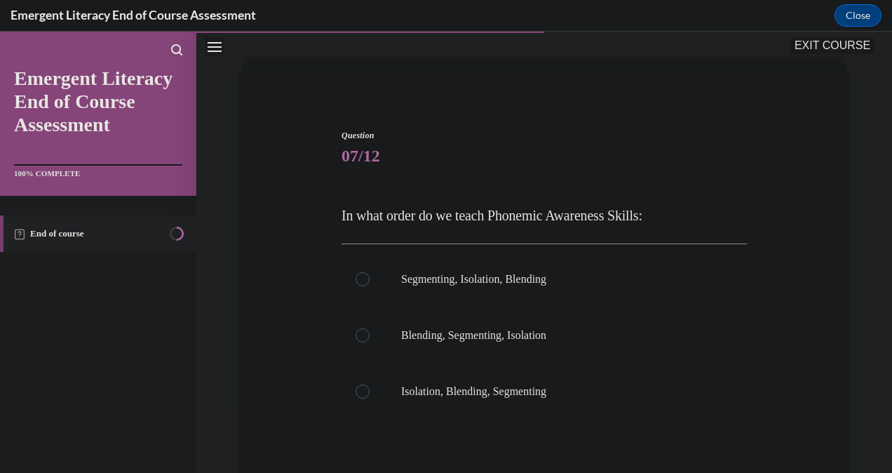
scroll to position [67, 0]
click at [359, 283] on div at bounding box center [363, 278] width 14 height 14
click at [359, 283] on input "Segmenting, Isolation, Blending" at bounding box center [363, 278] width 14 height 14
radio input "true"
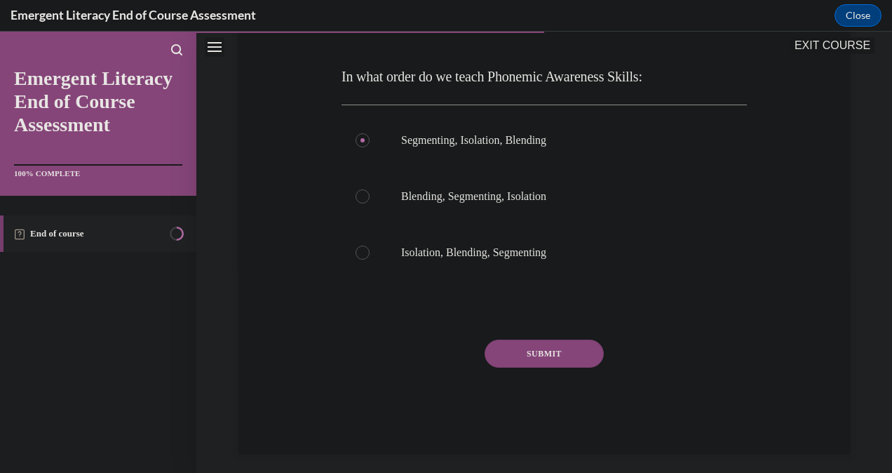
click at [536, 354] on button "SUBMIT" at bounding box center [544, 354] width 119 height 28
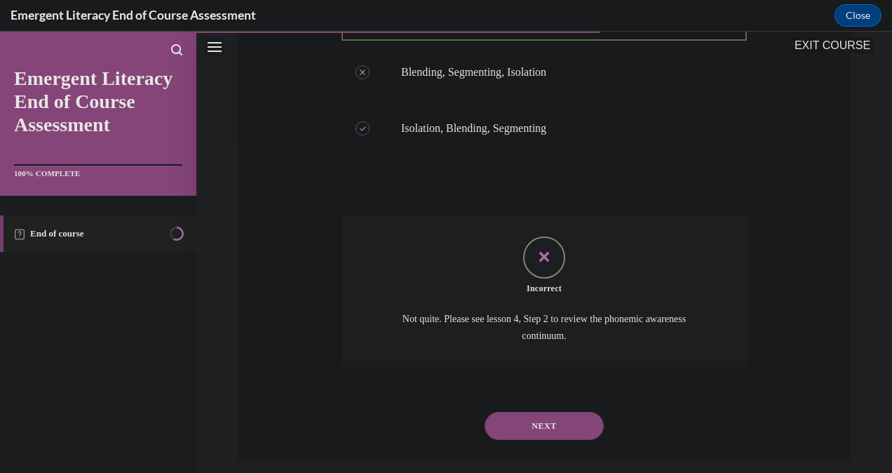
scroll to position [330, 0]
click at [544, 436] on button "NEXT" at bounding box center [544, 425] width 119 height 28
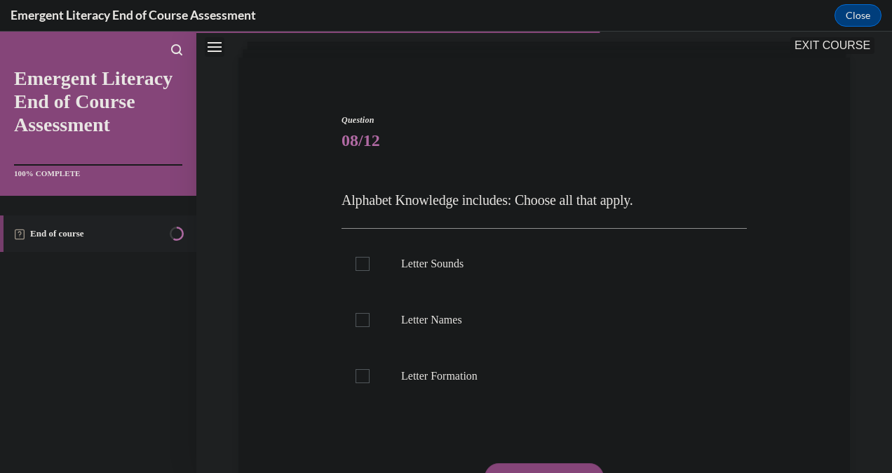
scroll to position [83, 0]
click at [361, 269] on label "Letter Sounds" at bounding box center [544, 262] width 405 height 56
click at [361, 269] on input "Letter Sounds" at bounding box center [363, 262] width 14 height 14
checkbox input "true"
click at [362, 328] on label "Letter Names" at bounding box center [544, 318] width 405 height 56
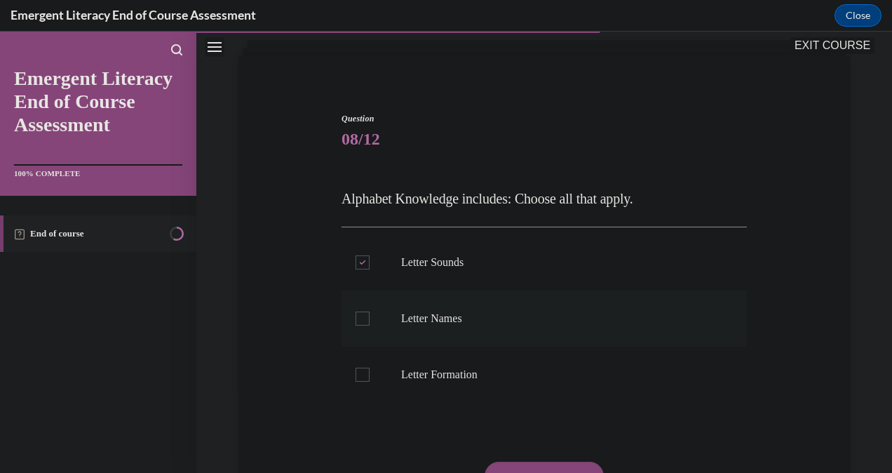
click at [362, 326] on input "Letter Names" at bounding box center [363, 318] width 14 height 14
checkbox input "true"
click at [356, 392] on label "Letter Formation" at bounding box center [544, 375] width 405 height 56
click at [356, 382] on input "Letter Formation" at bounding box center [363, 375] width 14 height 14
checkbox input "true"
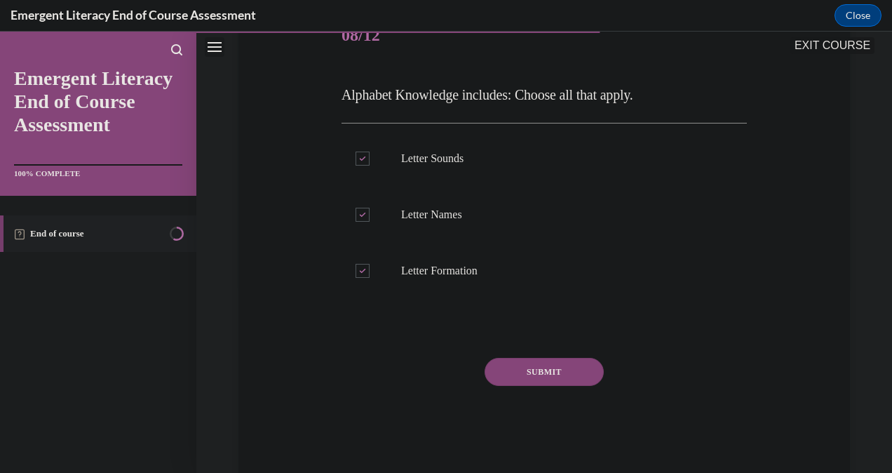
click at [530, 383] on button "SUBMIT" at bounding box center [544, 372] width 119 height 28
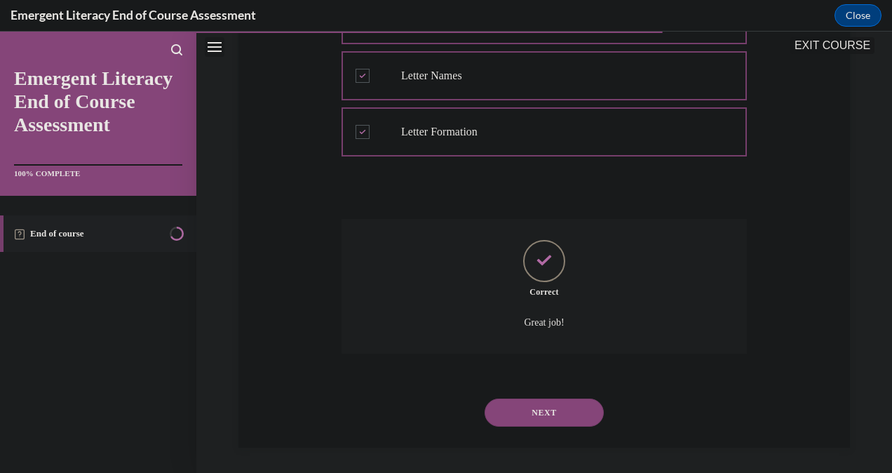
scroll to position [328, 0]
click at [539, 412] on button "NEXT" at bounding box center [544, 410] width 119 height 28
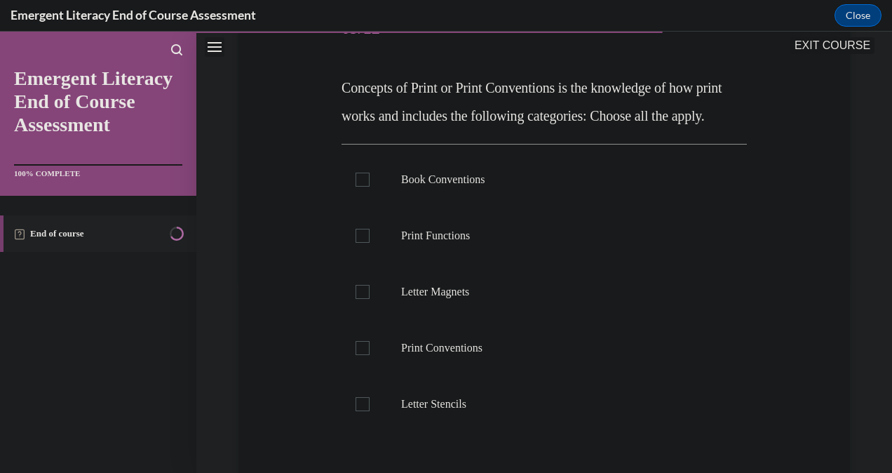
scroll to position [193, 0]
click at [363, 356] on div at bounding box center [363, 349] width 14 height 14
click at [363, 356] on input "Print Conventions" at bounding box center [363, 349] width 14 height 14
checkbox input "true"
click at [359, 264] on label "Print Functions" at bounding box center [544, 236] width 405 height 56
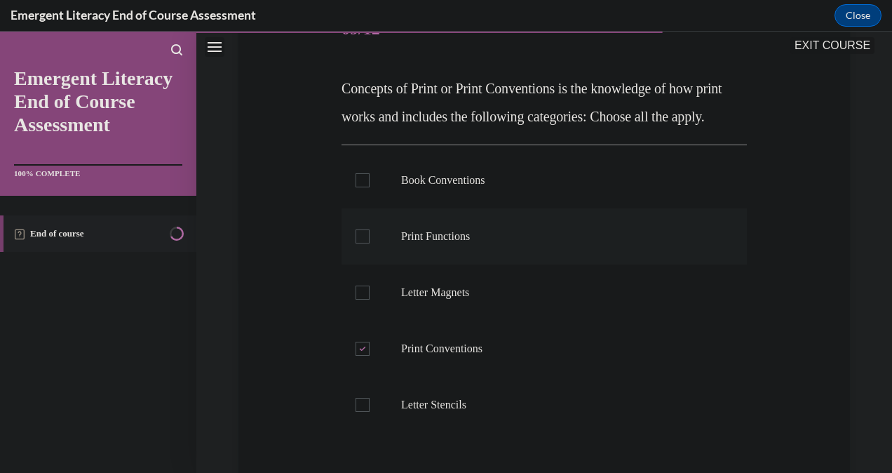
click at [359, 243] on input "Print Functions" at bounding box center [363, 236] width 14 height 14
checkbox input "true"
click at [358, 199] on label "Book Conventions" at bounding box center [544, 180] width 405 height 56
click at [358, 187] on input "Book Conventions" at bounding box center [363, 180] width 14 height 14
checkbox input "true"
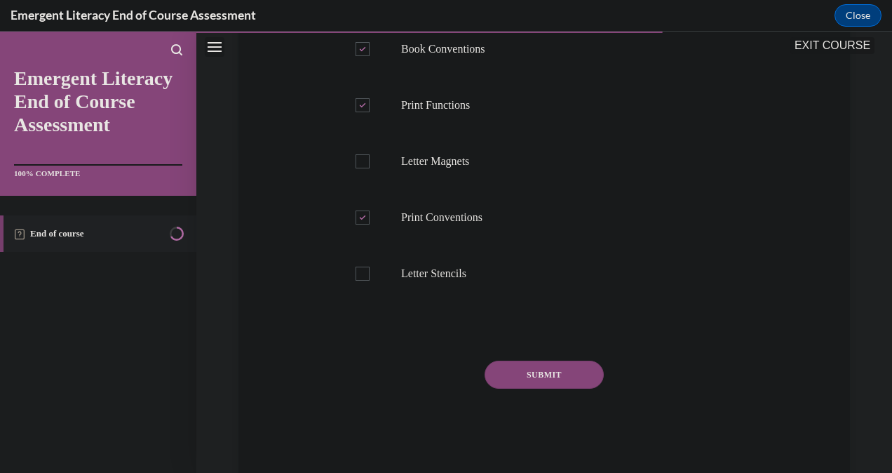
click at [537, 389] on button "SUBMIT" at bounding box center [544, 375] width 119 height 28
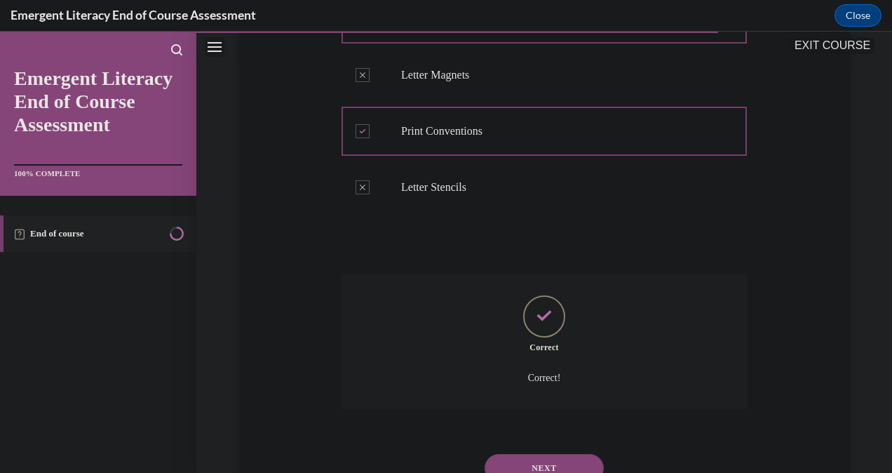
scroll to position [496, 0]
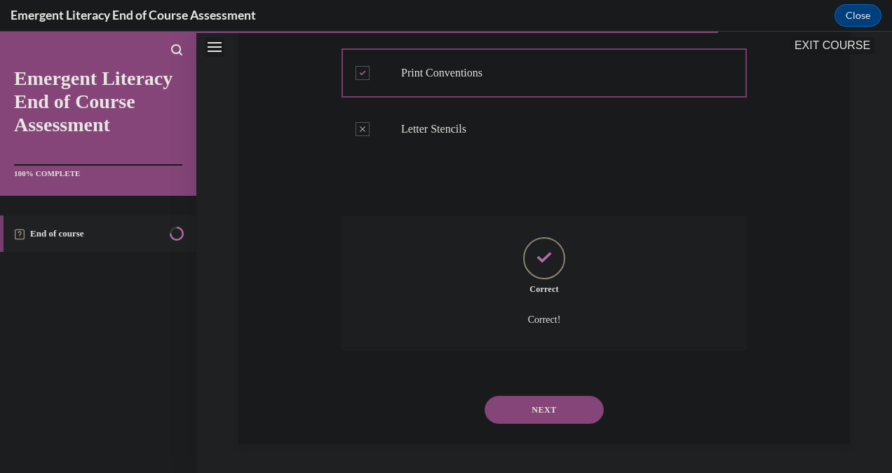
click at [532, 402] on button "NEXT" at bounding box center [544, 410] width 119 height 28
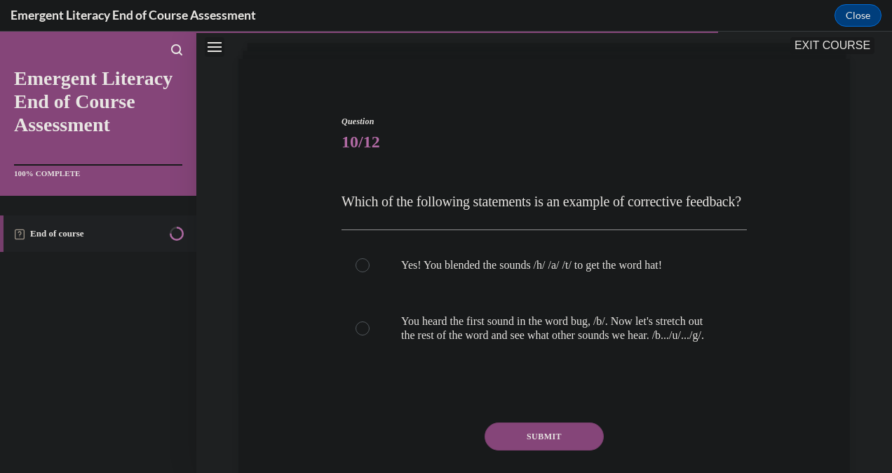
scroll to position [100, 0]
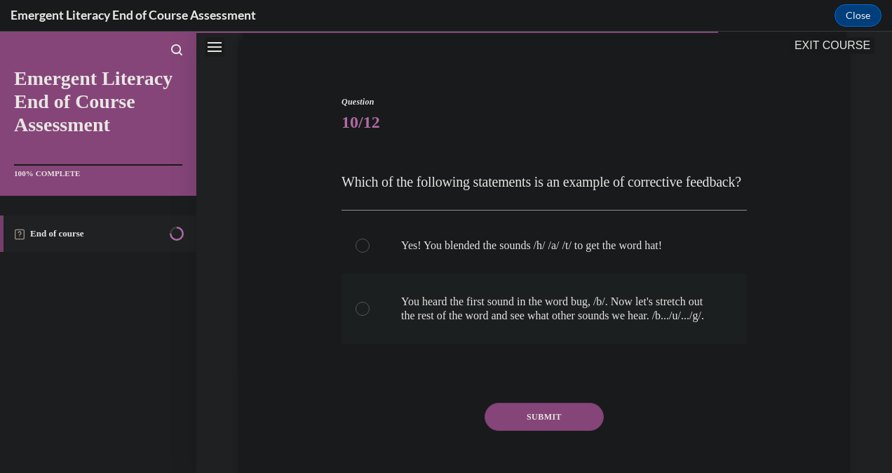
click at [375, 344] on label "You heard the first sound in the word bug, /b/. Now let's stretch out the rest …" at bounding box center [544, 309] width 405 height 70
click at [370, 316] on input "You heard the first sound in the word bug, /b/. Now let's stretch out the rest …" at bounding box center [363, 309] width 14 height 14
radio input "true"
click at [530, 431] on button "SUBMIT" at bounding box center [544, 417] width 119 height 28
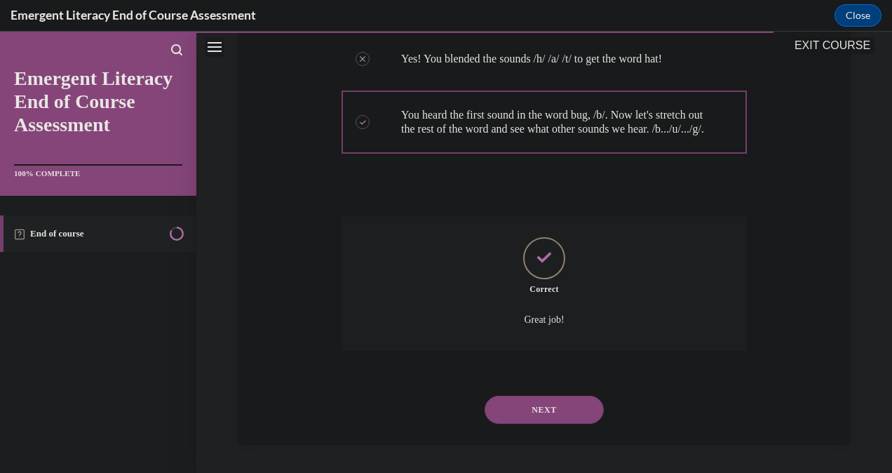
scroll to position [328, 0]
click at [536, 412] on button "NEXT" at bounding box center [544, 410] width 119 height 28
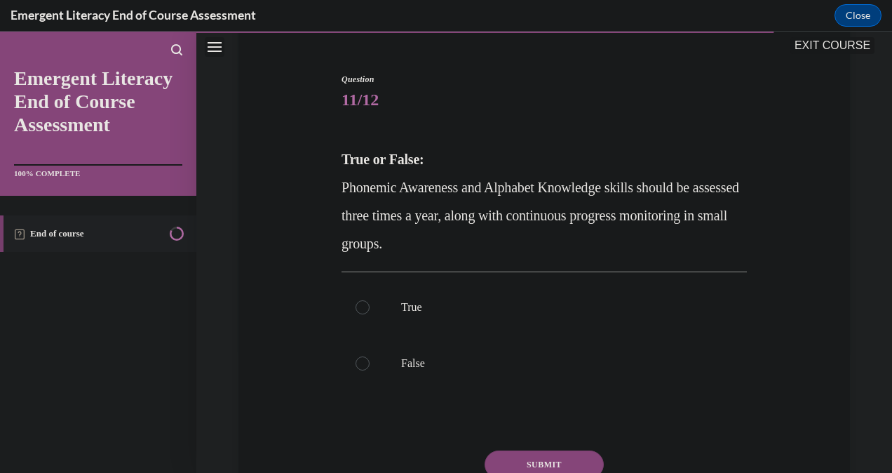
scroll to position [122, 0]
click at [356, 361] on div at bounding box center [363, 363] width 14 height 14
click at [356, 361] on input "False" at bounding box center [363, 363] width 14 height 14
radio input "true"
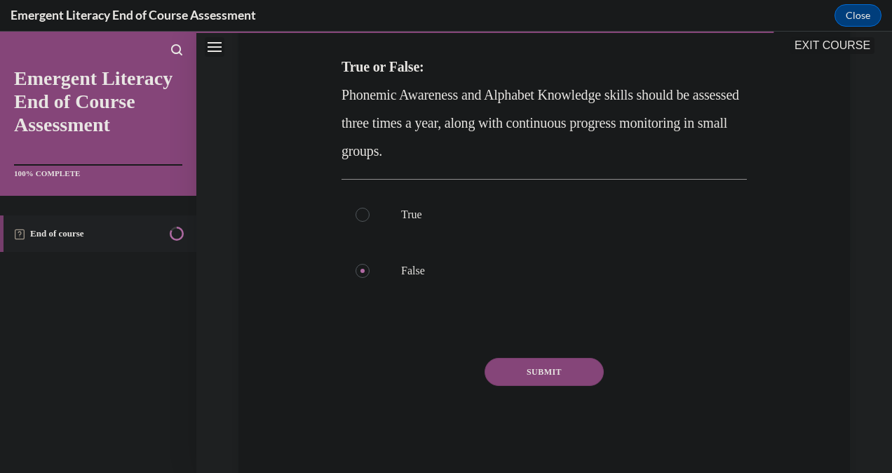
click at [541, 369] on button "SUBMIT" at bounding box center [544, 372] width 119 height 28
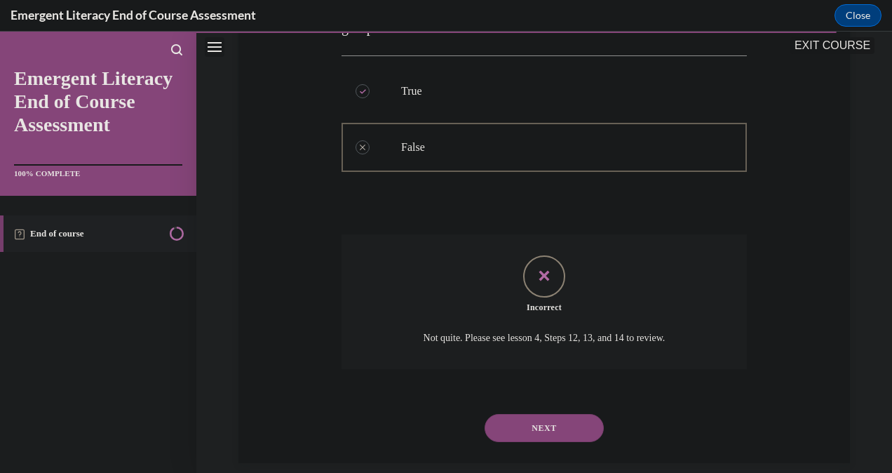
scroll to position [356, 0]
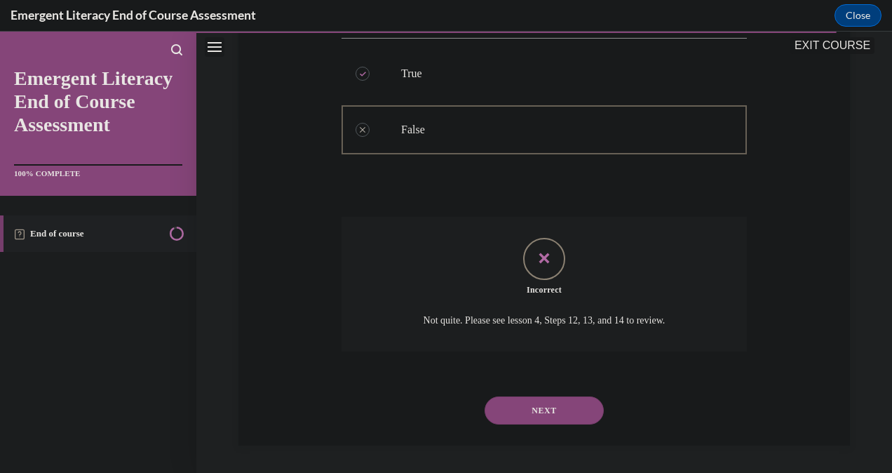
click at [535, 409] on button "NEXT" at bounding box center [544, 410] width 119 height 28
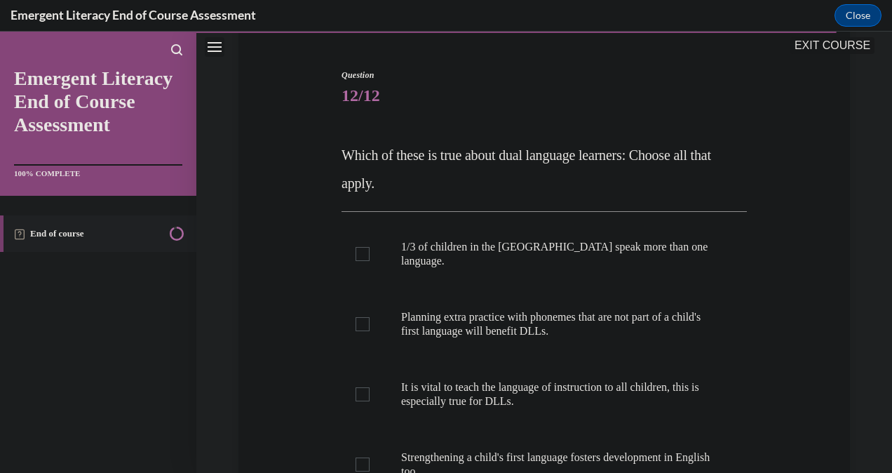
scroll to position [125, 0]
click at [361, 370] on label "It is vital to teach the language of instruction to all children, this is espec…" at bounding box center [544, 396] width 405 height 70
click at [361, 389] on input "It is vital to teach the language of instruction to all children, this is espec…" at bounding box center [363, 396] width 14 height 14
checkbox input "true"
click at [359, 318] on div at bounding box center [363, 325] width 14 height 14
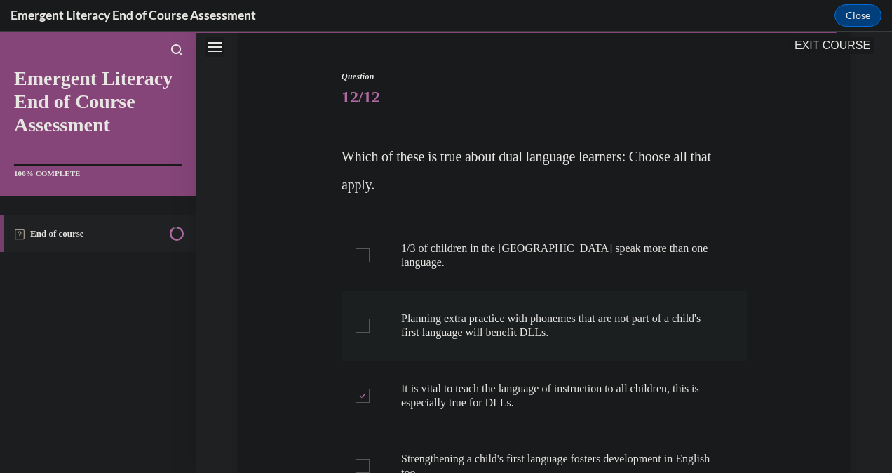
click at [359, 318] on input "Planning extra practice with phonemes that are not part of a child's first lang…" at bounding box center [363, 325] width 14 height 14
checkbox input "true"
click at [361, 239] on label "1/3 of children in the [GEOGRAPHIC_DATA] speak more than one language." at bounding box center [544, 255] width 405 height 70
click at [361, 248] on input "1/3 of children in the [GEOGRAPHIC_DATA] speak more than one language." at bounding box center [363, 255] width 14 height 14
checkbox input "true"
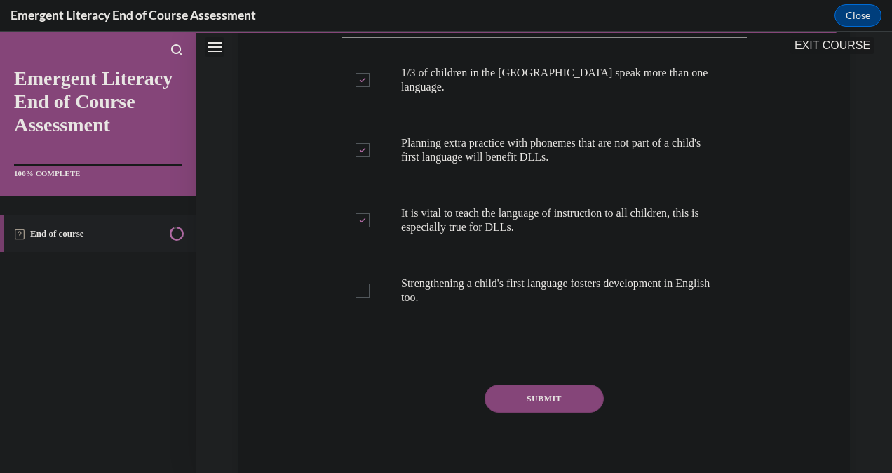
click at [549, 384] on button "SUBMIT" at bounding box center [544, 398] width 119 height 28
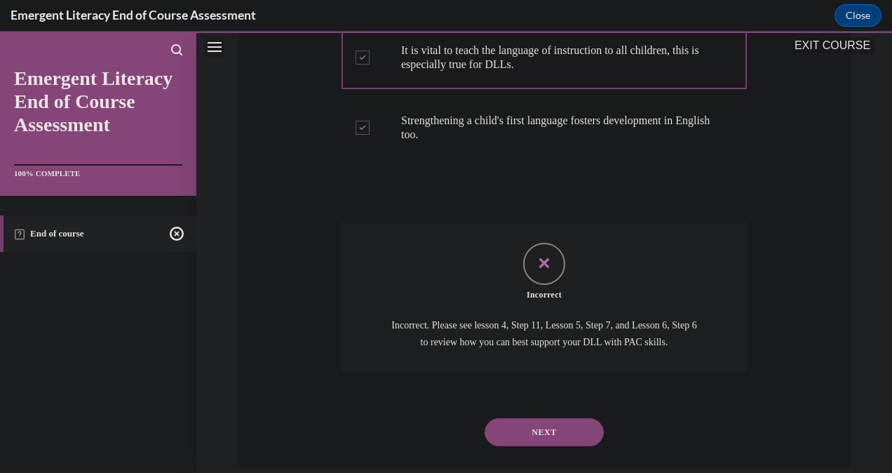
scroll to position [465, 0]
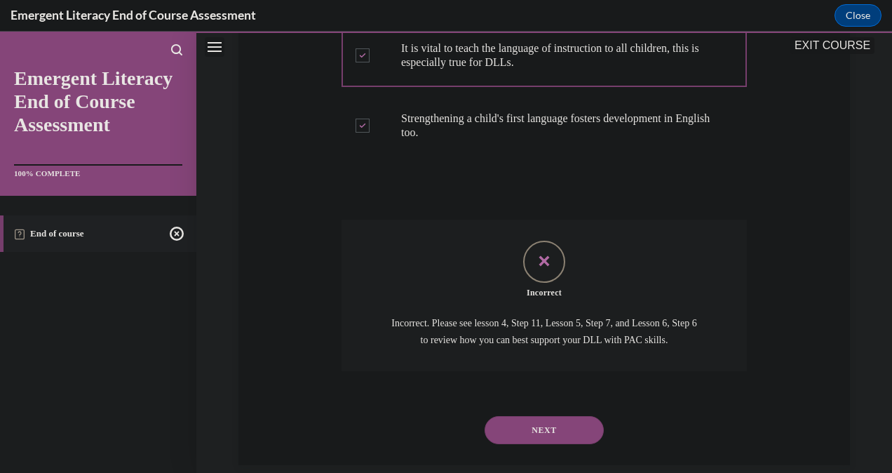
click at [544, 425] on button "NEXT" at bounding box center [544, 430] width 119 height 28
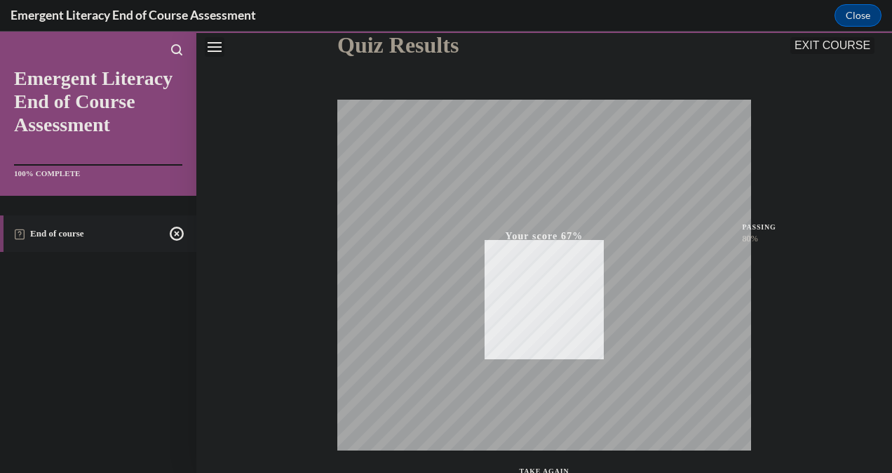
scroll to position [277, 0]
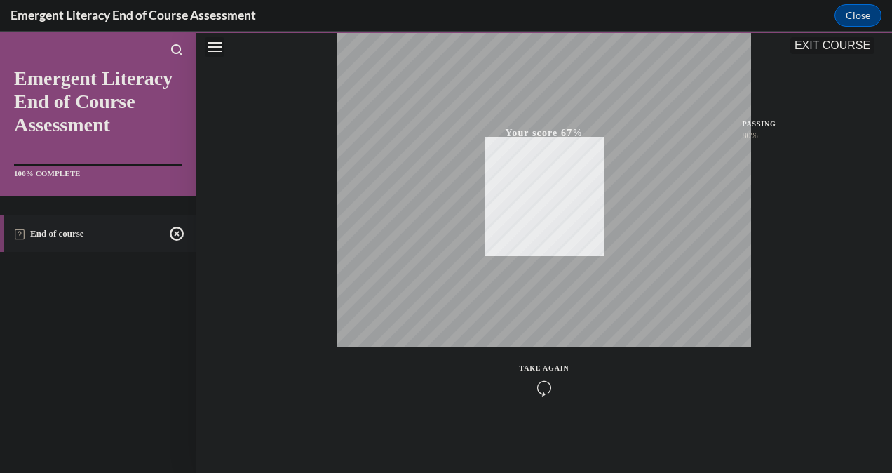
click at [537, 390] on icon "button" at bounding box center [545, 387] width 50 height 15
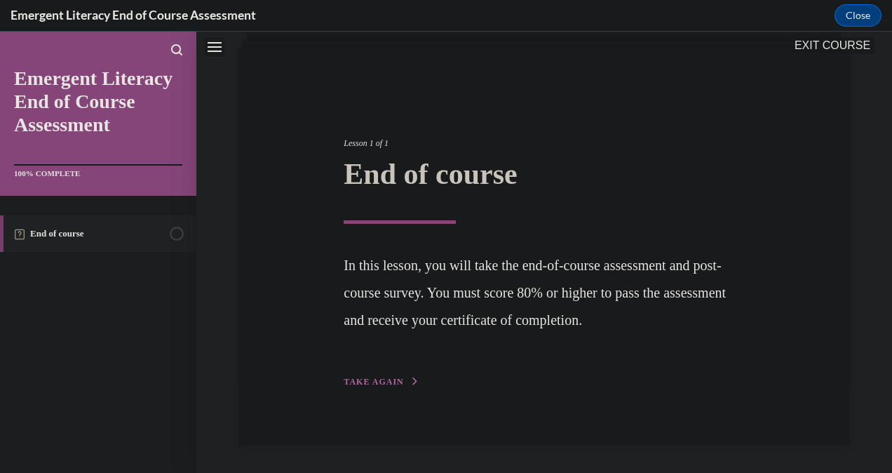
click at [377, 379] on span "TAKE AGAIN" at bounding box center [374, 382] width 60 height 10
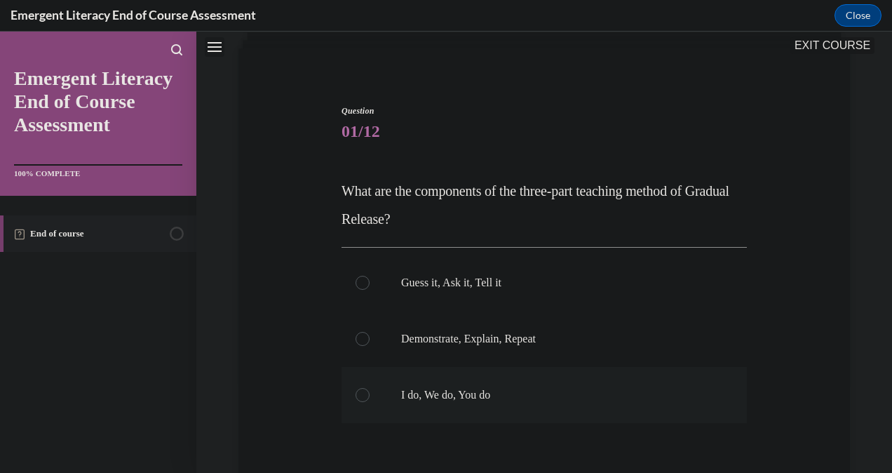
click at [347, 401] on label "I do, We do, You do" at bounding box center [544, 395] width 405 height 56
click at [356, 401] on input "I do, We do, You do" at bounding box center [363, 395] width 14 height 14
radio input "true"
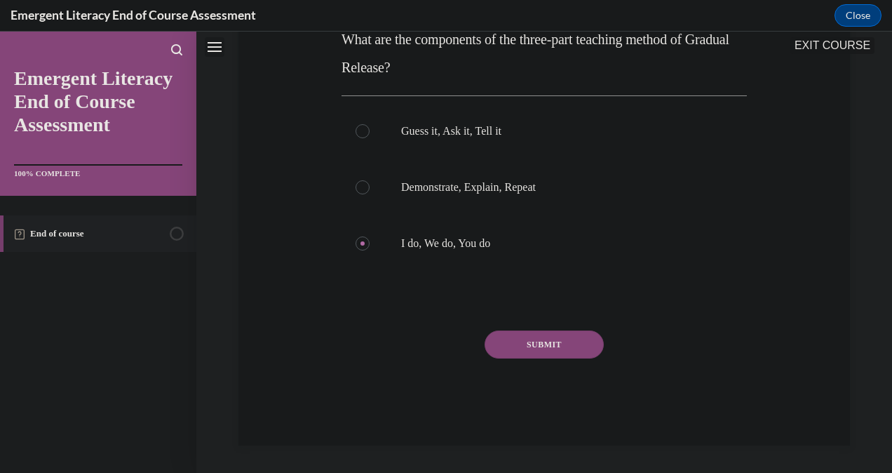
click at [541, 343] on button "SUBMIT" at bounding box center [544, 344] width 119 height 28
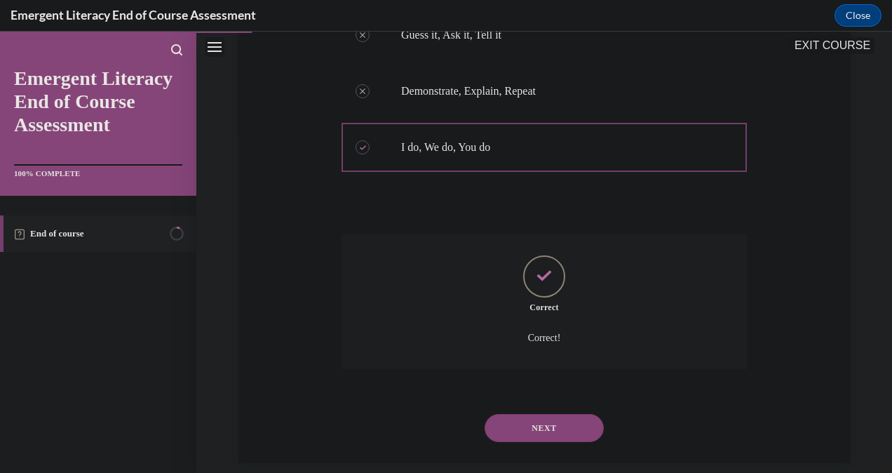
scroll to position [356, 0]
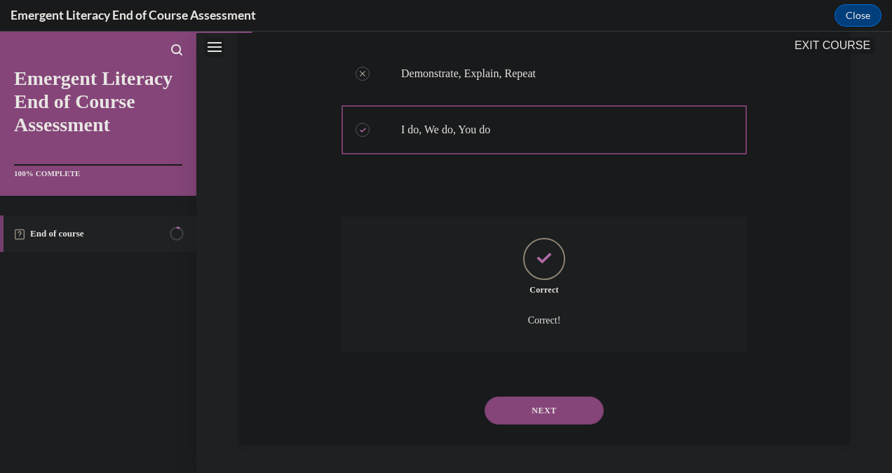
click at [525, 403] on button "NEXT" at bounding box center [544, 410] width 119 height 28
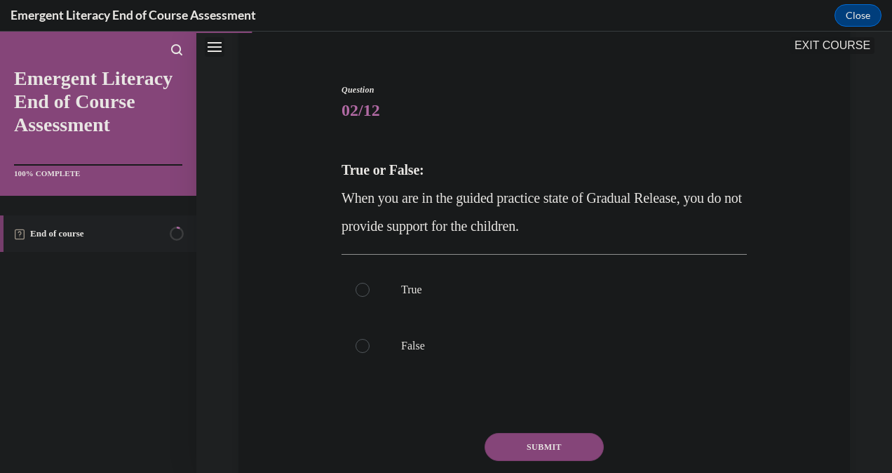
scroll to position [121, 0]
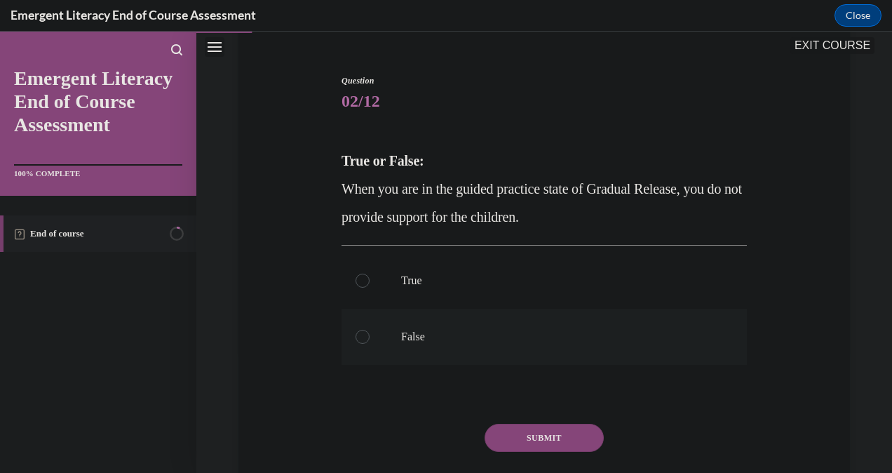
click at [351, 344] on label "False" at bounding box center [544, 337] width 405 height 56
click at [356, 344] on input "False" at bounding box center [363, 337] width 14 height 14
radio input "true"
click at [543, 441] on button "SUBMIT" at bounding box center [544, 438] width 119 height 28
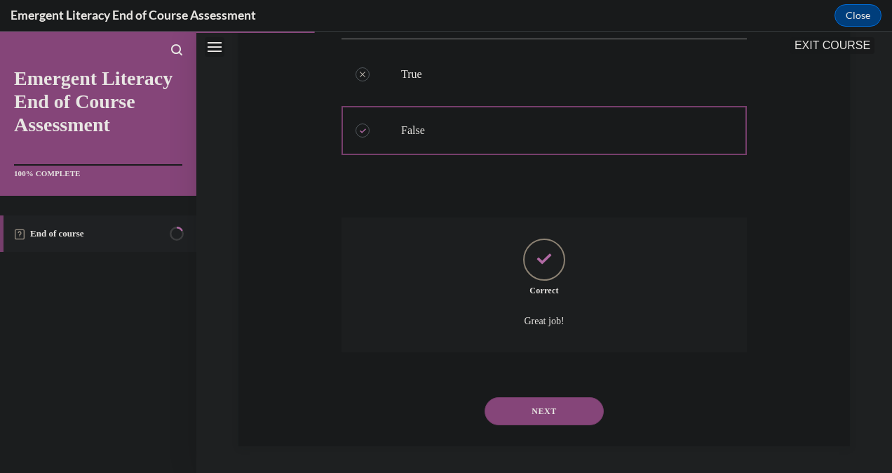
scroll to position [328, 0]
click at [549, 422] on button "NEXT" at bounding box center [544, 410] width 119 height 28
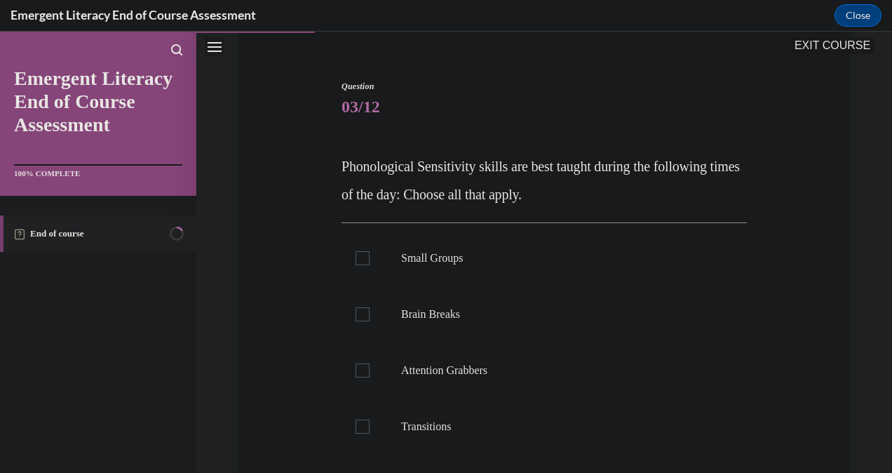
scroll to position [116, 0]
click at [357, 318] on div at bounding box center [363, 314] width 14 height 14
click at [357, 318] on input "Brain Breaks" at bounding box center [363, 314] width 14 height 14
checkbox input "true"
click at [362, 382] on label "Attention Grabbers" at bounding box center [544, 370] width 405 height 56
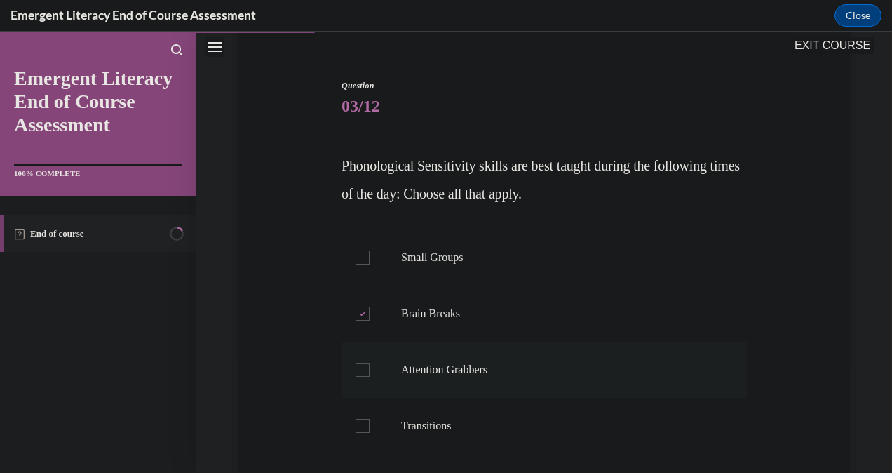
click at [362, 377] on input "Attention Grabbers" at bounding box center [363, 370] width 14 height 14
checkbox input "true"
click at [368, 445] on label "Transitions" at bounding box center [544, 426] width 405 height 56
click at [368, 433] on input "Transitions" at bounding box center [363, 426] width 14 height 14
checkbox input "true"
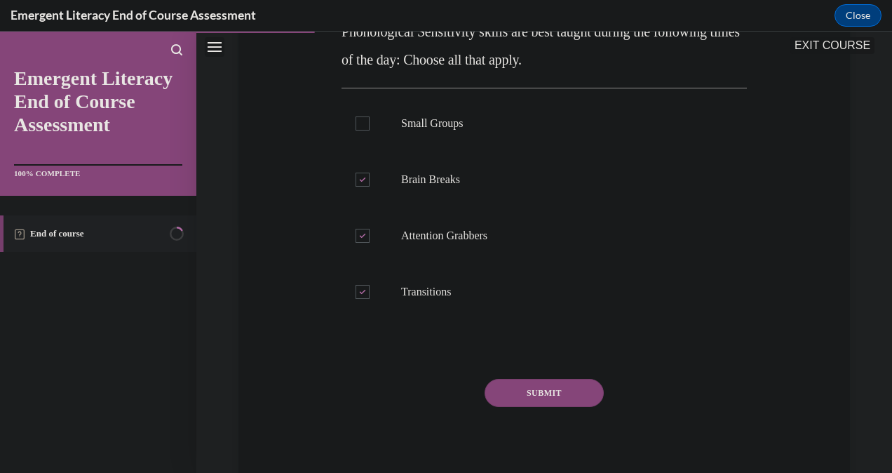
click at [530, 403] on button "SUBMIT" at bounding box center [544, 393] width 119 height 28
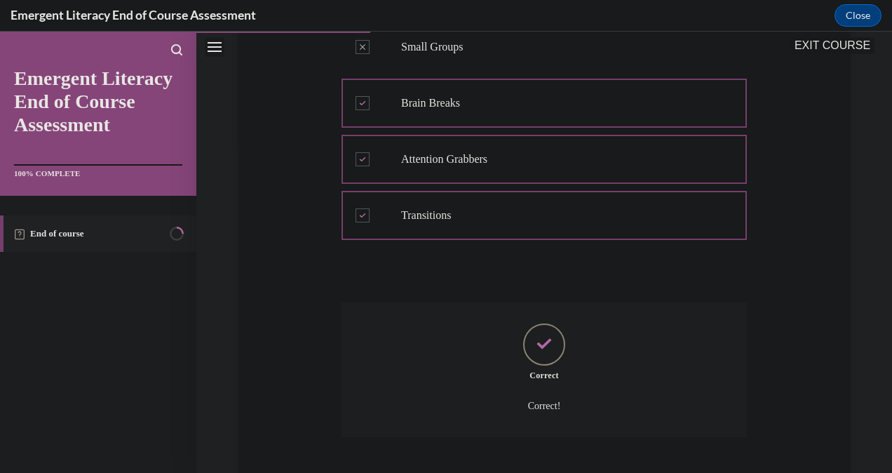
scroll to position [412, 0]
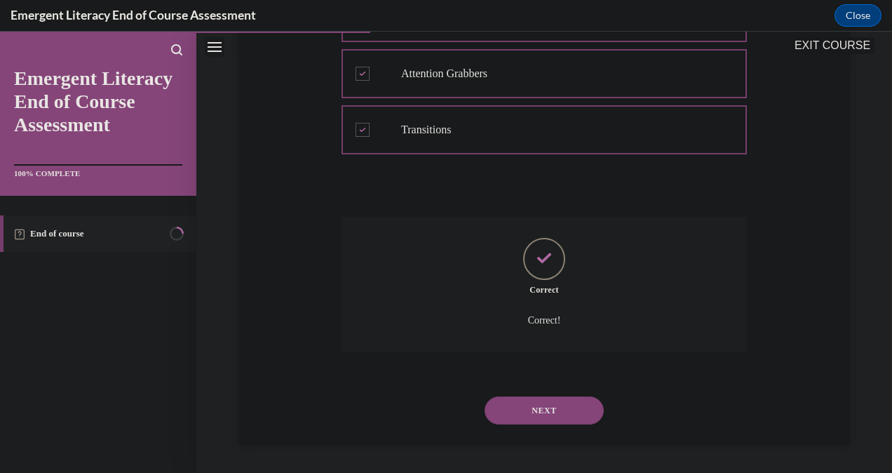
click at [529, 398] on button "NEXT" at bounding box center [544, 410] width 119 height 28
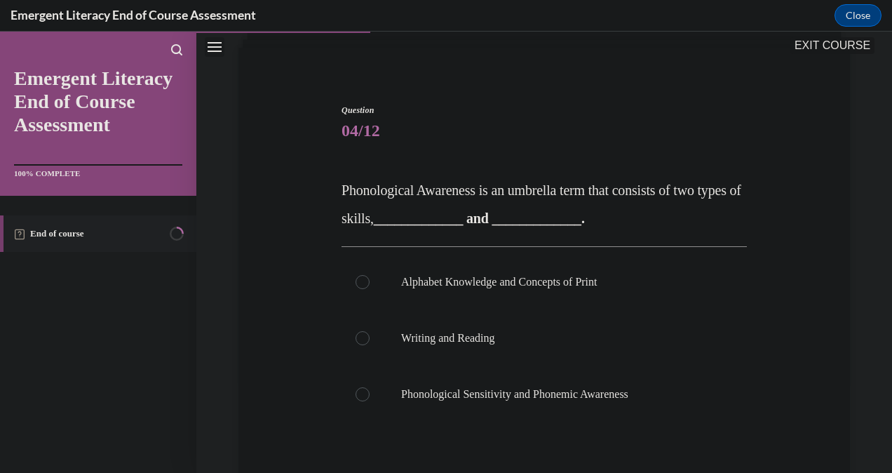
scroll to position [98, 0]
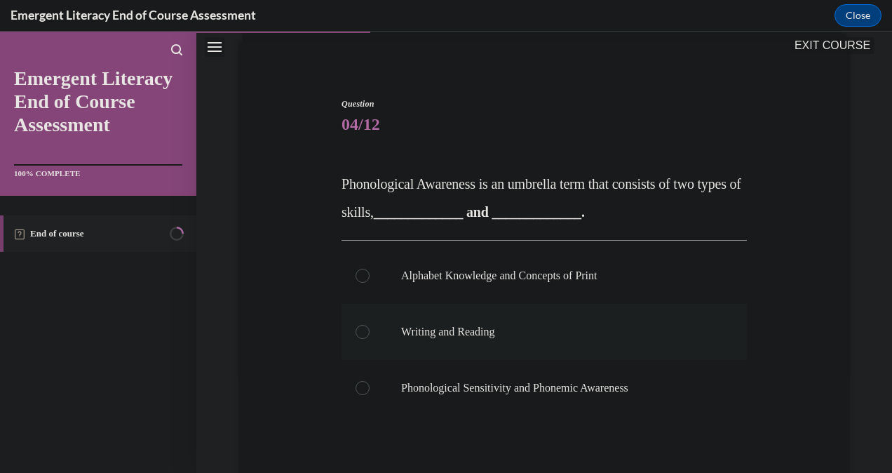
click at [370, 341] on label "Writing and Reading" at bounding box center [544, 332] width 405 height 56
click at [370, 339] on input "Writing and Reading" at bounding box center [363, 332] width 14 height 14
radio input "true"
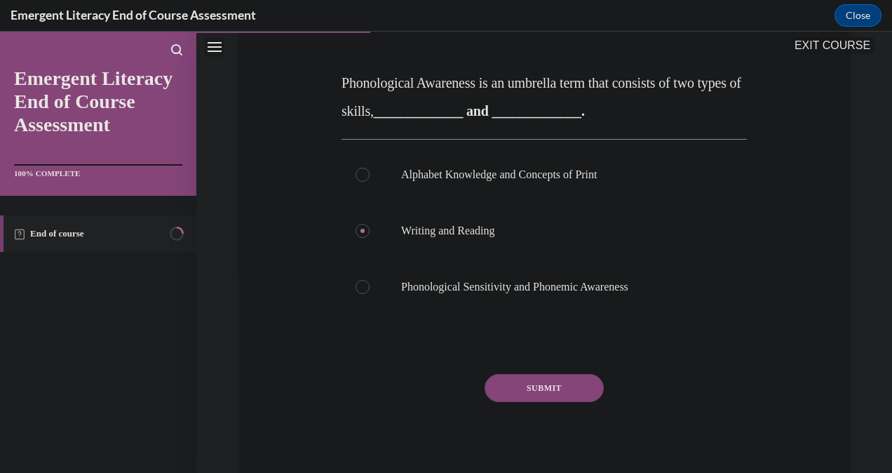
click at [539, 397] on button "SUBMIT" at bounding box center [544, 388] width 119 height 28
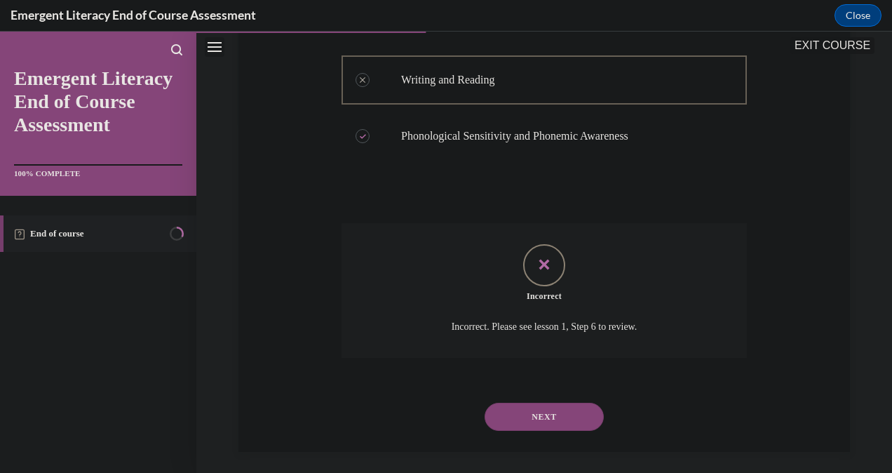
scroll to position [356, 0]
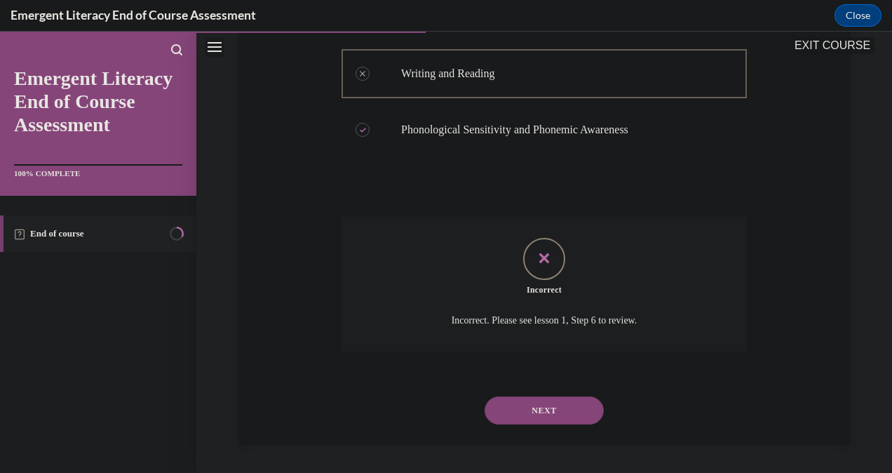
click at [540, 412] on button "NEXT" at bounding box center [544, 410] width 119 height 28
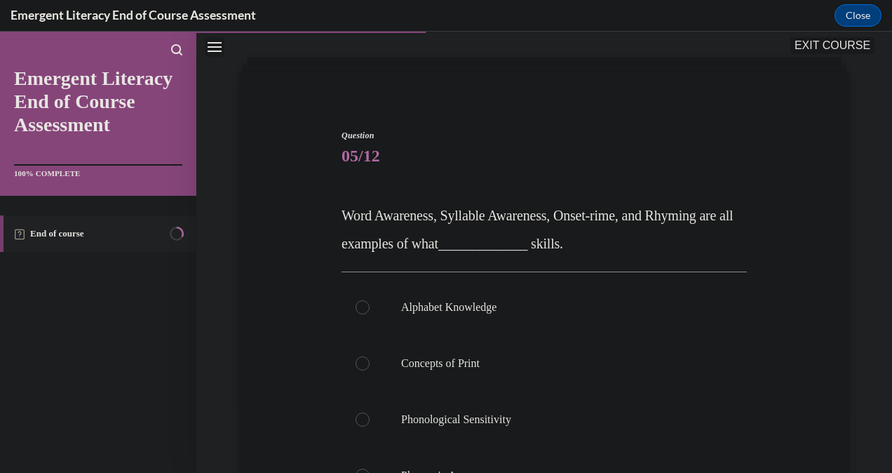
scroll to position [68, 0]
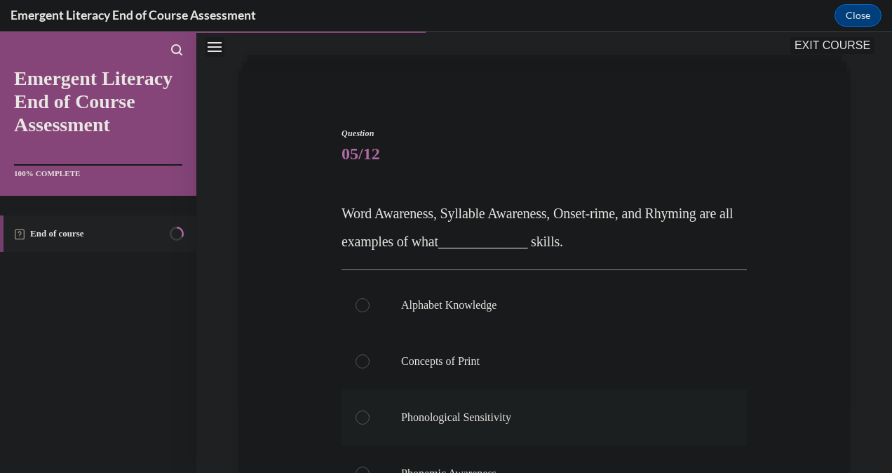
click at [358, 429] on label "Phonological Sensitivity" at bounding box center [544, 417] width 405 height 56
click at [358, 424] on input "Phonological Sensitivity" at bounding box center [363, 417] width 14 height 14
radio input "true"
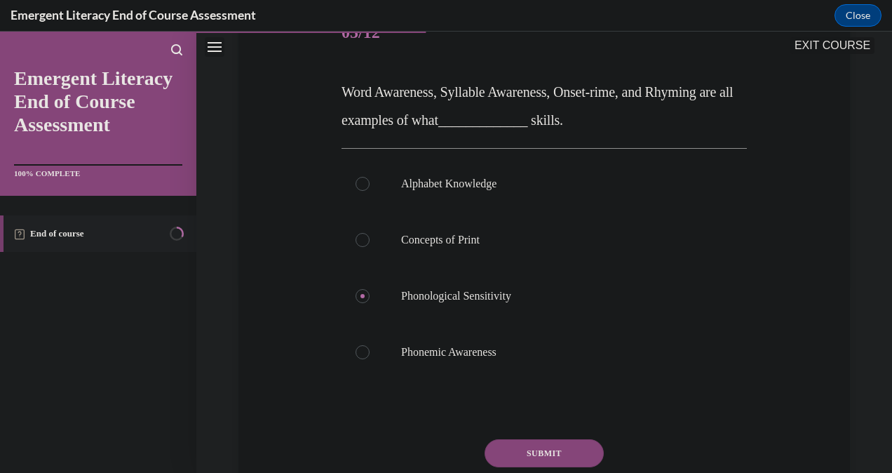
click at [537, 457] on button "SUBMIT" at bounding box center [544, 453] width 119 height 28
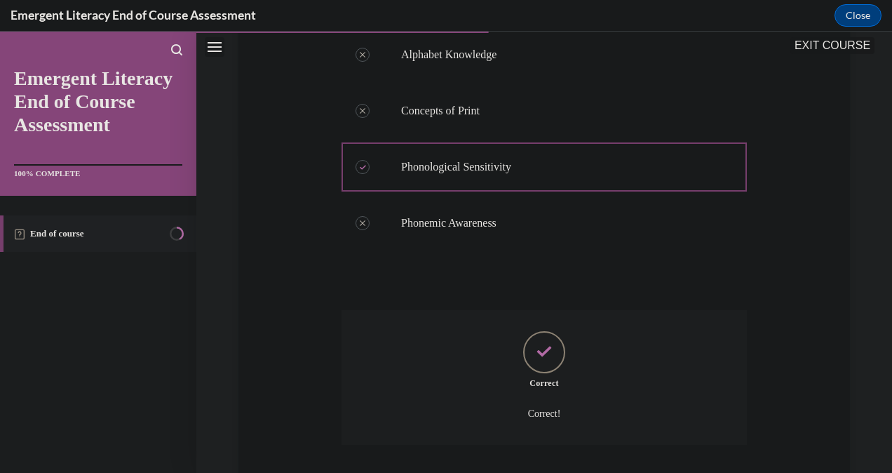
scroll to position [412, 0]
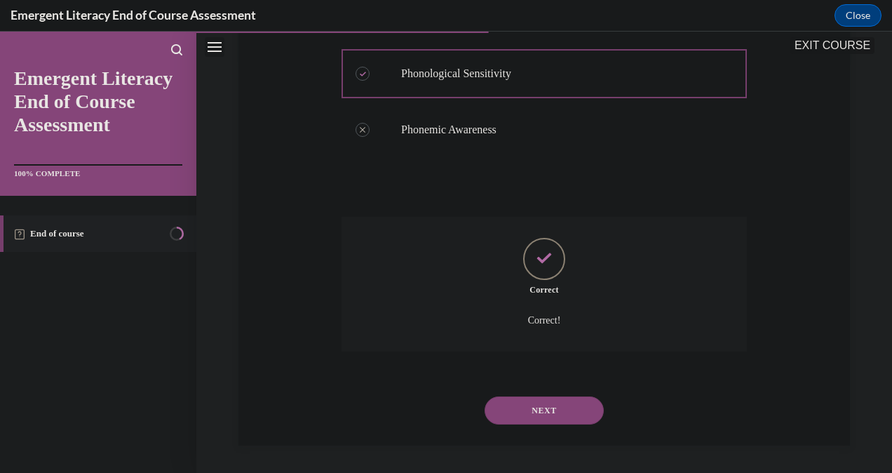
click at [547, 415] on button "NEXT" at bounding box center [544, 410] width 119 height 28
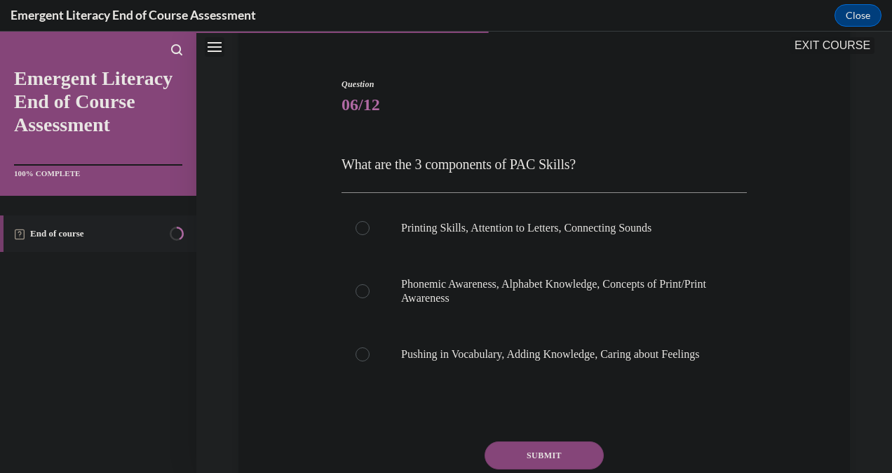
scroll to position [119, 0]
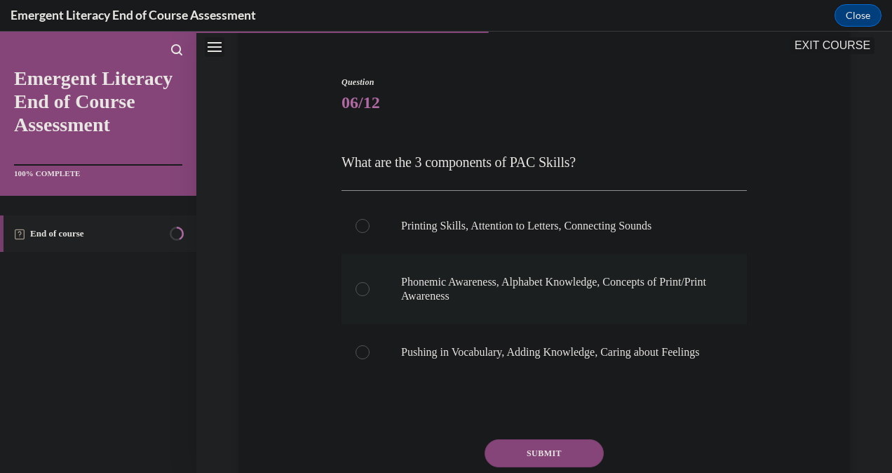
click at [365, 269] on label "Phonemic Awareness, Alphabet Knowledge, Concepts of Print/Print Awareness" at bounding box center [544, 289] width 405 height 70
click at [365, 282] on input "Phonemic Awareness, Alphabet Knowledge, Concepts of Print/Print Awareness" at bounding box center [363, 289] width 14 height 14
radio input "true"
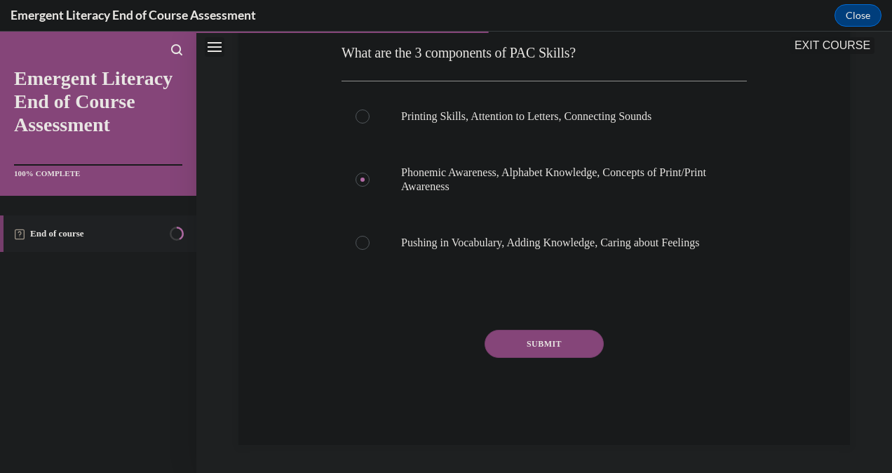
click at [547, 344] on button "SUBMIT" at bounding box center [544, 344] width 119 height 28
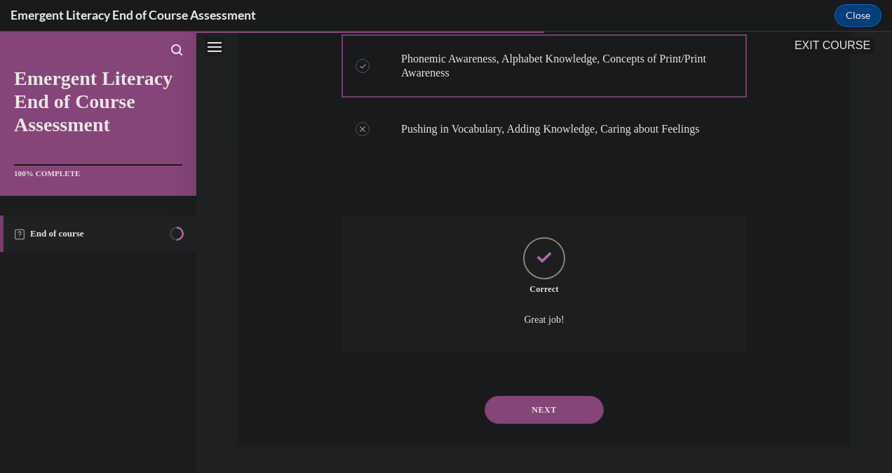
scroll to position [356, 0]
click at [511, 420] on button "NEXT" at bounding box center [544, 410] width 119 height 28
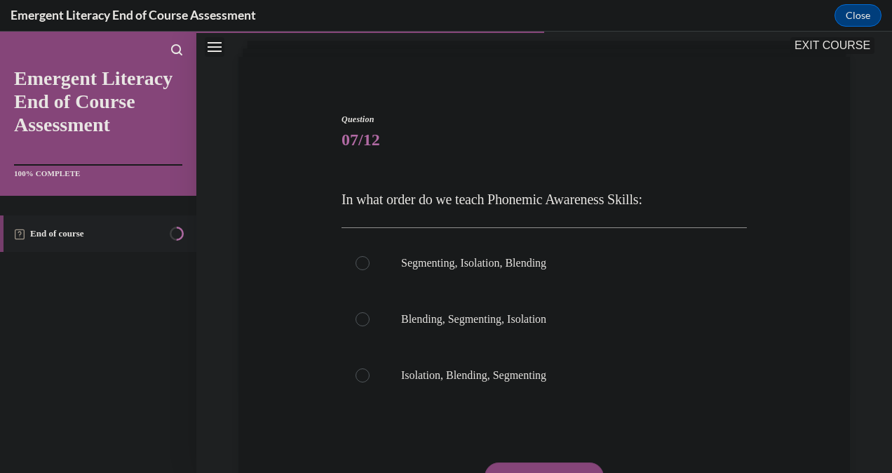
scroll to position [87, 0]
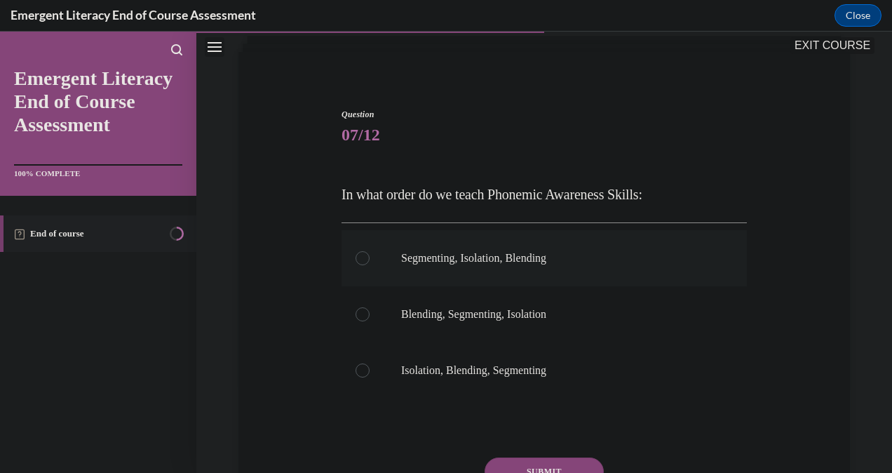
click at [368, 261] on label "Segmenting, Isolation, Blending" at bounding box center [544, 258] width 405 height 56
click at [368, 261] on input "Segmenting, Isolation, Blending" at bounding box center [363, 258] width 14 height 14
radio input "true"
click at [363, 327] on label "Blending, Segmenting, Isolation" at bounding box center [544, 314] width 405 height 56
click at [363, 321] on input "Blending, Segmenting, Isolation" at bounding box center [363, 314] width 14 height 14
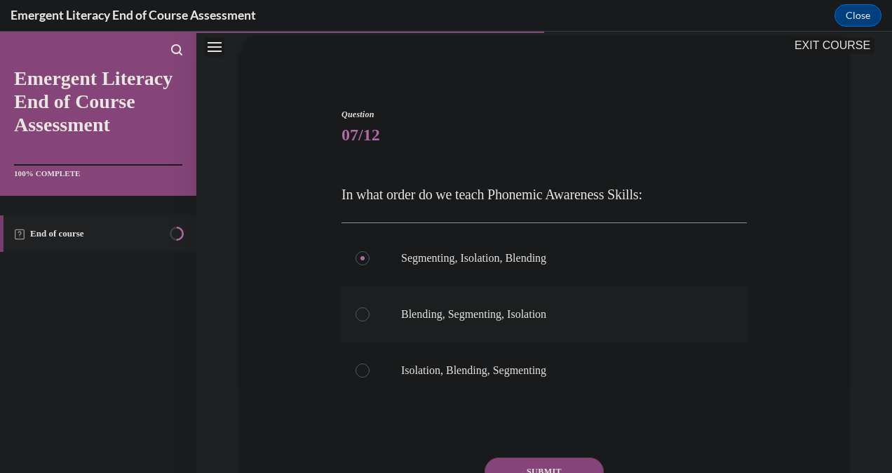
radio input "true"
click at [361, 389] on label "Isolation, Blending, Segmenting" at bounding box center [544, 370] width 405 height 56
click at [361, 377] on input "Isolation, Blending, Segmenting" at bounding box center [363, 370] width 14 height 14
radio input "true"
click at [361, 255] on div at bounding box center [363, 258] width 14 height 14
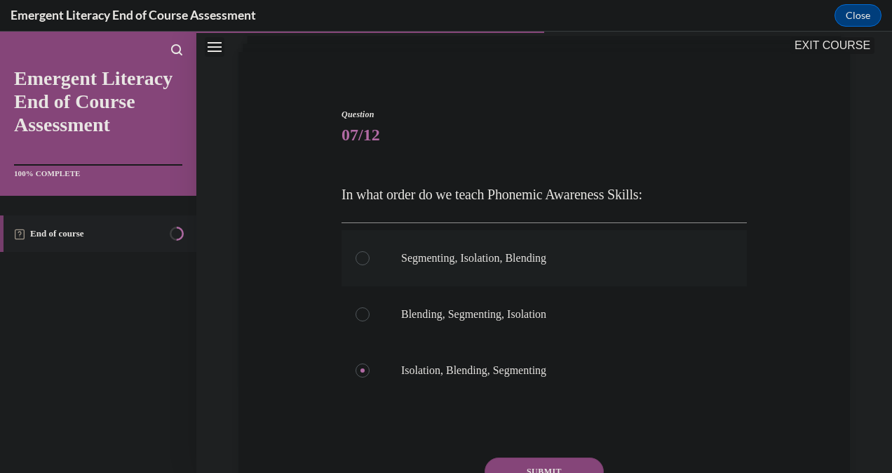
click at [361, 255] on input "Segmenting, Isolation, Blending" at bounding box center [363, 258] width 14 height 14
radio input "true"
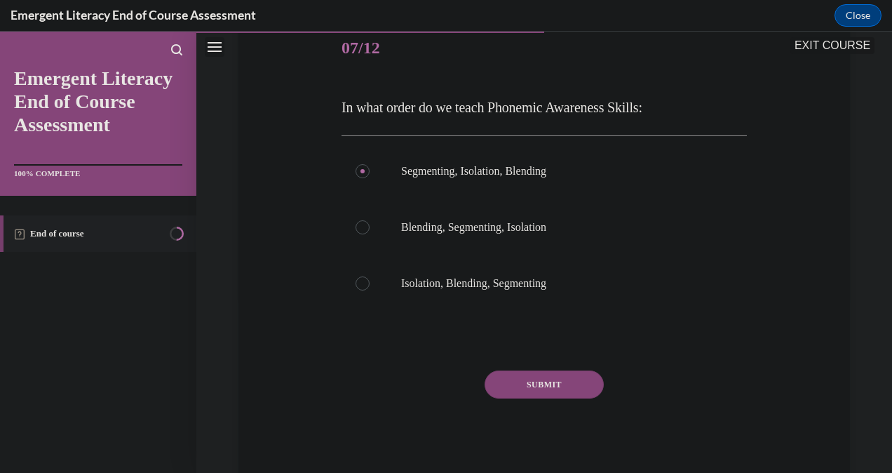
click at [522, 386] on button "SUBMIT" at bounding box center [544, 384] width 119 height 28
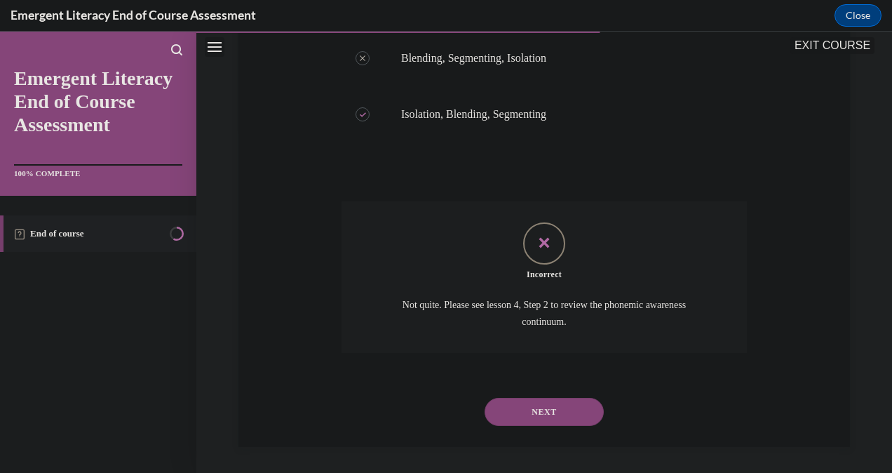
scroll to position [344, 0]
click at [536, 410] on button "NEXT" at bounding box center [544, 411] width 119 height 28
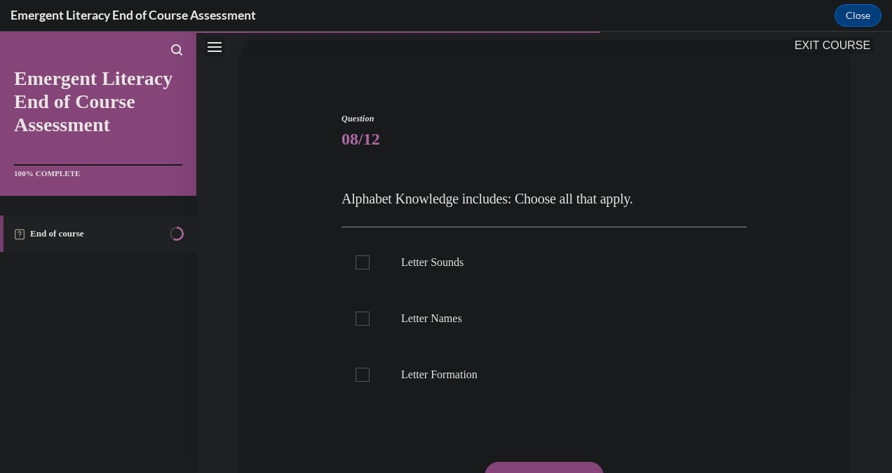
scroll to position [83, 0]
click at [361, 265] on div at bounding box center [363, 262] width 14 height 14
click at [361, 265] on input "Letter Sounds" at bounding box center [363, 262] width 14 height 14
checkbox input "true"
click at [363, 318] on div at bounding box center [363, 318] width 14 height 14
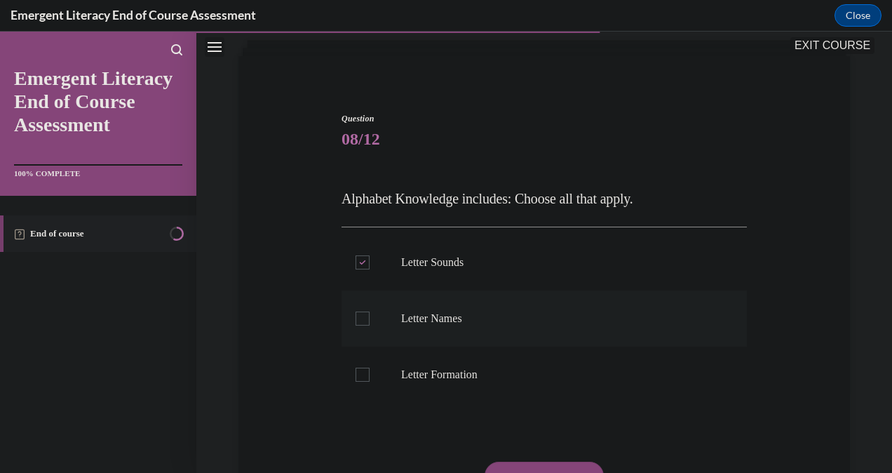
click at [363, 318] on input "Letter Names" at bounding box center [363, 318] width 14 height 14
checkbox input "true"
click at [359, 383] on label "Letter Formation" at bounding box center [544, 375] width 405 height 56
click at [359, 382] on input "Letter Formation" at bounding box center [363, 375] width 14 height 14
checkbox input "true"
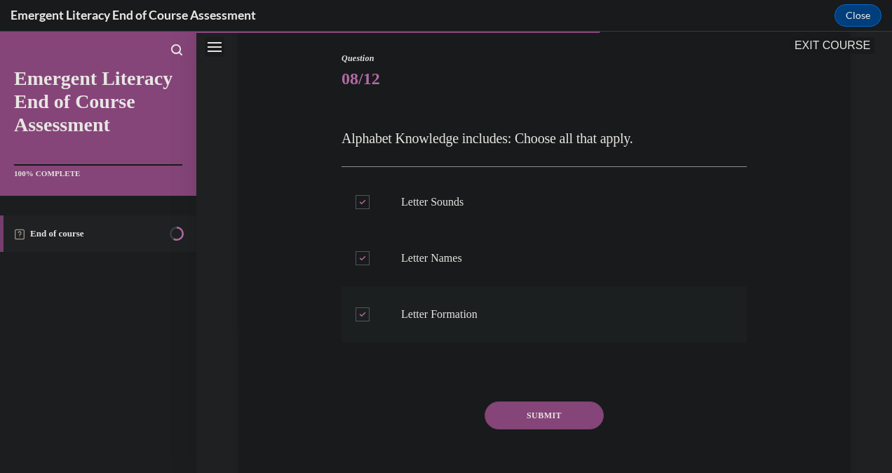
scroll to position [144, 0]
click at [536, 414] on button "SUBMIT" at bounding box center [544, 415] width 119 height 28
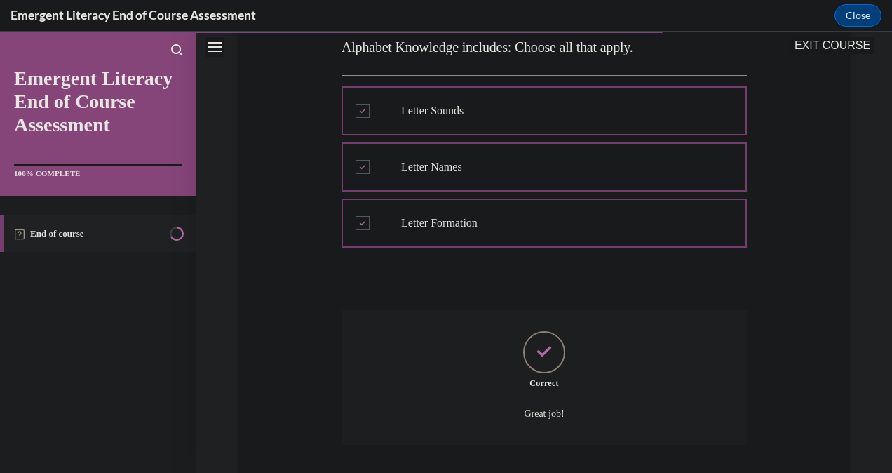
scroll to position [328, 0]
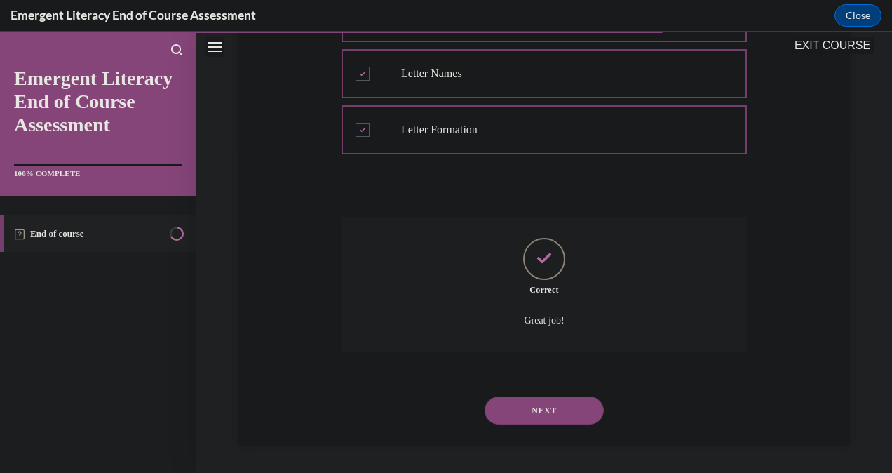
click at [543, 412] on button "NEXT" at bounding box center [544, 410] width 119 height 28
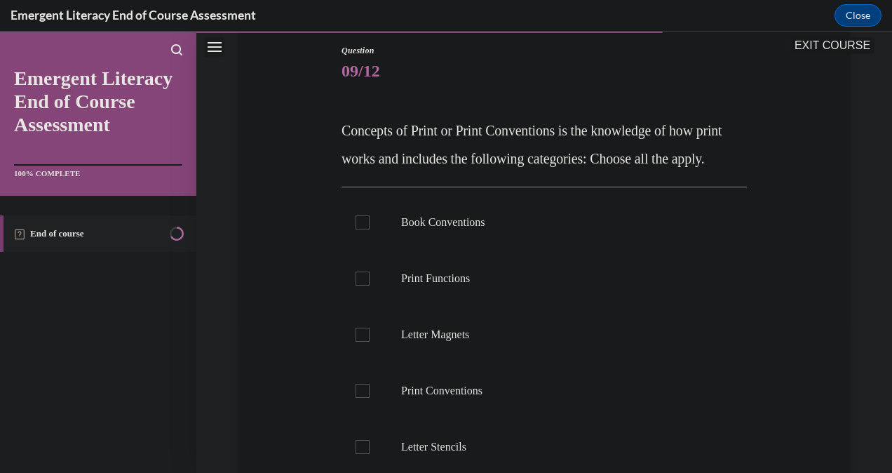
scroll to position [152, 0]
click at [356, 397] on div at bounding box center [363, 390] width 14 height 14
click at [356, 397] on input "Print Conventions" at bounding box center [363, 390] width 14 height 14
checkbox input "true"
click at [367, 285] on div at bounding box center [363, 278] width 14 height 14
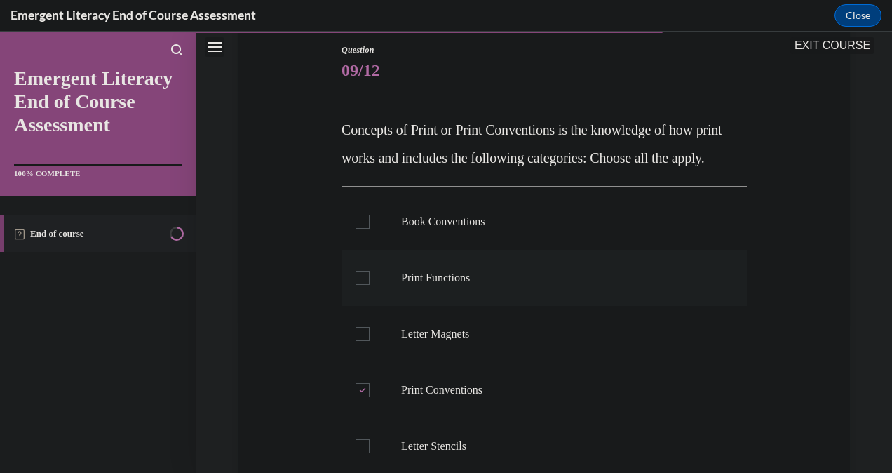
click at [367, 285] on input "Print Functions" at bounding box center [363, 278] width 14 height 14
checkbox input "true"
click at [361, 229] on div at bounding box center [363, 222] width 14 height 14
click at [361, 229] on input "Book Conventions" at bounding box center [363, 222] width 14 height 14
checkbox input "true"
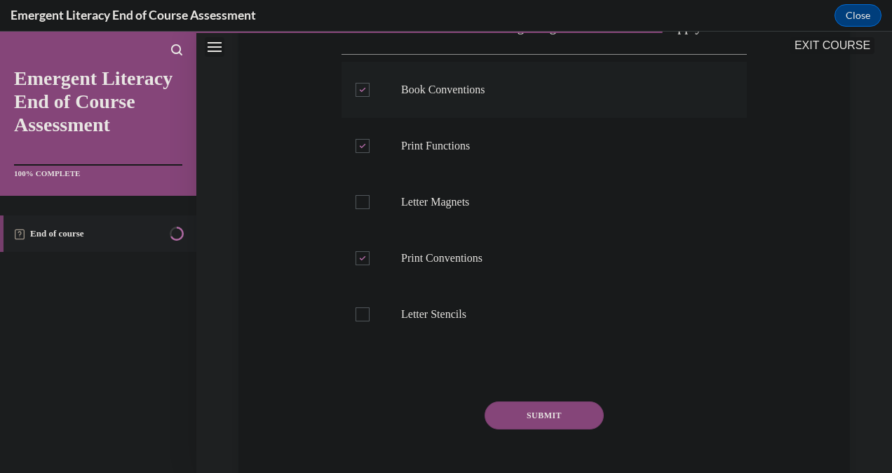
scroll to position [286, 0]
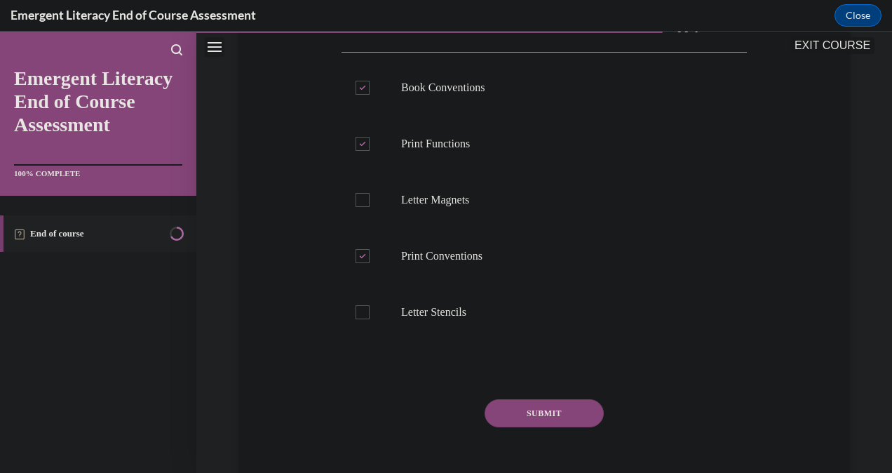
click at [539, 427] on button "SUBMIT" at bounding box center [544, 413] width 119 height 28
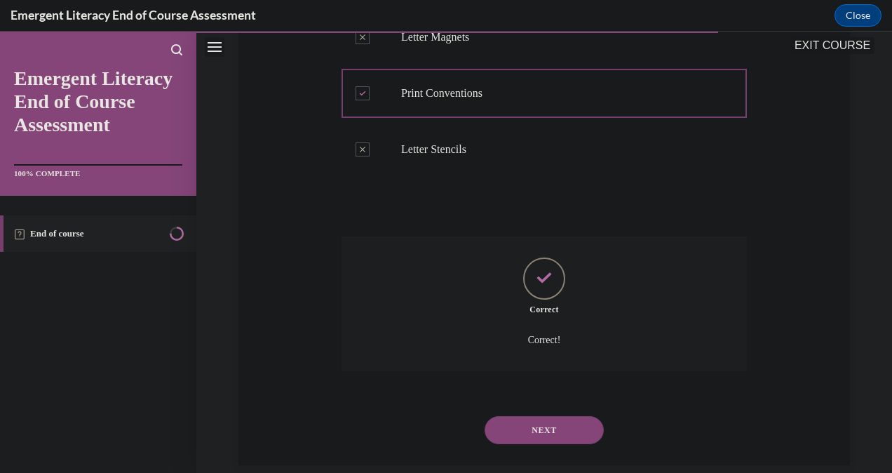
scroll to position [496, 0]
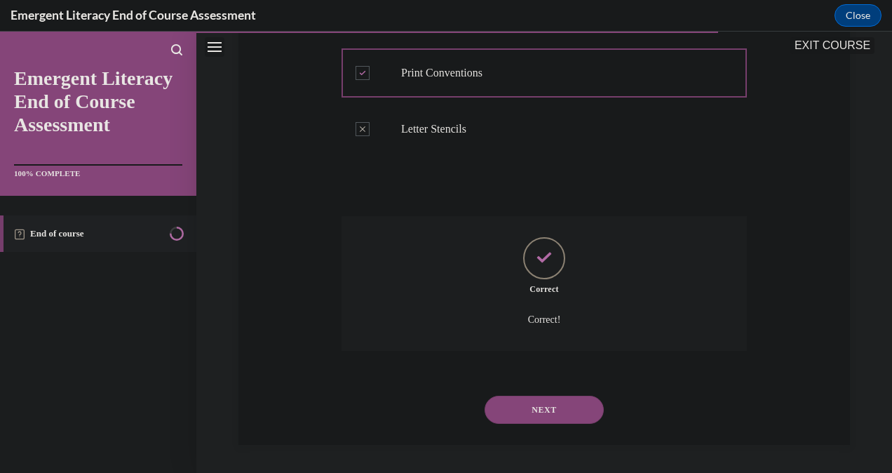
click at [535, 419] on button "NEXT" at bounding box center [544, 410] width 119 height 28
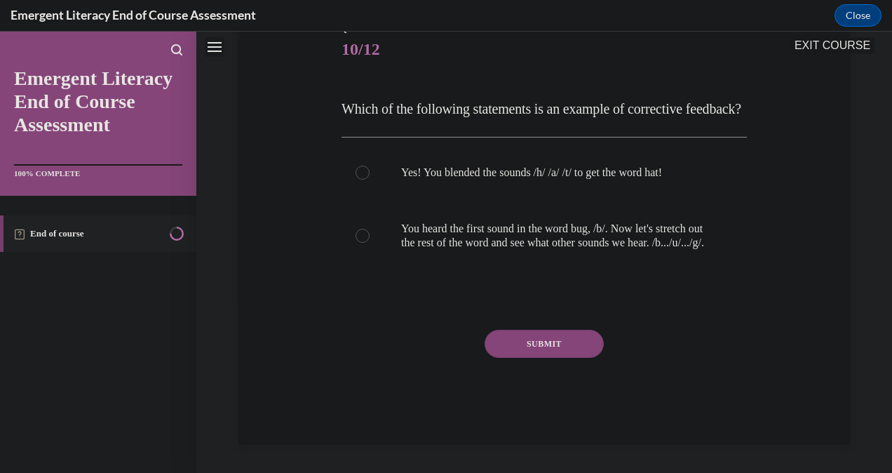
scroll to position [0, 0]
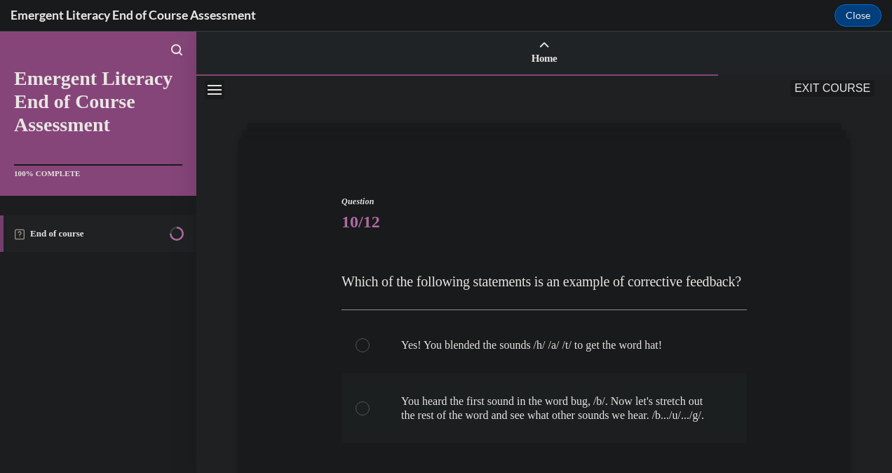
click at [355, 443] on label "You heard the first sound in the word bug, /b/. Now let's stretch out the rest …" at bounding box center [544, 408] width 405 height 70
click at [356, 415] on input "You heard the first sound in the word bug, /b/. Now let's stretch out the rest …" at bounding box center [363, 408] width 14 height 14
radio input "true"
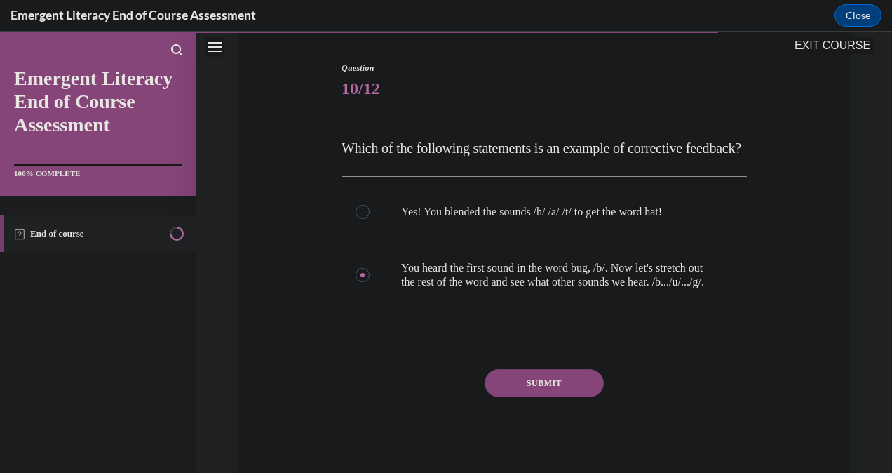
click at [537, 397] on button "SUBMIT" at bounding box center [544, 383] width 119 height 28
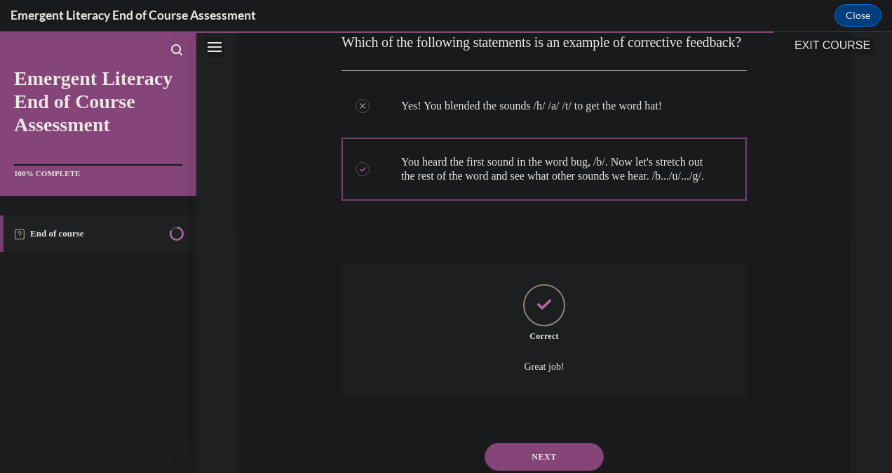
scroll to position [328, 0]
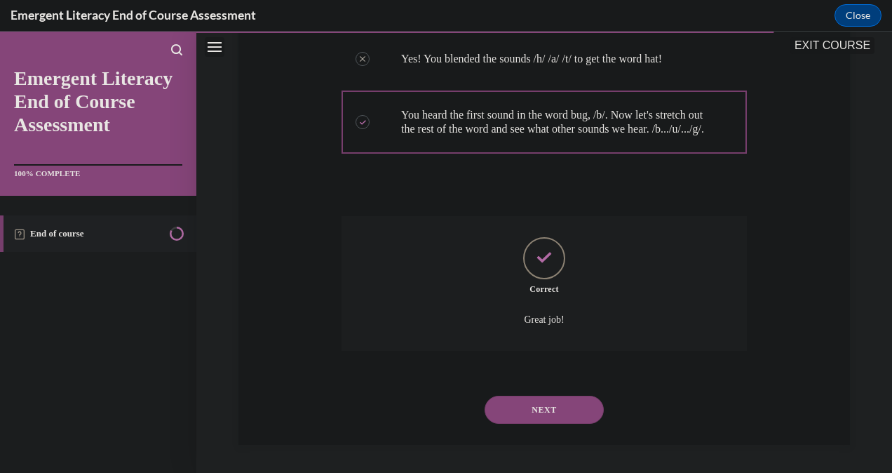
click at [539, 411] on button "NEXT" at bounding box center [544, 410] width 119 height 28
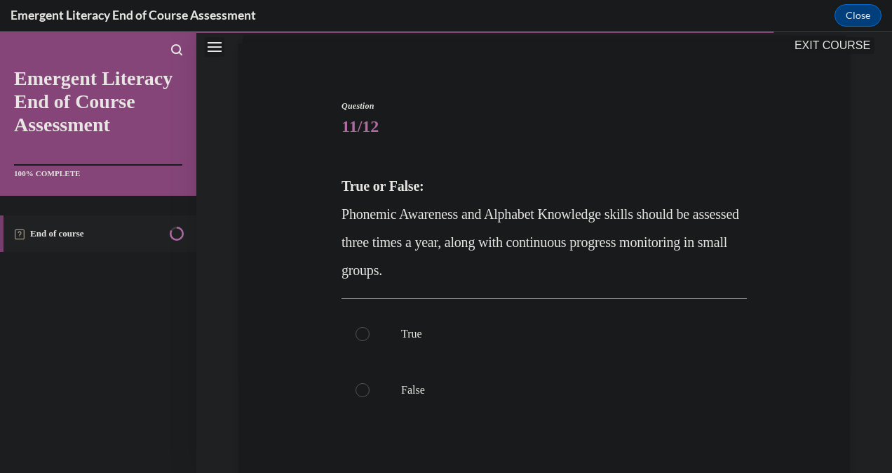
scroll to position [106, 0]
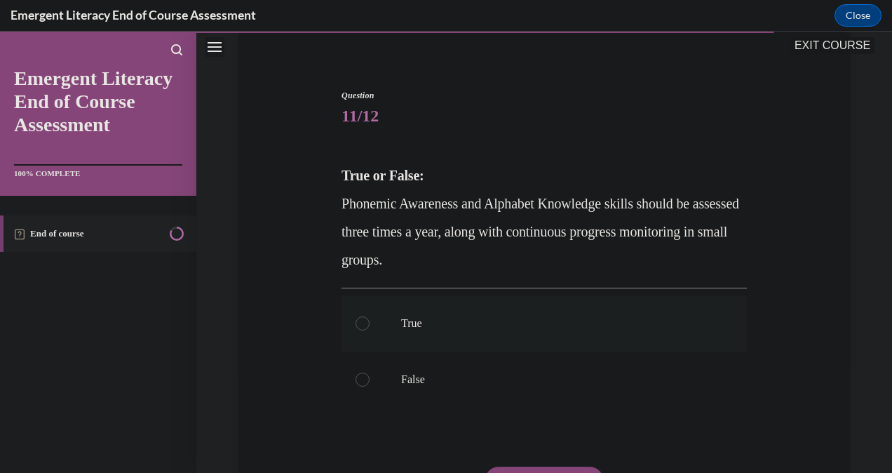
click at [357, 328] on div at bounding box center [363, 323] width 14 height 14
click at [357, 328] on input "True" at bounding box center [363, 323] width 14 height 14
radio input "true"
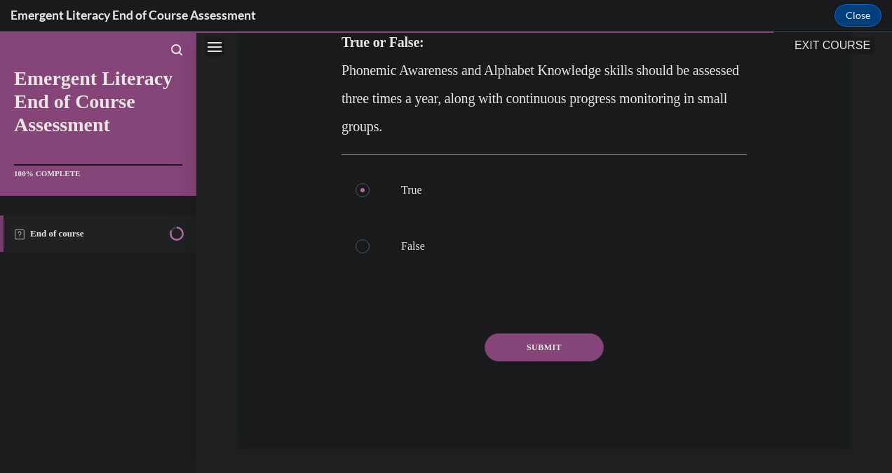
click at [542, 343] on button "SUBMIT" at bounding box center [544, 347] width 119 height 28
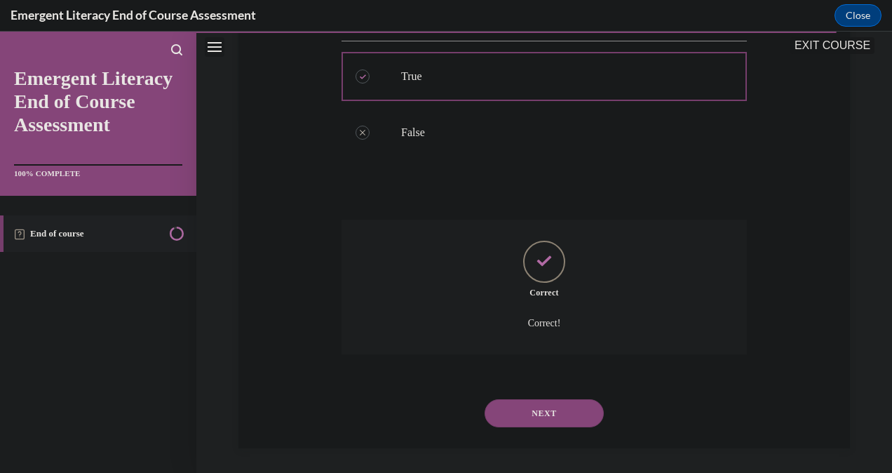
scroll to position [356, 0]
click at [528, 415] on button "NEXT" at bounding box center [544, 410] width 119 height 28
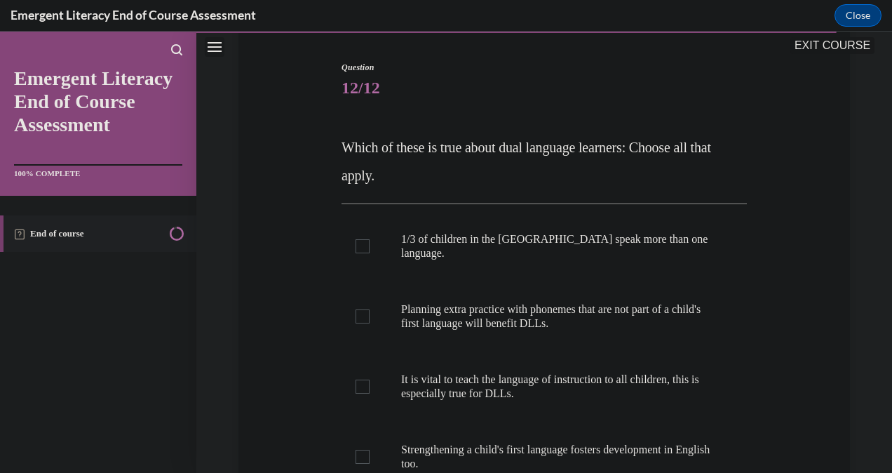
scroll to position [165, 0]
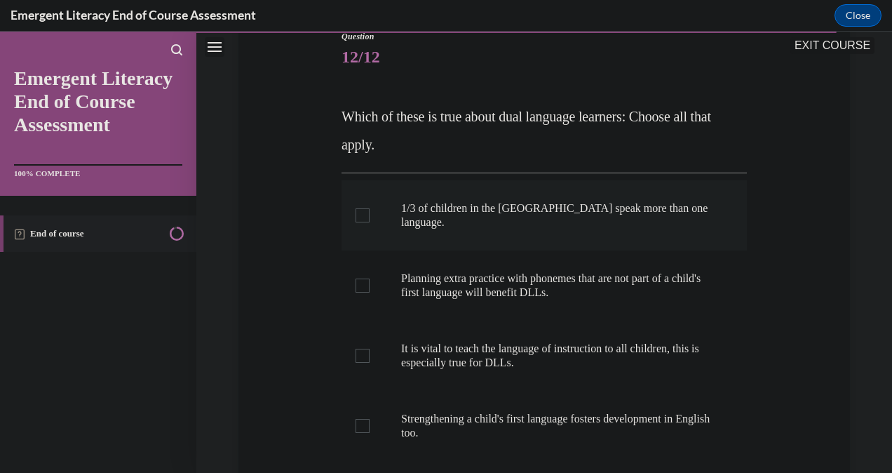
click at [368, 208] on label "1/3 of children in the [GEOGRAPHIC_DATA] speak more than one language." at bounding box center [544, 215] width 405 height 70
click at [368, 208] on input "1/3 of children in the [GEOGRAPHIC_DATA] speak more than one language." at bounding box center [363, 215] width 14 height 14
checkbox input "true"
click at [367, 286] on label "Planning extra practice with phonemes that are not part of a child's first lang…" at bounding box center [544, 285] width 405 height 70
click at [367, 286] on input "Planning extra practice with phonemes that are not part of a child's first lang…" at bounding box center [363, 285] width 14 height 14
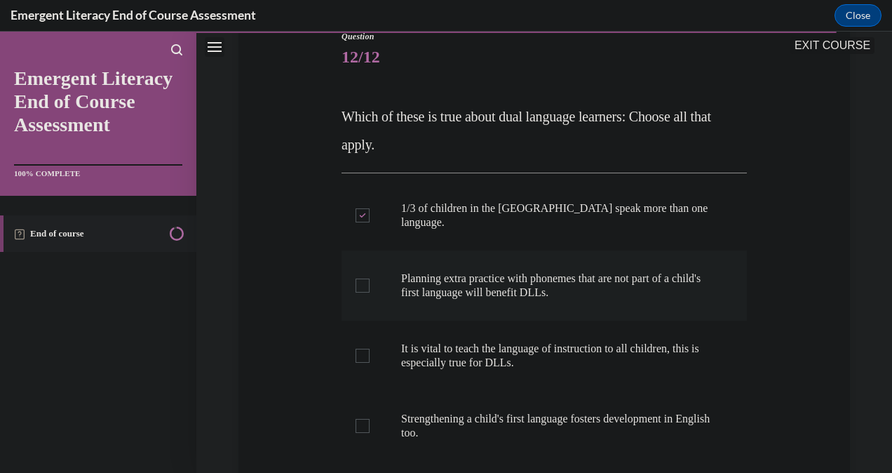
checkbox input "true"
click at [361, 349] on div at bounding box center [363, 356] width 14 height 14
click at [361, 349] on input "It is vital to teach the language of instruction to all children, this is espec…" at bounding box center [363, 356] width 14 height 14
checkbox input "true"
click at [366, 419] on div at bounding box center [363, 426] width 14 height 14
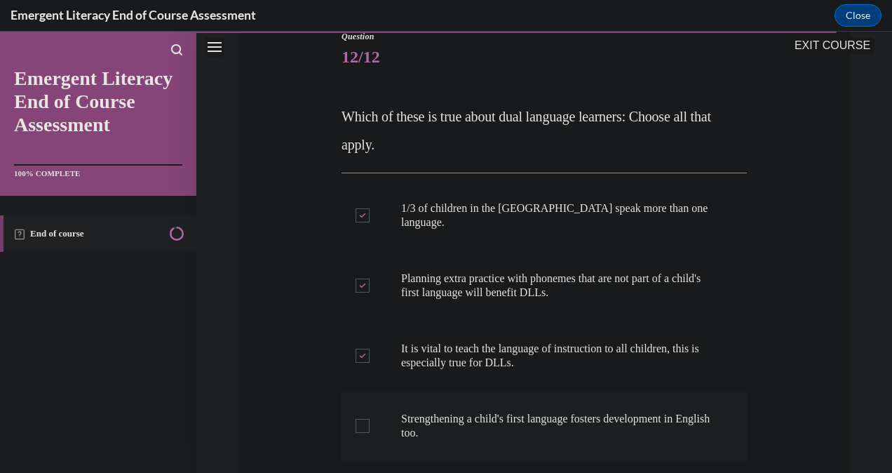
click at [366, 419] on input "Strengthening a child's first language fosters development in English too." at bounding box center [363, 426] width 14 height 14
checkbox input "true"
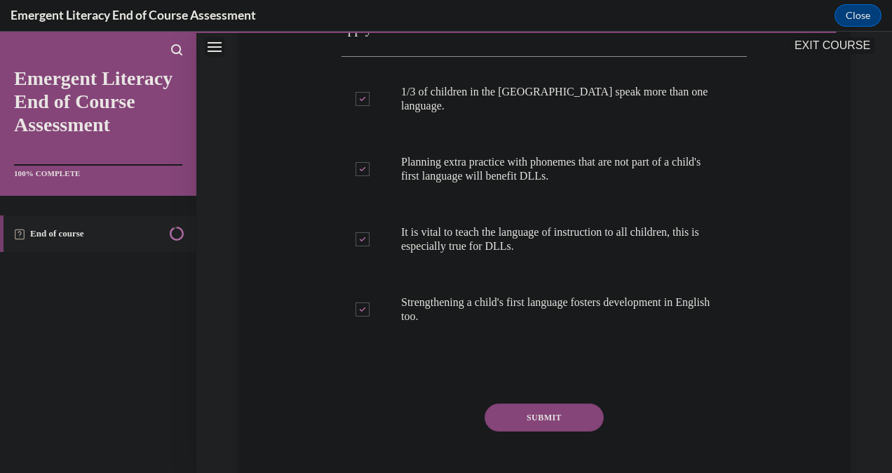
click at [521, 412] on button "SUBMIT" at bounding box center [544, 417] width 119 height 28
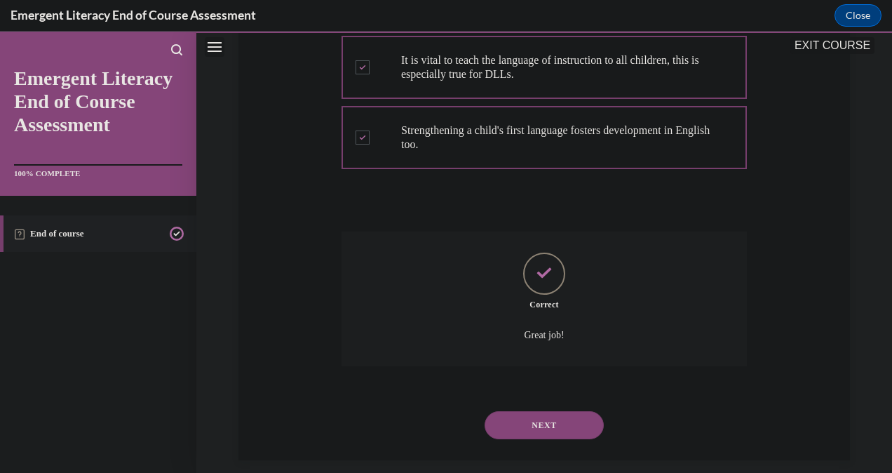
scroll to position [454, 0]
click at [546, 422] on button "NEXT" at bounding box center [544, 424] width 119 height 28
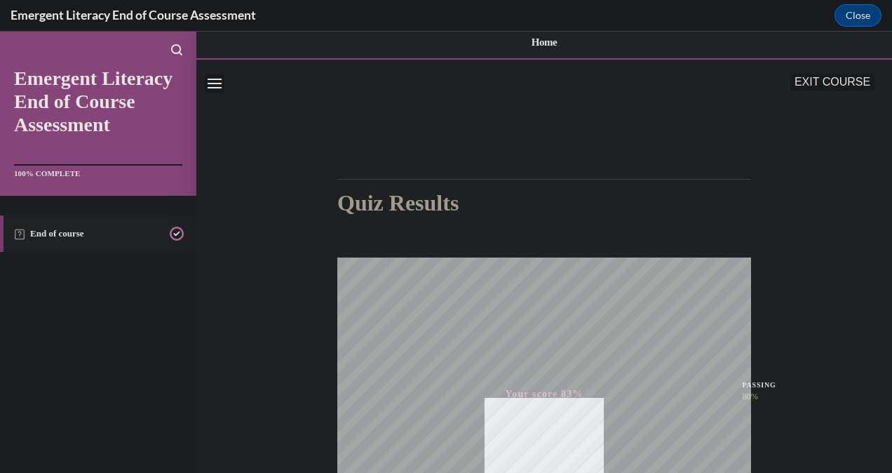
scroll to position [0, 0]
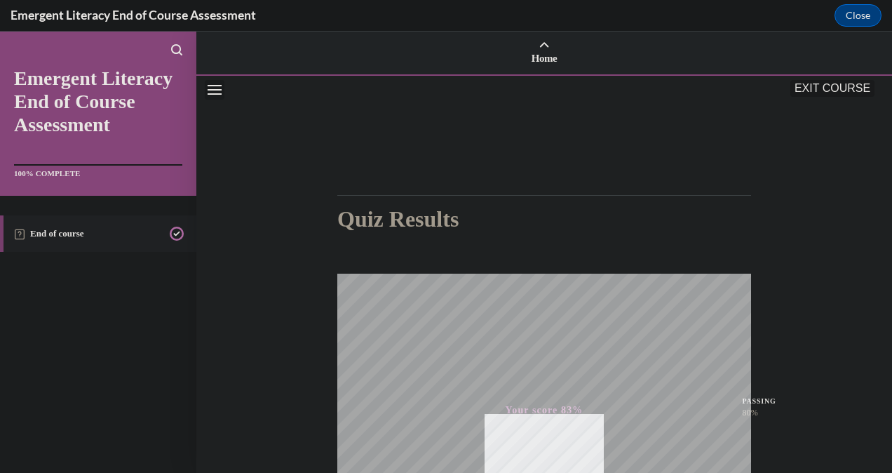
click at [214, 90] on icon "Close navigation menu" at bounding box center [215, 90] width 14 height 10
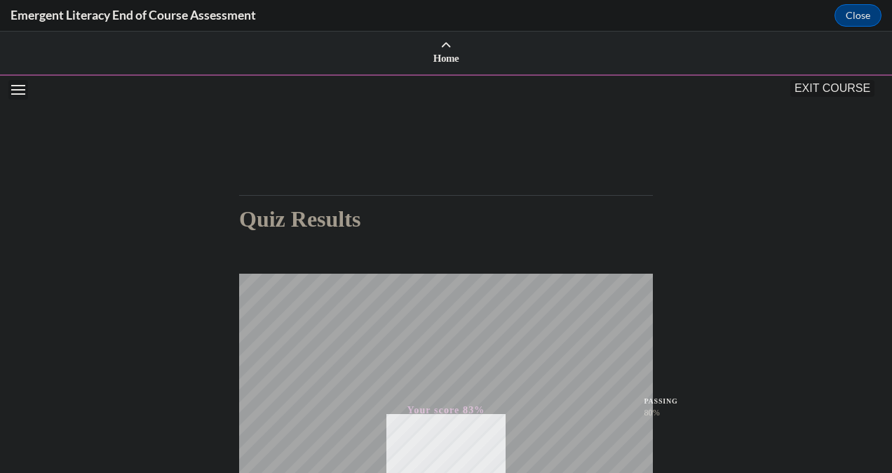
click at [17, 92] on icon "Open navigation menu" at bounding box center [18, 90] width 14 height 10
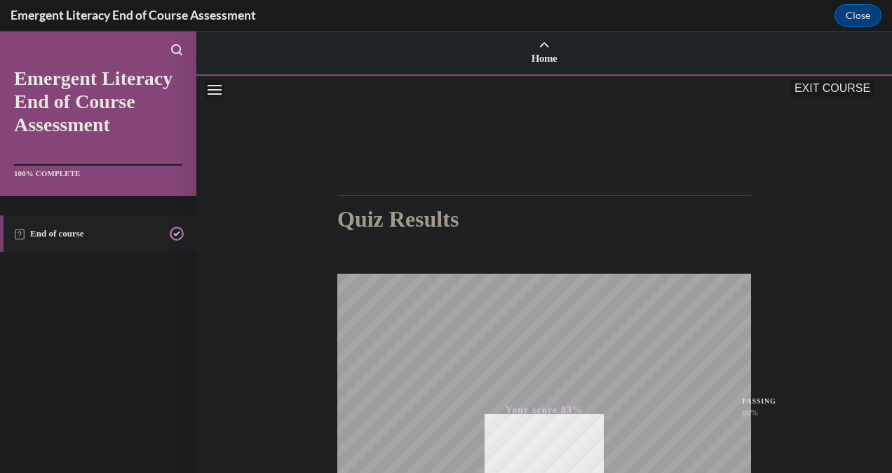
click at [839, 90] on button "EXIT COURSE" at bounding box center [833, 88] width 84 height 17
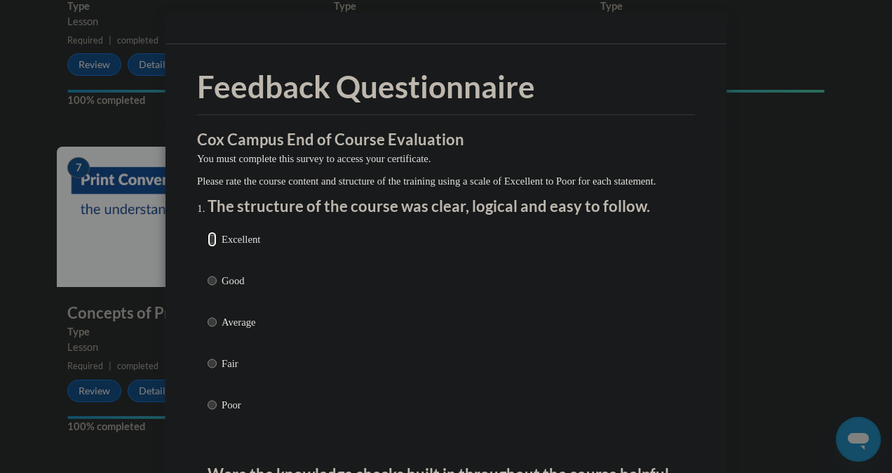
click at [208, 247] on input "Excellent" at bounding box center [212, 238] width 9 height 15
radio input "true"
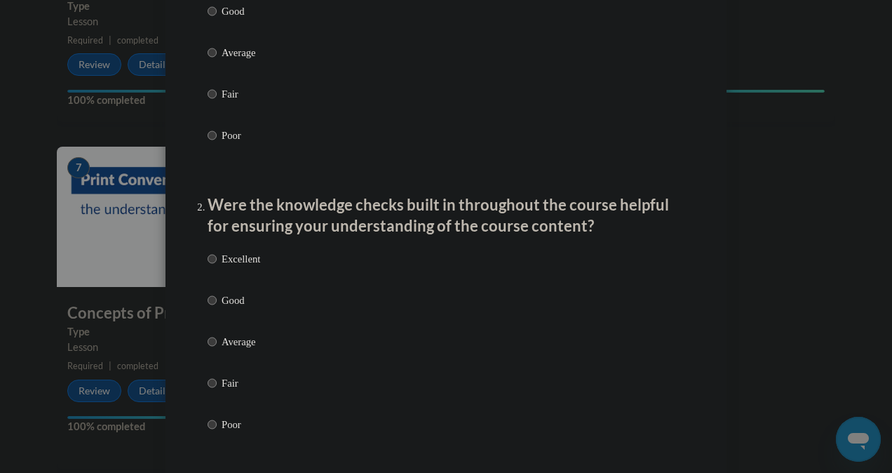
scroll to position [264, 0]
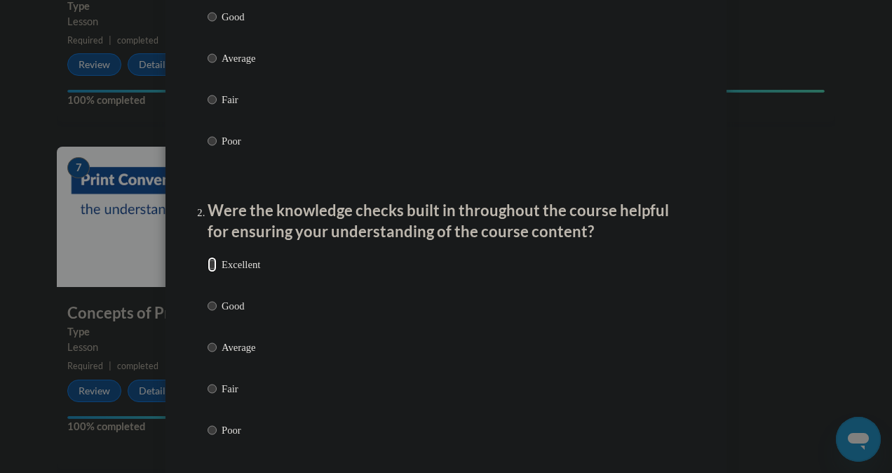
click at [208, 272] on input "Excellent" at bounding box center [212, 264] width 9 height 15
radio input "true"
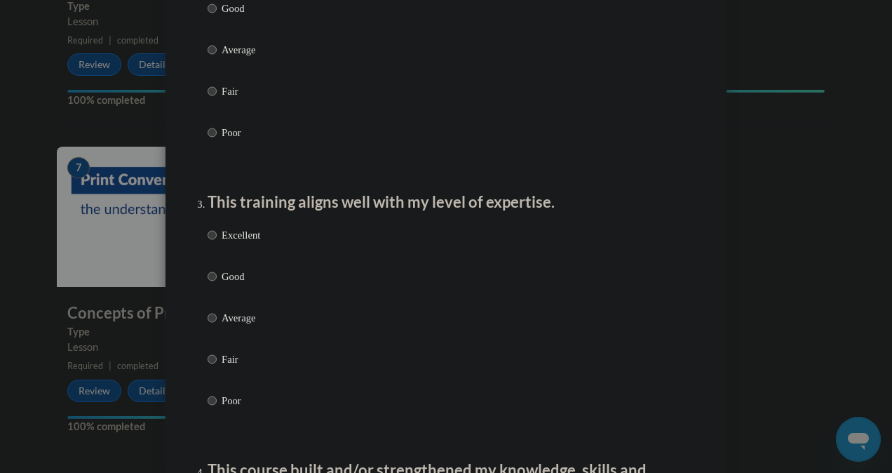
scroll to position [564, 0]
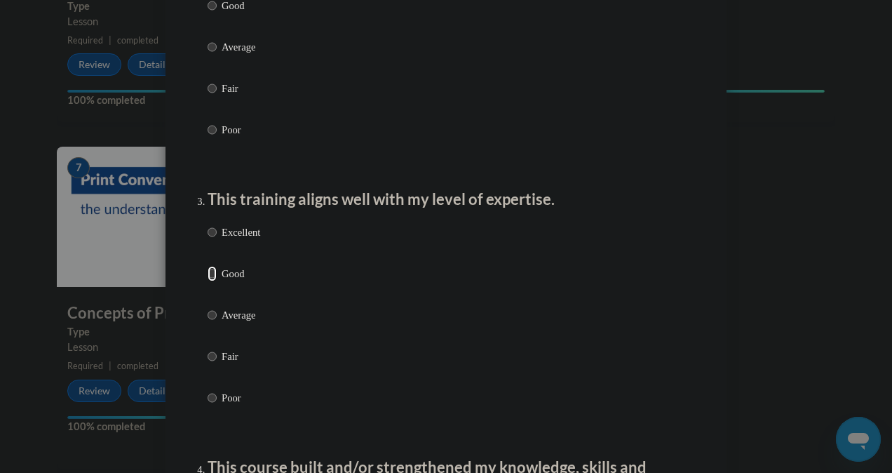
click at [208, 281] on input "Good" at bounding box center [212, 273] width 9 height 15
radio input "true"
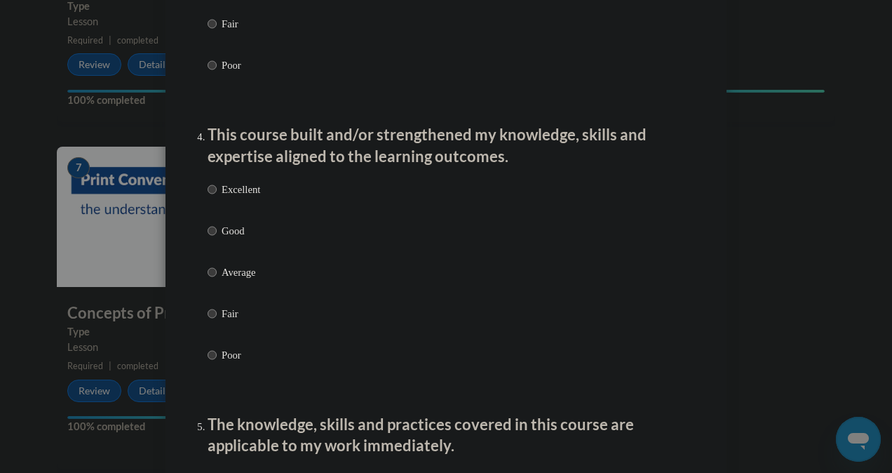
scroll to position [918, 0]
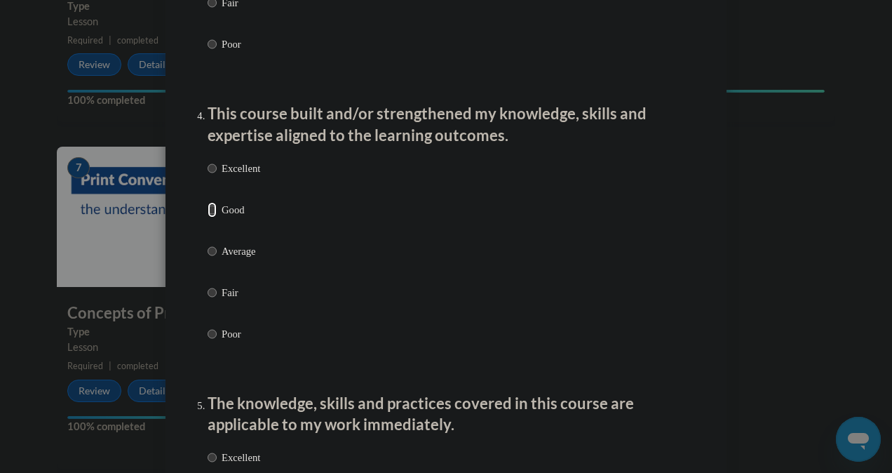
click at [208, 217] on input "Good" at bounding box center [212, 209] width 9 height 15
radio input "true"
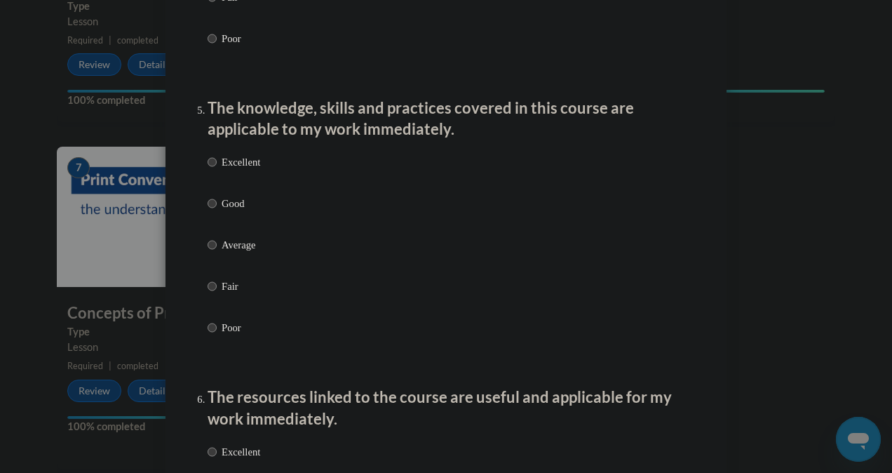
scroll to position [1225, 0]
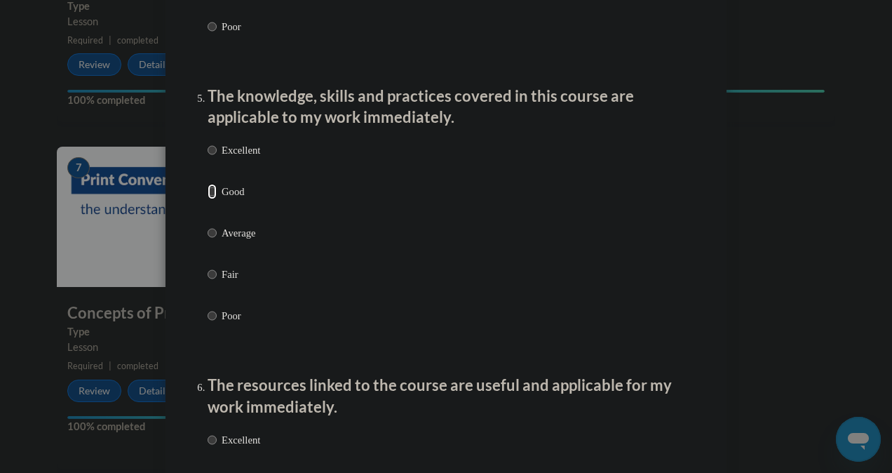
click at [208, 199] on input "Good" at bounding box center [212, 191] width 9 height 15
radio input "true"
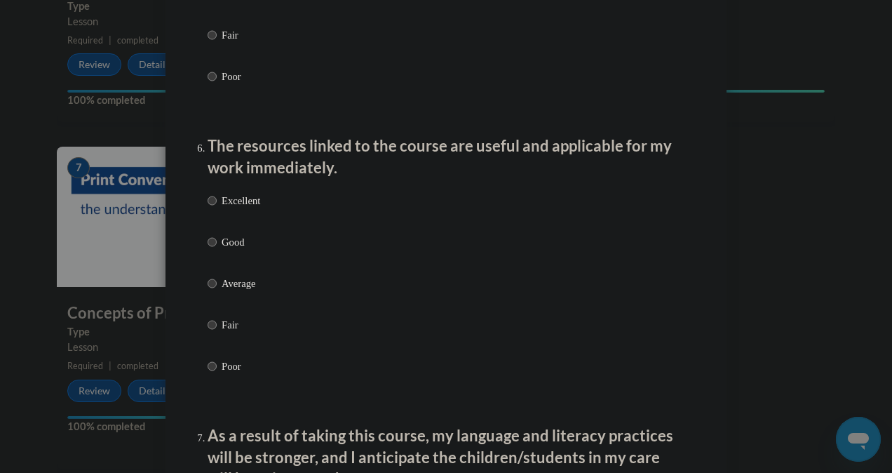
scroll to position [1483, 0]
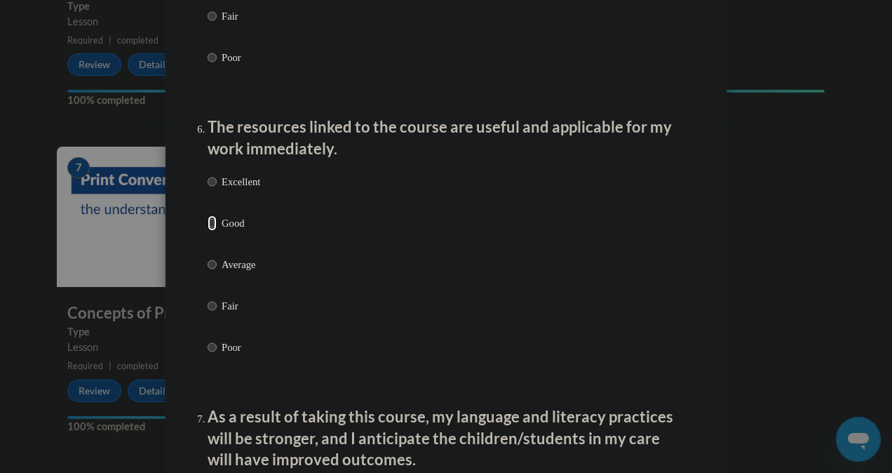
click at [208, 231] on input "Good" at bounding box center [212, 222] width 9 height 15
radio input "true"
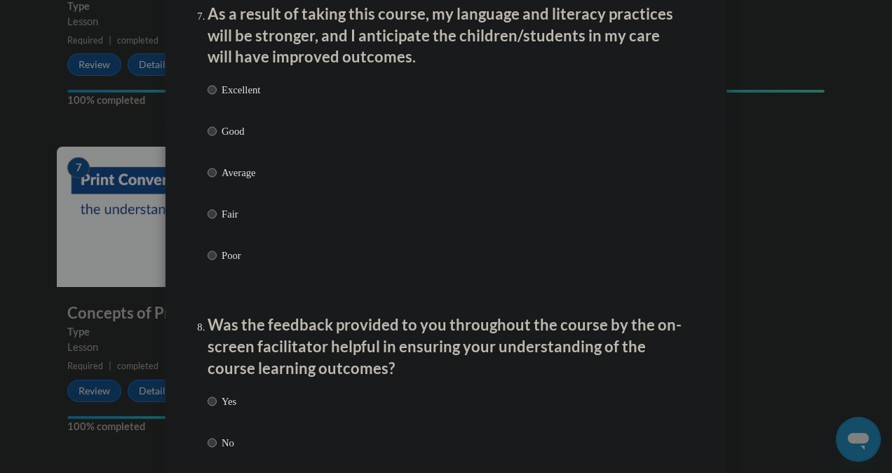
scroll to position [1870, 0]
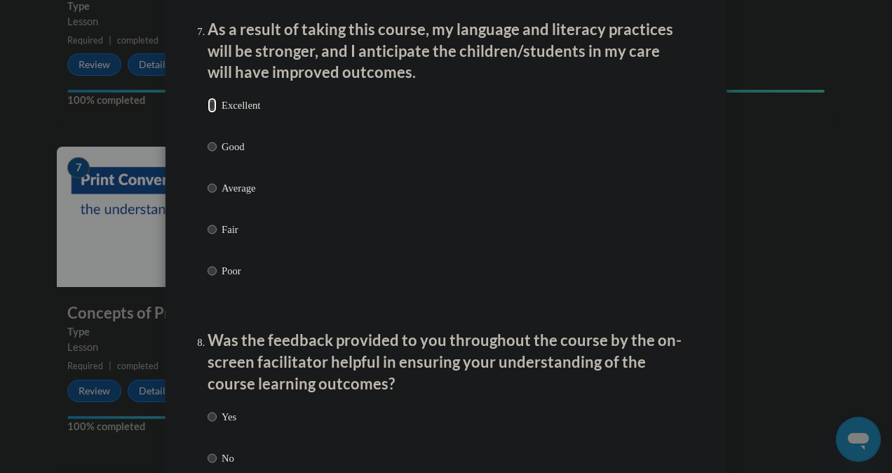
click at [208, 113] on input "Excellent" at bounding box center [212, 105] width 9 height 15
radio input "true"
click at [208, 424] on input "Yes" at bounding box center [212, 416] width 9 height 15
radio input "true"
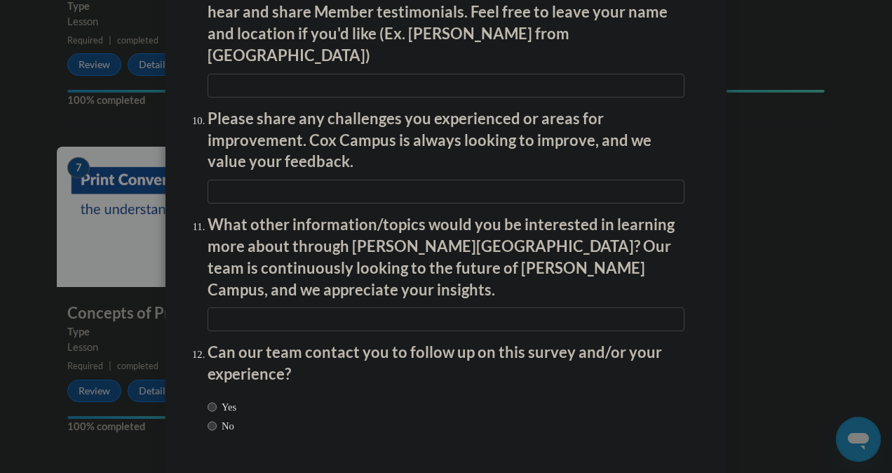
scroll to position [2444, 0]
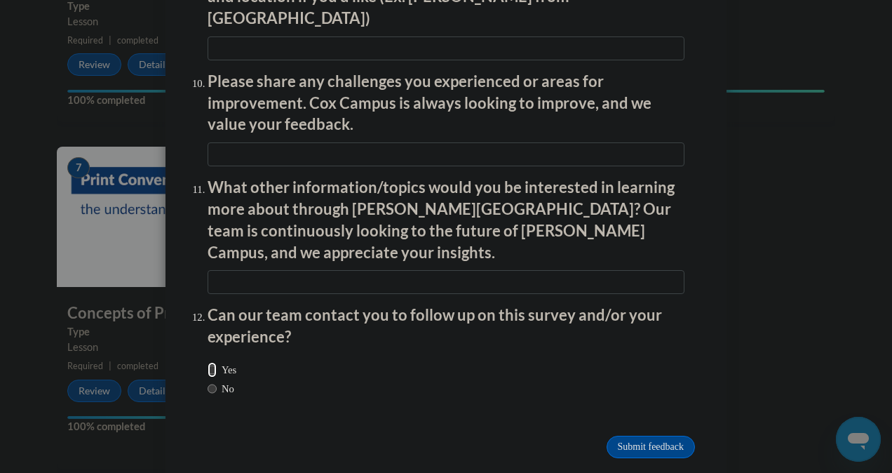
click at [210, 362] on input "Yes" at bounding box center [212, 369] width 9 height 15
radio input "true"
click at [624, 436] on input "Submit feedback" at bounding box center [651, 447] width 88 height 22
